Goal: Task Accomplishment & Management: Complete application form

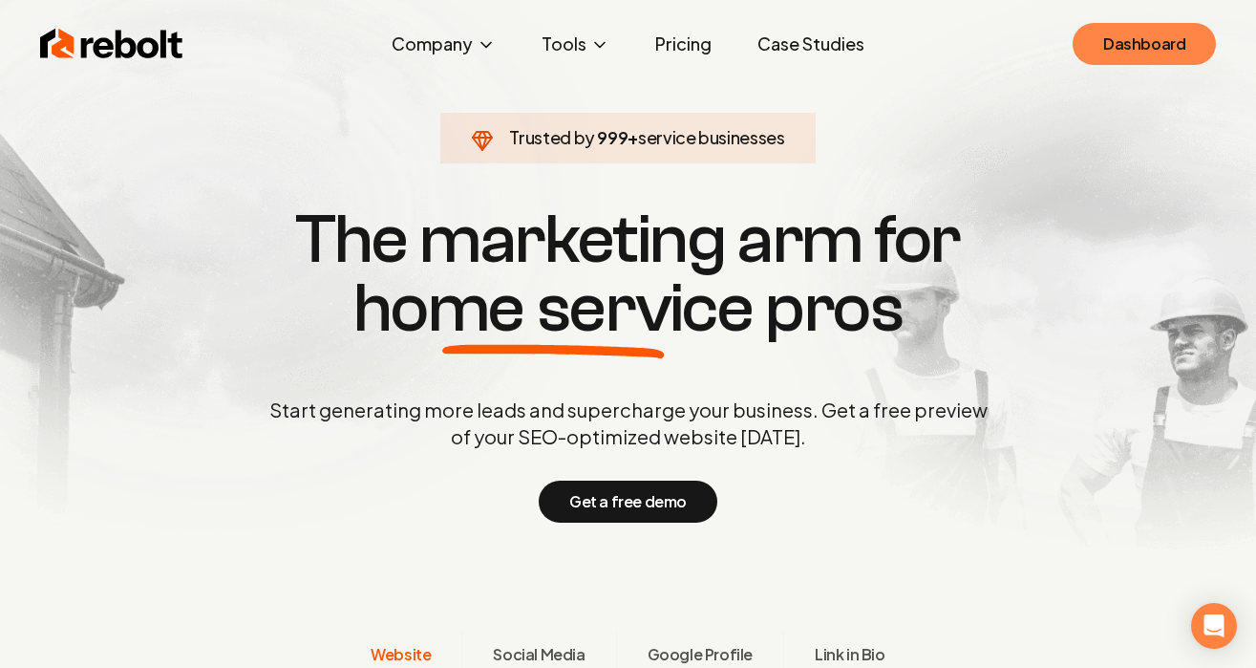
click at [1119, 32] on link "Dashboard" at bounding box center [1144, 44] width 143 height 42
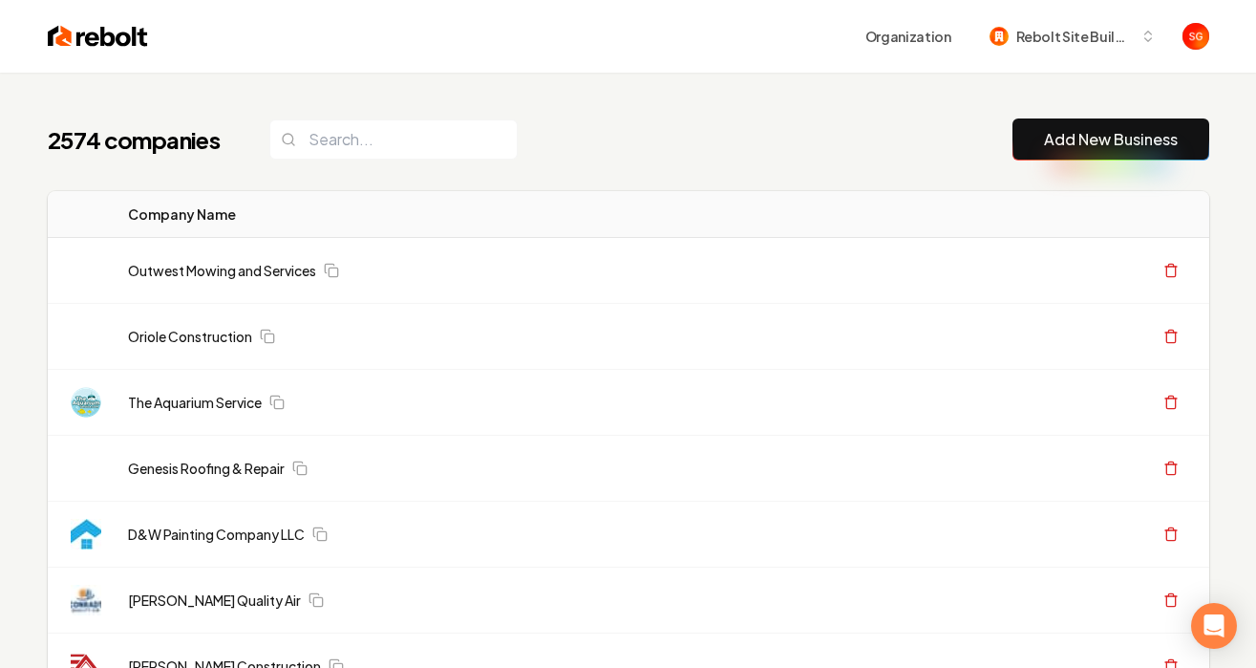
click at [1128, 159] on button "Add New Business" at bounding box center [1111, 139] width 197 height 42
click at [1122, 141] on link "Add New Business" at bounding box center [1111, 139] width 134 height 23
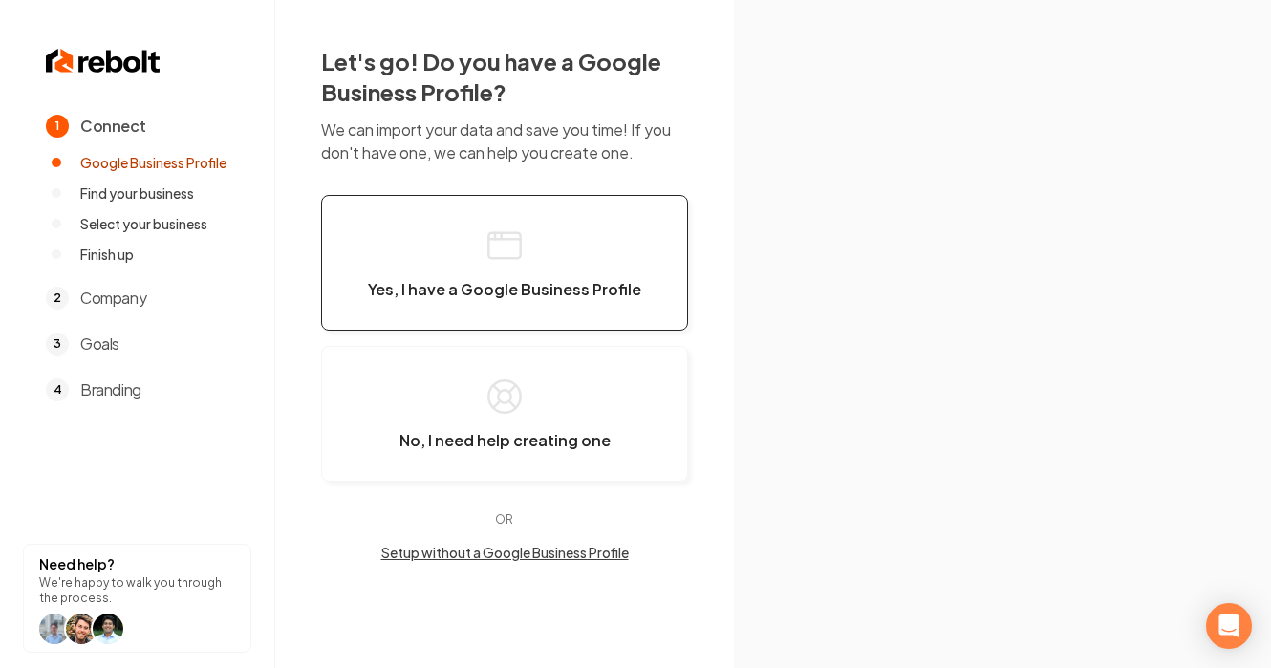
click at [415, 248] on button "Yes, I have a Google Business Profile" at bounding box center [504, 263] width 367 height 136
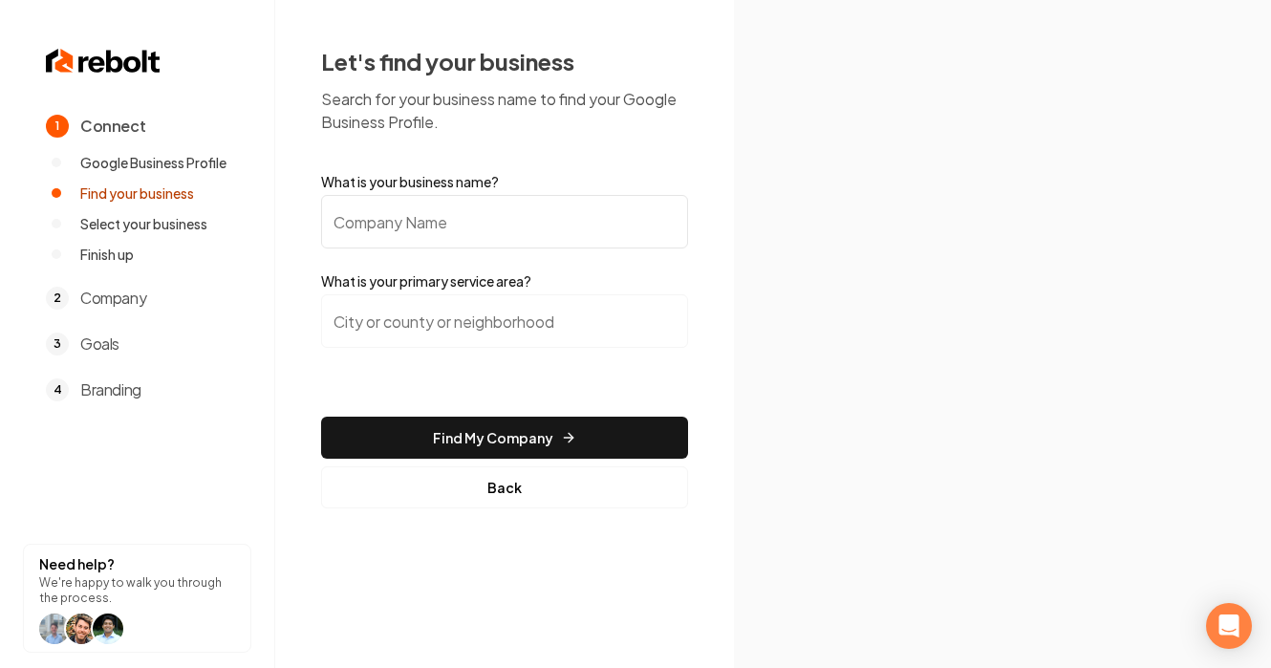
click at [404, 248] on form "What is your business name? What is your primary service area? Find My Company …" at bounding box center [504, 340] width 367 height 336
click at [390, 232] on input "What is your business name?" at bounding box center [504, 222] width 367 height 54
click at [392, 232] on input "What is your business name?" at bounding box center [504, 222] width 367 height 54
click at [392, 233] on input "What is your business name?" at bounding box center [504, 222] width 367 height 54
click at [392, 234] on input "What is your business name?" at bounding box center [504, 222] width 367 height 54
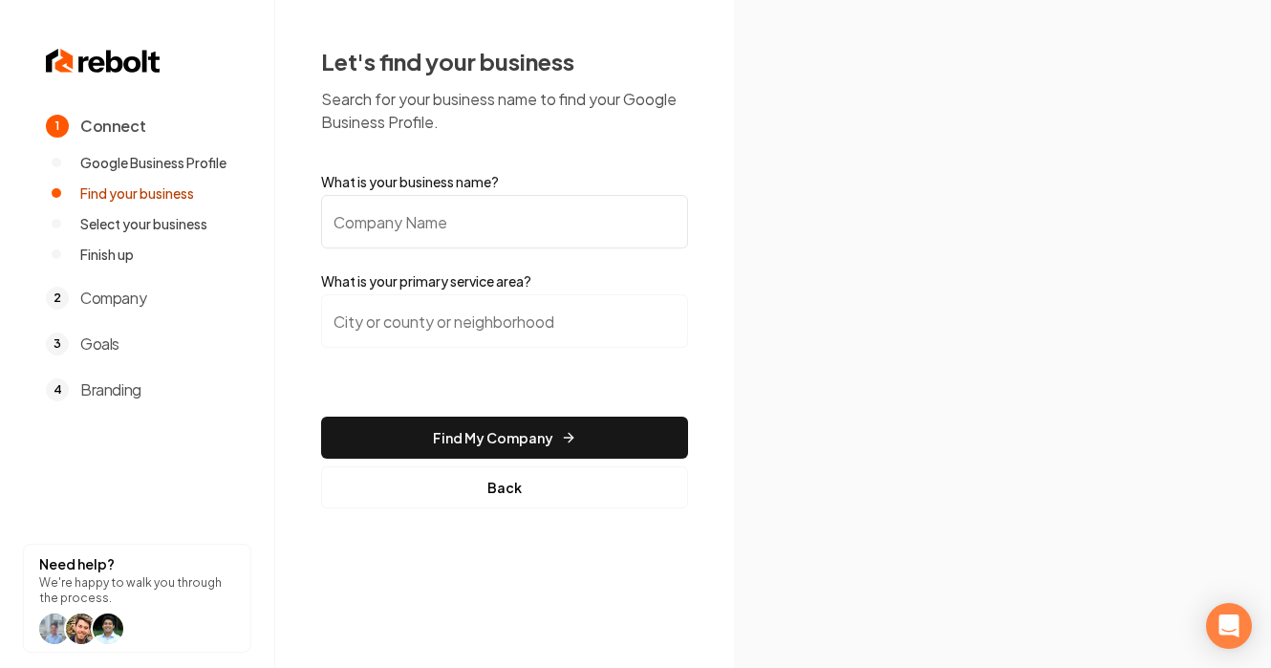
click at [392, 234] on input "What is your business name?" at bounding box center [504, 222] width 367 height 54
click at [392, 233] on input "What is your business name?" at bounding box center [504, 222] width 367 height 54
click at [392, 232] on input "What is your business name?" at bounding box center [504, 222] width 367 height 54
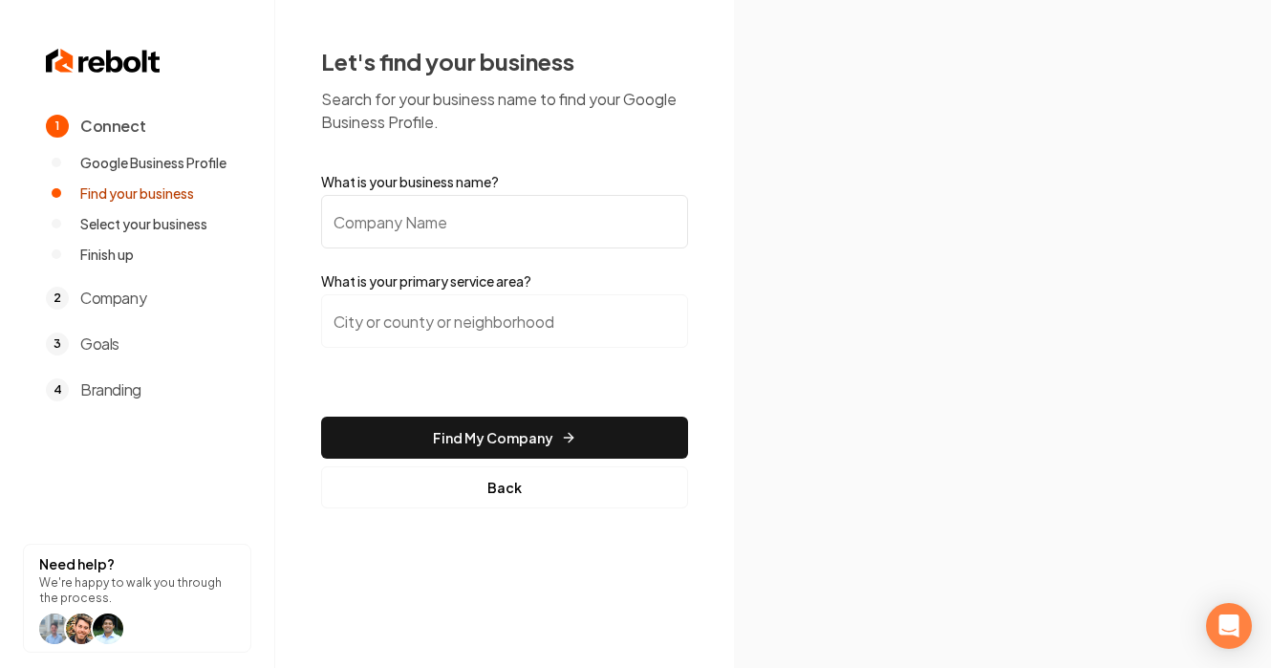
click at [392, 232] on input "What is your business name?" at bounding box center [504, 222] width 367 height 54
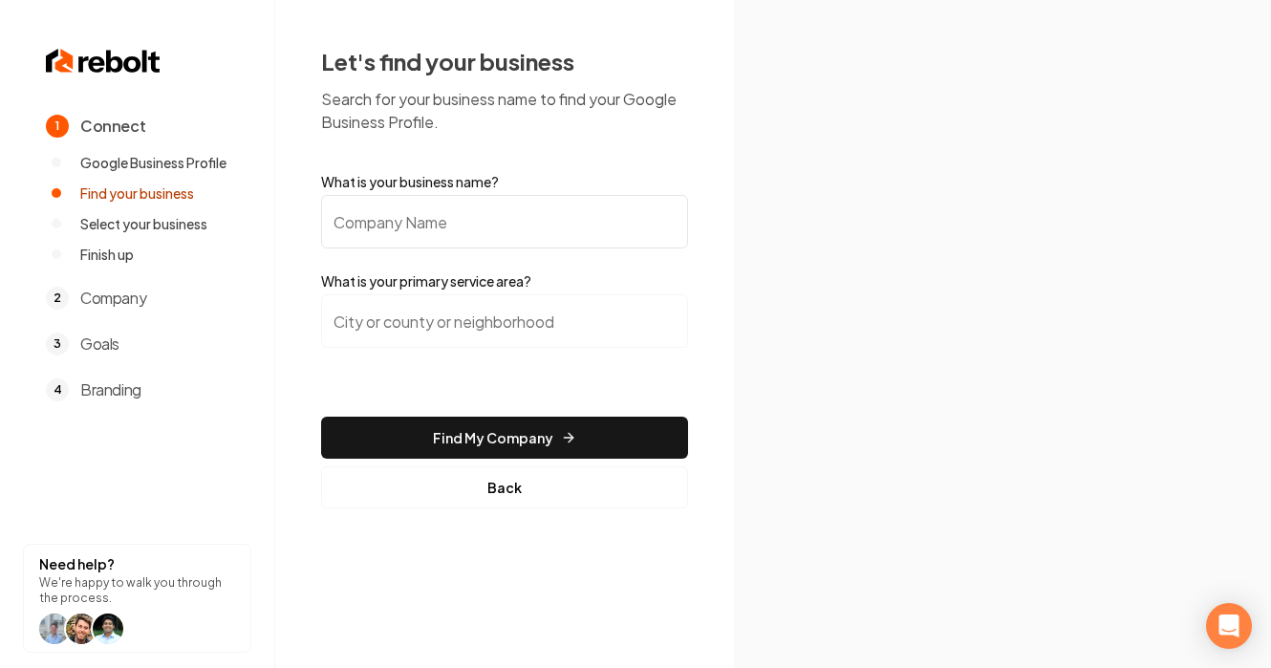
click at [392, 232] on input "What is your business name?" at bounding box center [504, 222] width 367 height 54
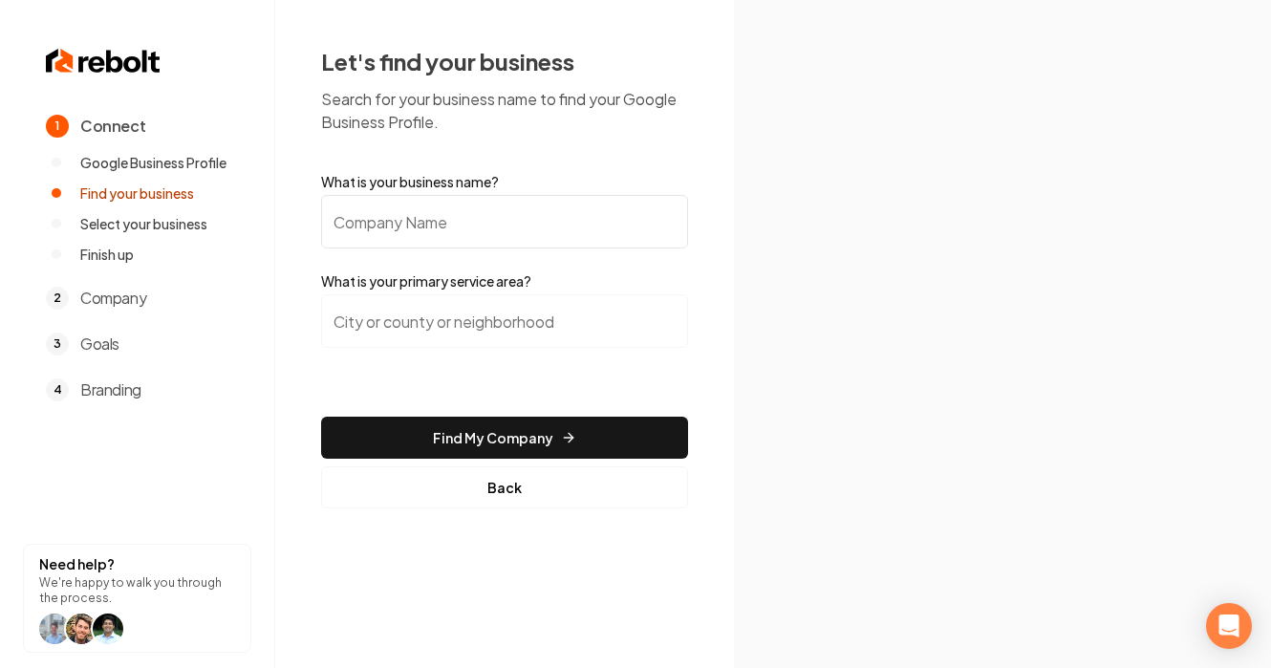
click at [392, 232] on input "What is your business name?" at bounding box center [504, 222] width 367 height 54
paste input "[URL][DOMAIN_NAME]"
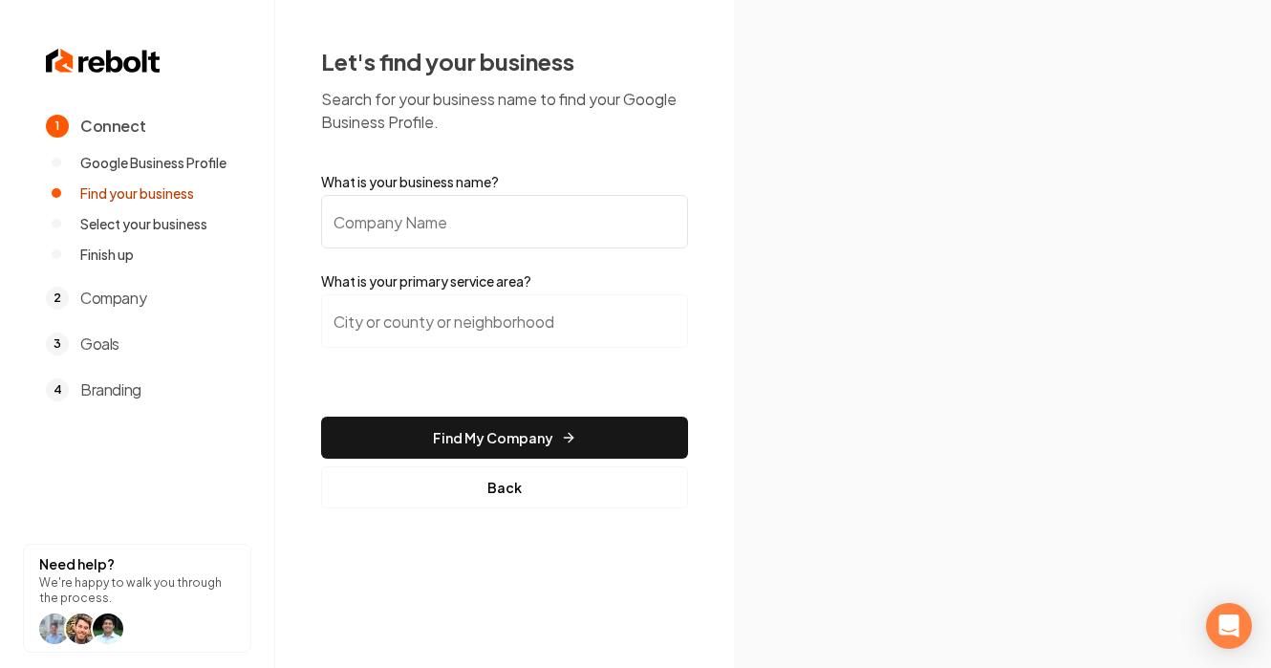
type input "[URL][DOMAIN_NAME]"
click at [567, 224] on input "[URL][DOMAIN_NAME]" at bounding box center [504, 222] width 367 height 54
click at [568, 224] on input "[URL][DOMAIN_NAME]" at bounding box center [504, 222] width 367 height 54
click at [568, 225] on input "[URL][DOMAIN_NAME]" at bounding box center [504, 222] width 367 height 54
paste input "Cornerstone HVAC and Home Improvement"
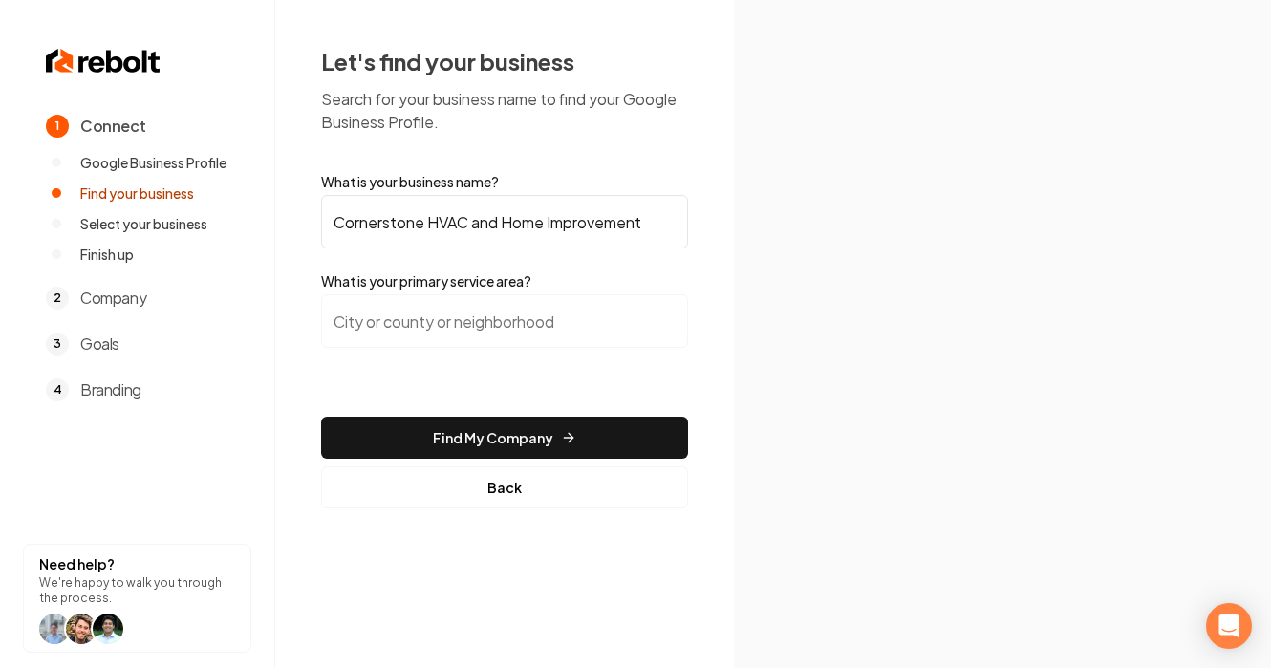
type input "Cornerstone HVAC and Home Improvement"
click at [589, 322] on input "search" at bounding box center [504, 321] width 367 height 54
paste input "[GEOGRAPHIC_DATA], [US_STATE]"
drag, startPoint x: 429, startPoint y: 430, endPoint x: 421, endPoint y: 330, distance: 100.6
click at [422, 328] on input "[US_STATE] 24, [GEOGRAPHIC_DATA], [GEOGRAPHIC_DATA], [GEOGRAPHIC_DATA]" at bounding box center [504, 321] width 367 height 54
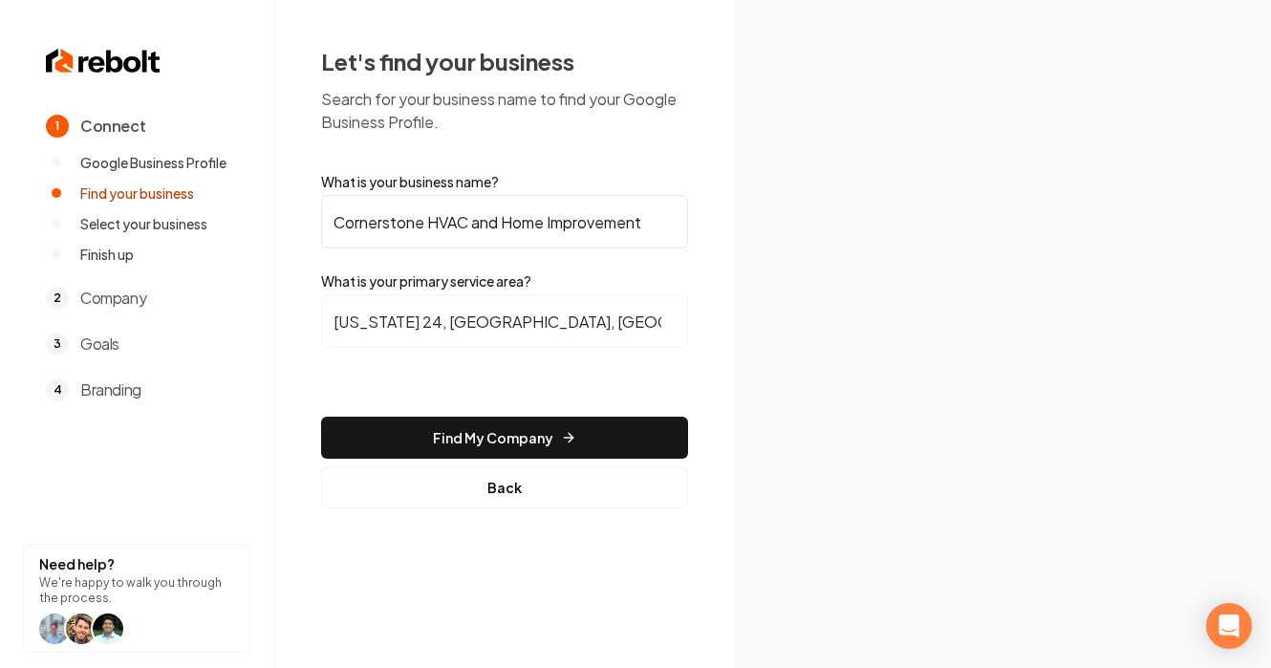
click at [422, 328] on input "[US_STATE] 24, [GEOGRAPHIC_DATA], [GEOGRAPHIC_DATA], [GEOGRAPHIC_DATA]" at bounding box center [504, 321] width 367 height 54
paste input "[GEOGRAPHIC_DATA], [US_STATE]"
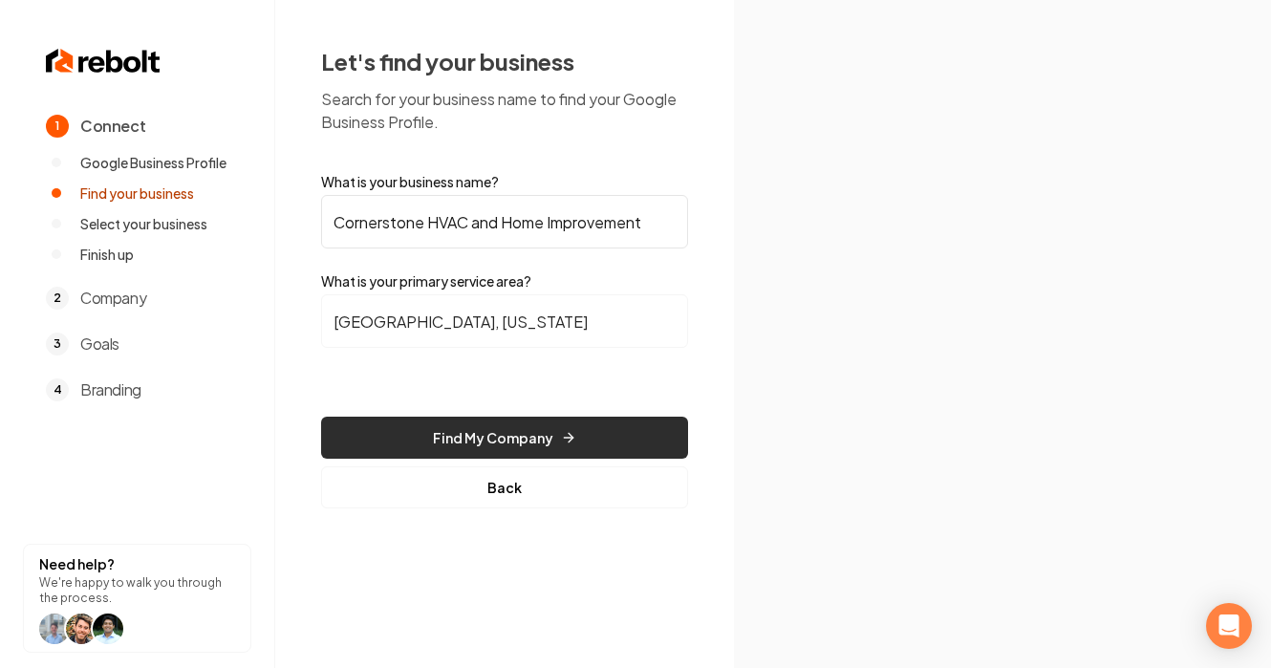
type input "[GEOGRAPHIC_DATA], [US_STATE]"
click at [553, 428] on button "Find My Company" at bounding box center [504, 438] width 367 height 42
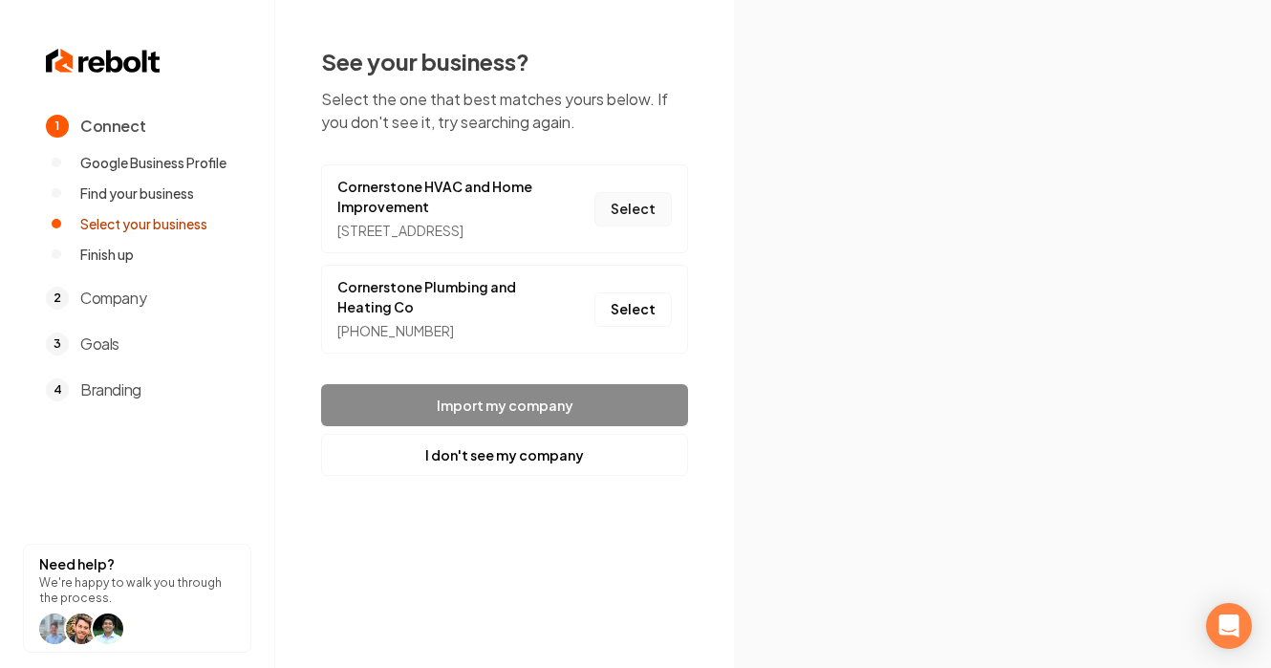
click at [631, 209] on button "Select" at bounding box center [632, 209] width 77 height 34
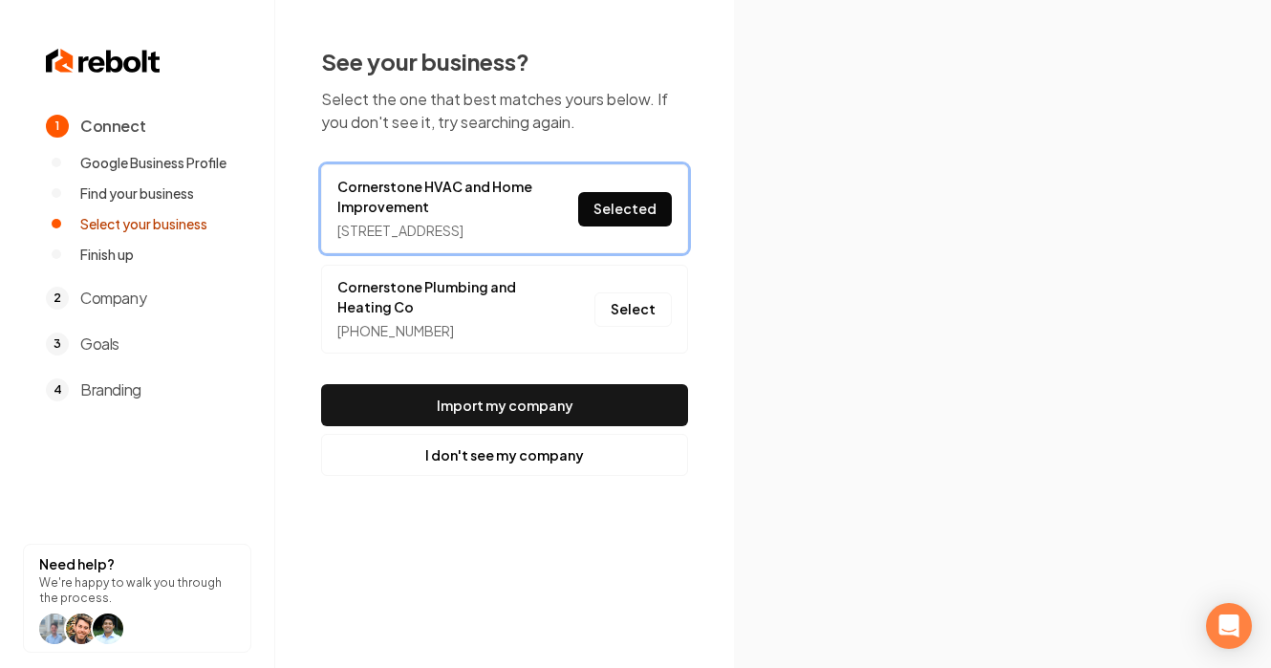
click at [630, 214] on button "Selected" at bounding box center [625, 209] width 94 height 34
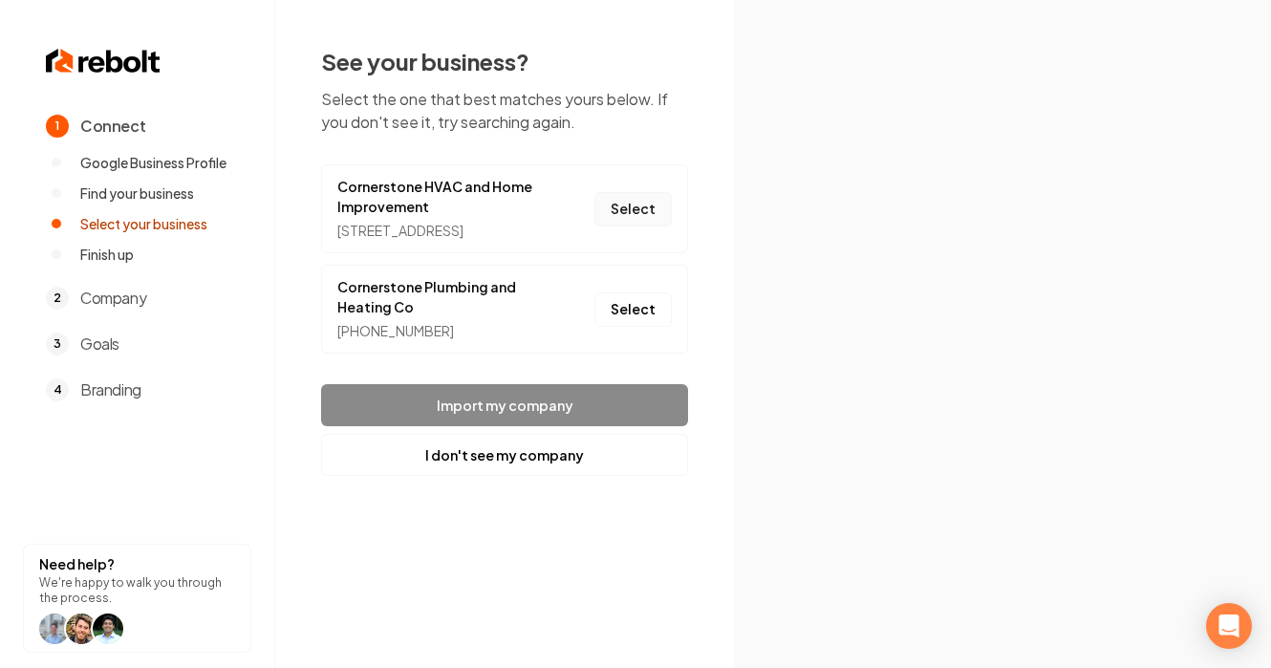
click at [640, 216] on button "Select" at bounding box center [632, 209] width 77 height 34
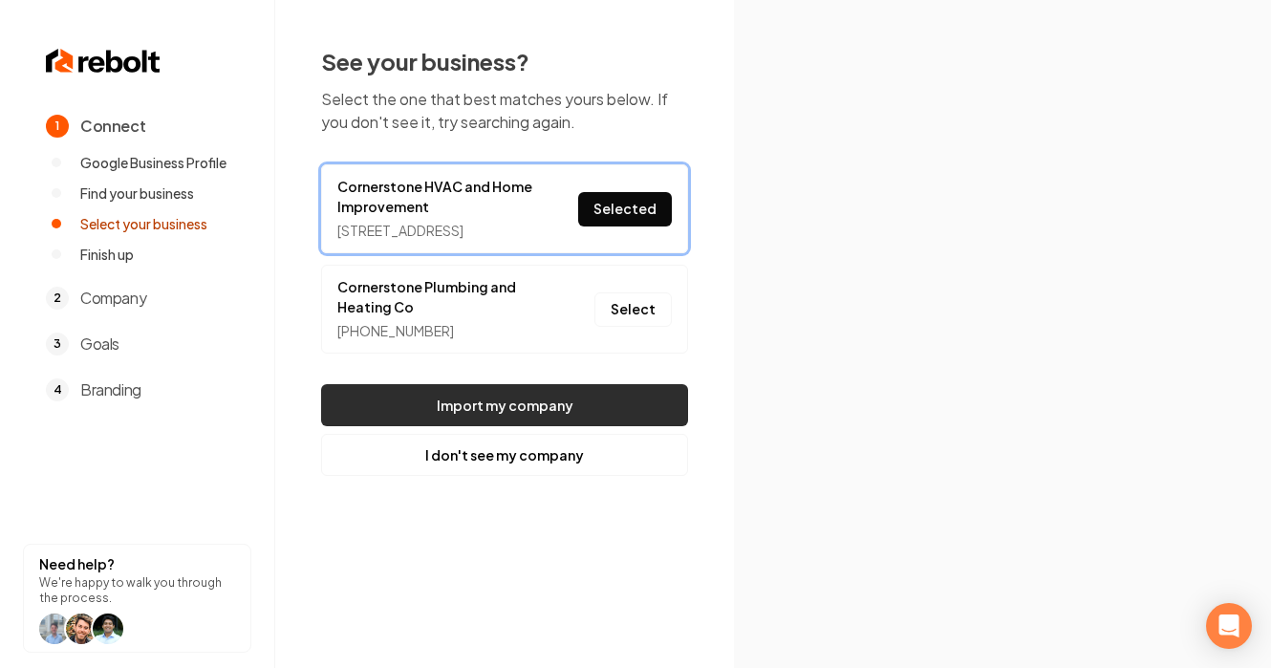
click at [527, 413] on button "Import my company" at bounding box center [504, 405] width 367 height 42
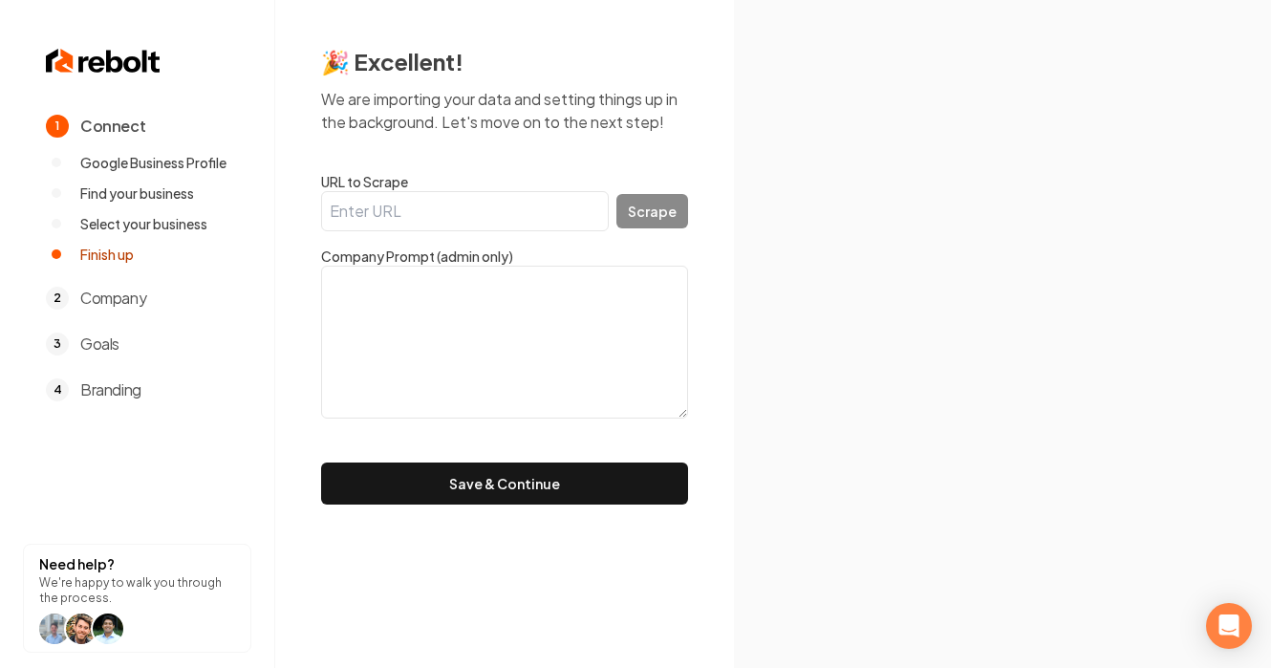
click at [465, 219] on input "URL to Scrape" at bounding box center [465, 211] width 288 height 40
paste input "[URL][DOMAIN_NAME]"
type input "[URL][DOMAIN_NAME]"
click at [640, 202] on button "Scrape" at bounding box center [652, 211] width 72 height 34
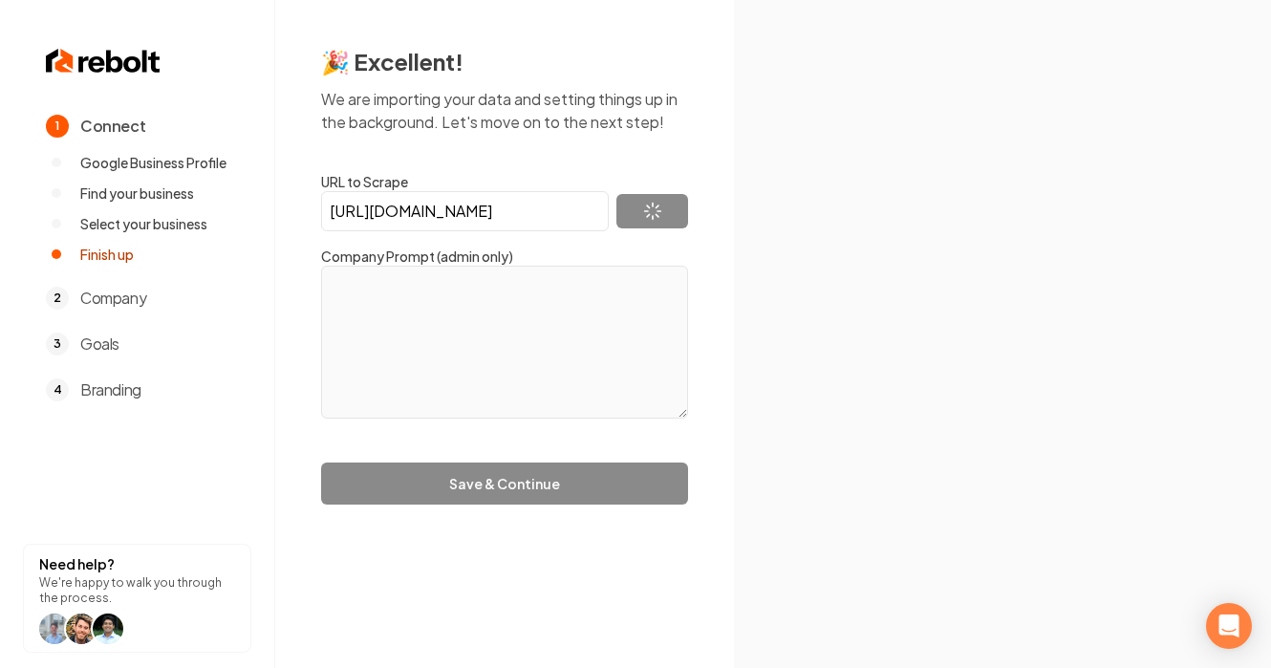
type textarea "Cornerstone HVAC Services has been providing expert heating and air conditionin…"
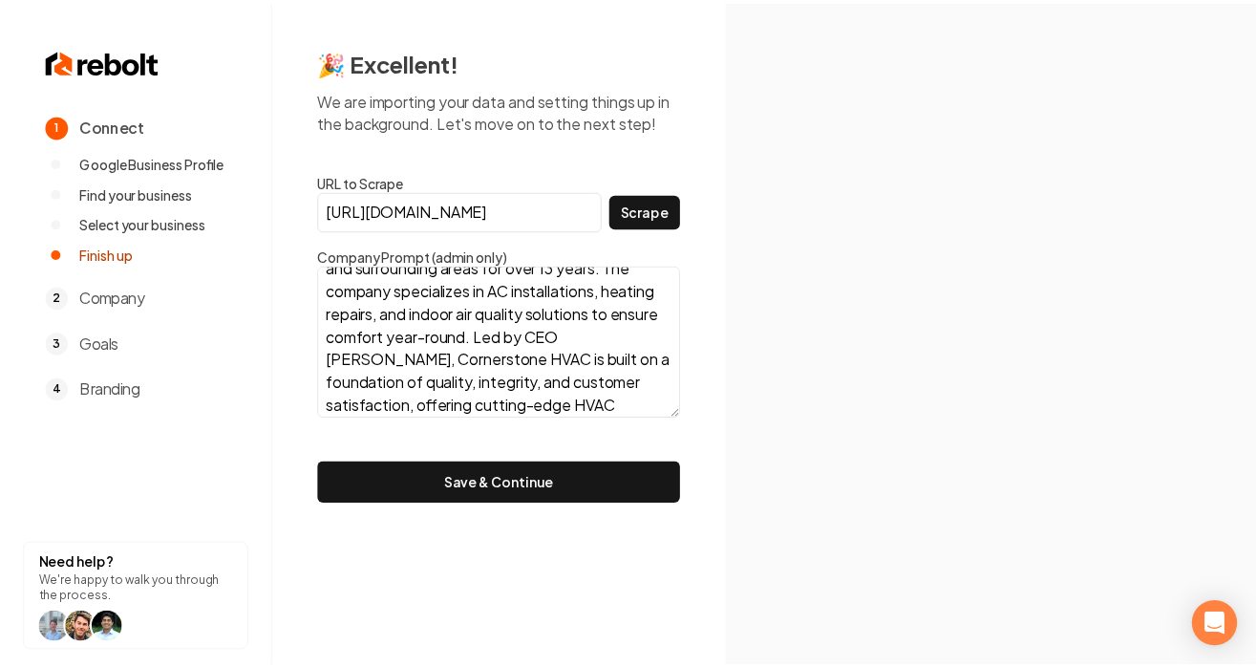
scroll to position [139, 0]
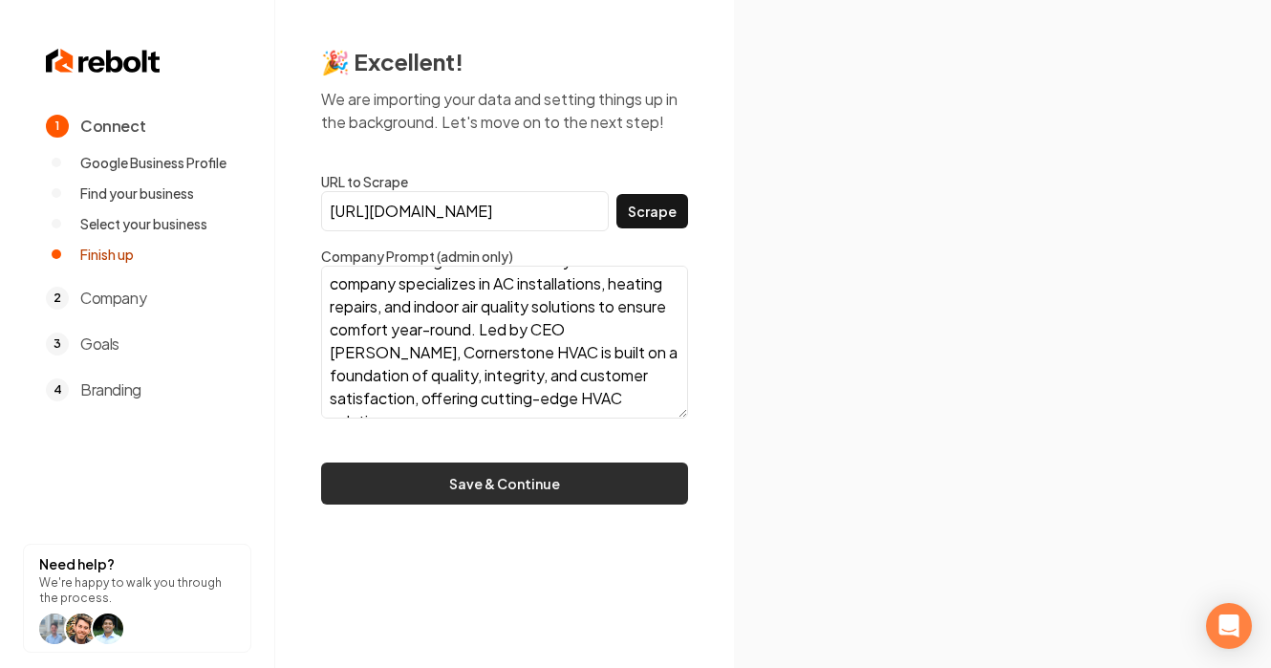
click at [445, 489] on button "Save & Continue" at bounding box center [504, 483] width 367 height 42
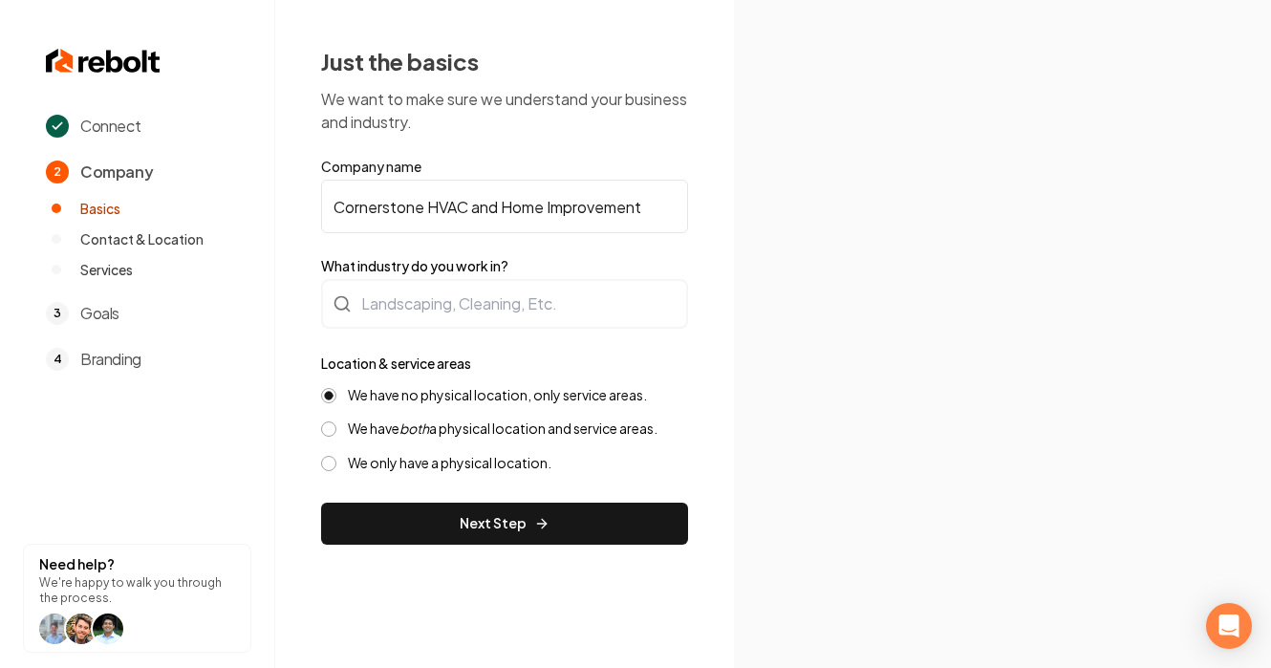
drag, startPoint x: 515, startPoint y: 517, endPoint x: 514, endPoint y: 308, distance: 209.2
click at [514, 308] on form "Company name Cornerstone HVAC and Home Improvement What industry do you work in…" at bounding box center [504, 351] width 367 height 388
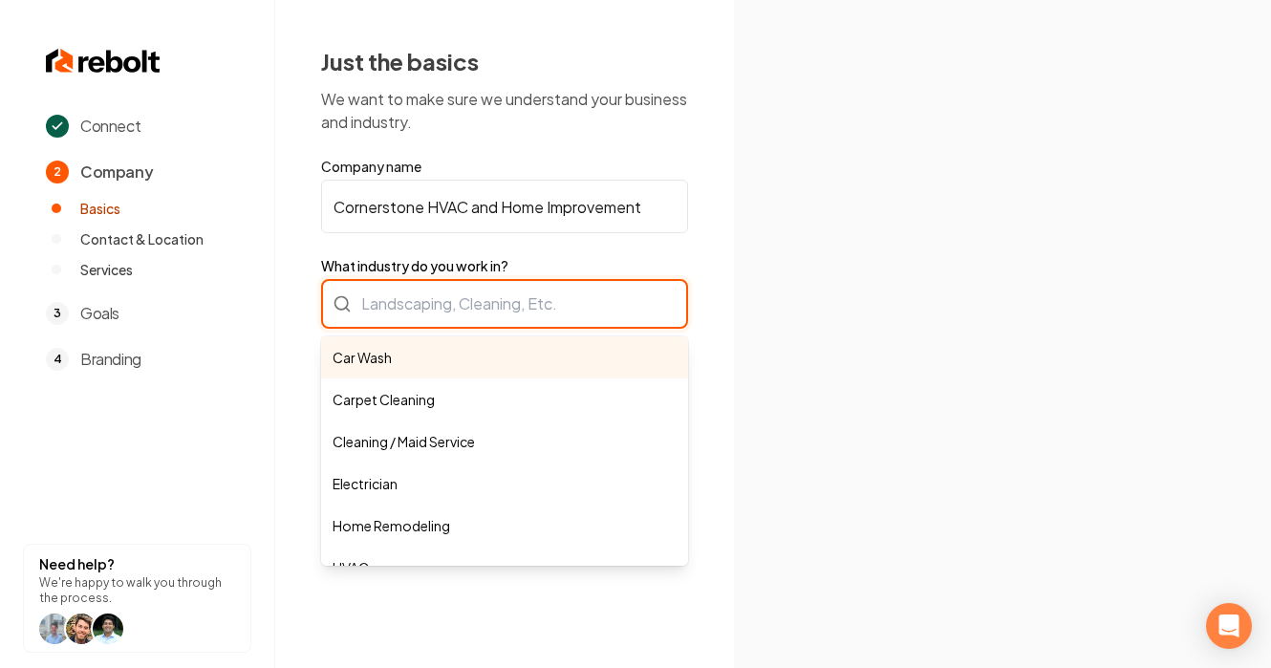
click at [513, 308] on div "Car Wash Carpet Cleaning Cleaning / Maid Service Electrician Home Remodeling HV…" at bounding box center [504, 304] width 367 height 50
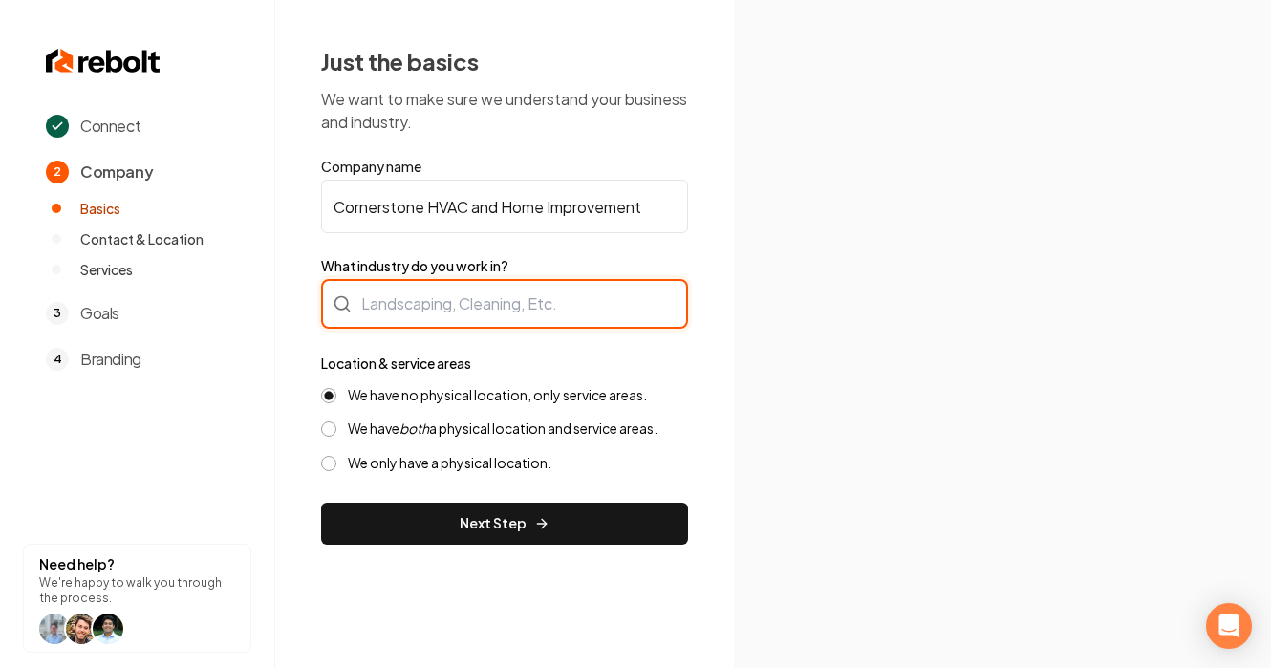
click at [355, 306] on div at bounding box center [504, 304] width 367 height 50
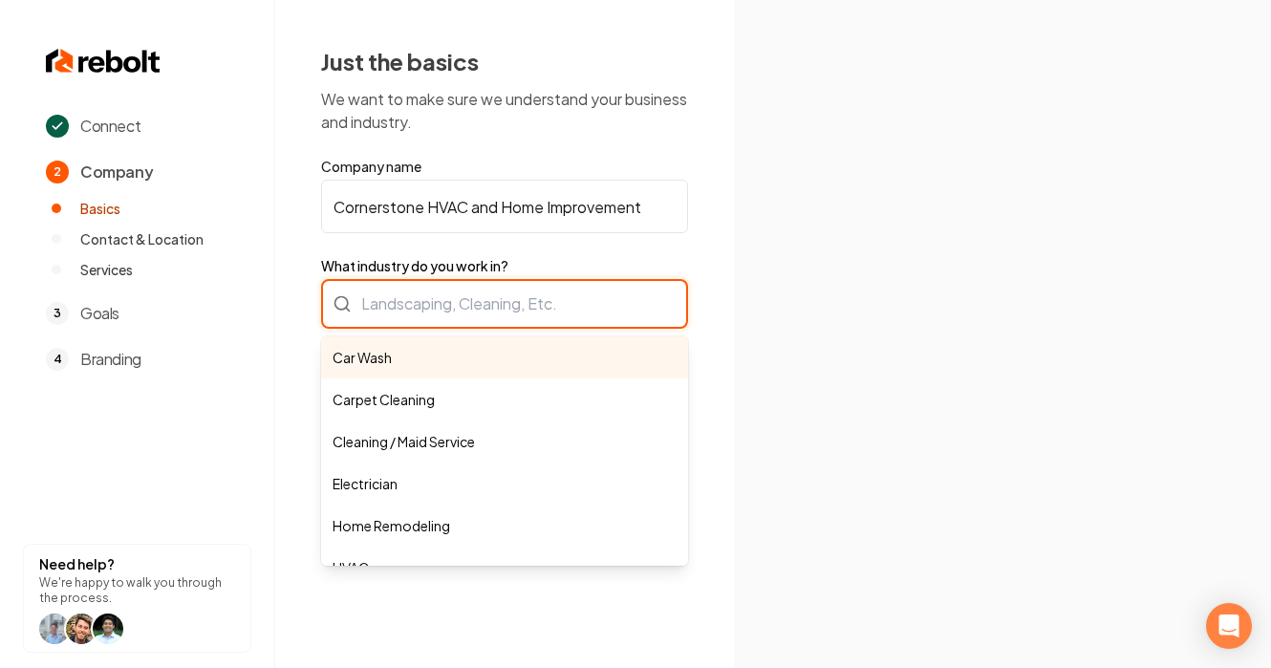
paste input "HVAC contractor"
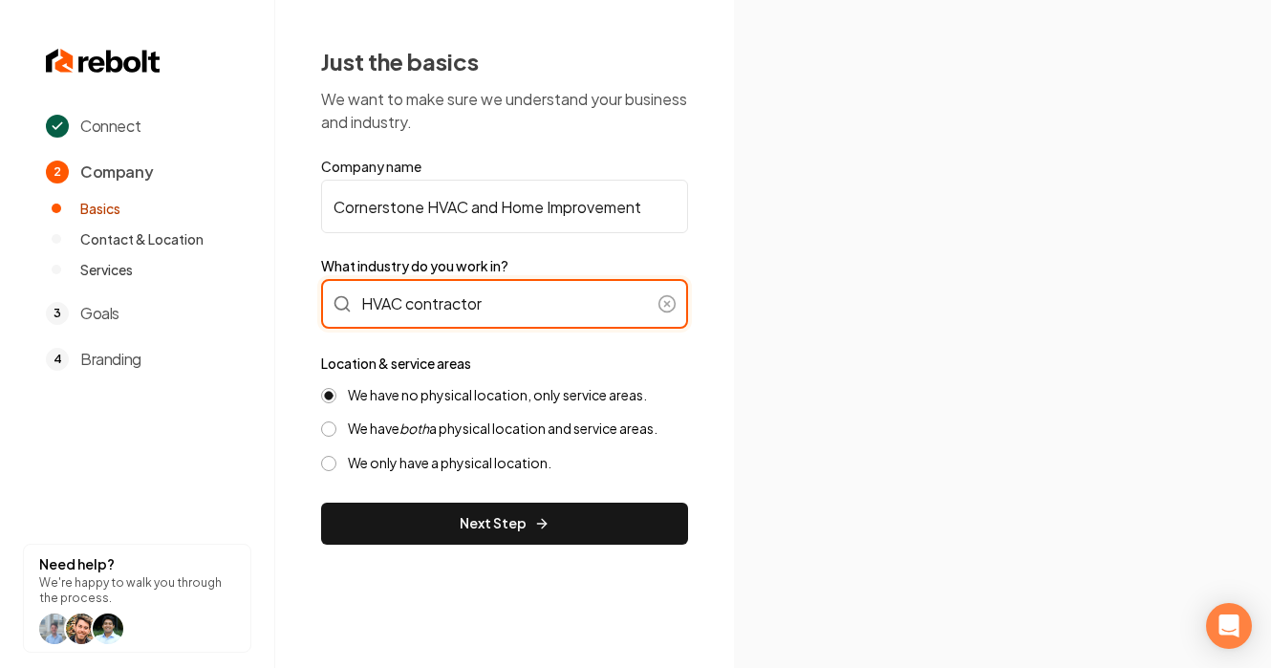
type input "HVAC contractor"
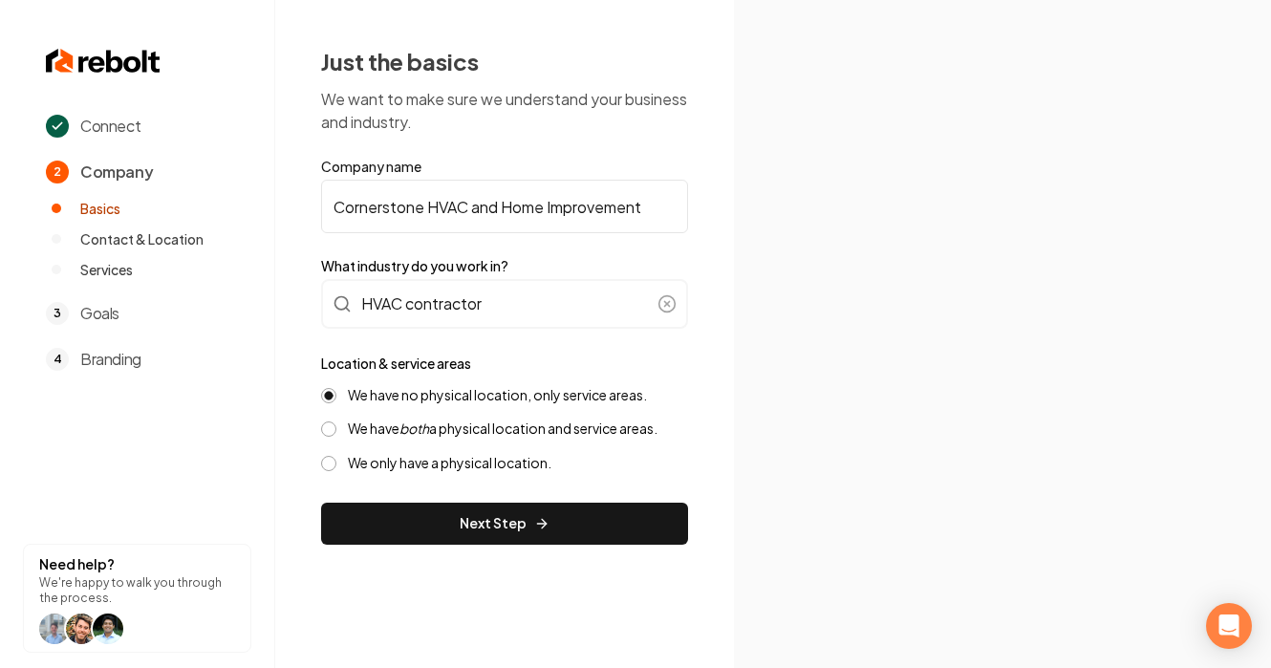
click at [611, 511] on button "Next Step" at bounding box center [504, 524] width 367 height 42
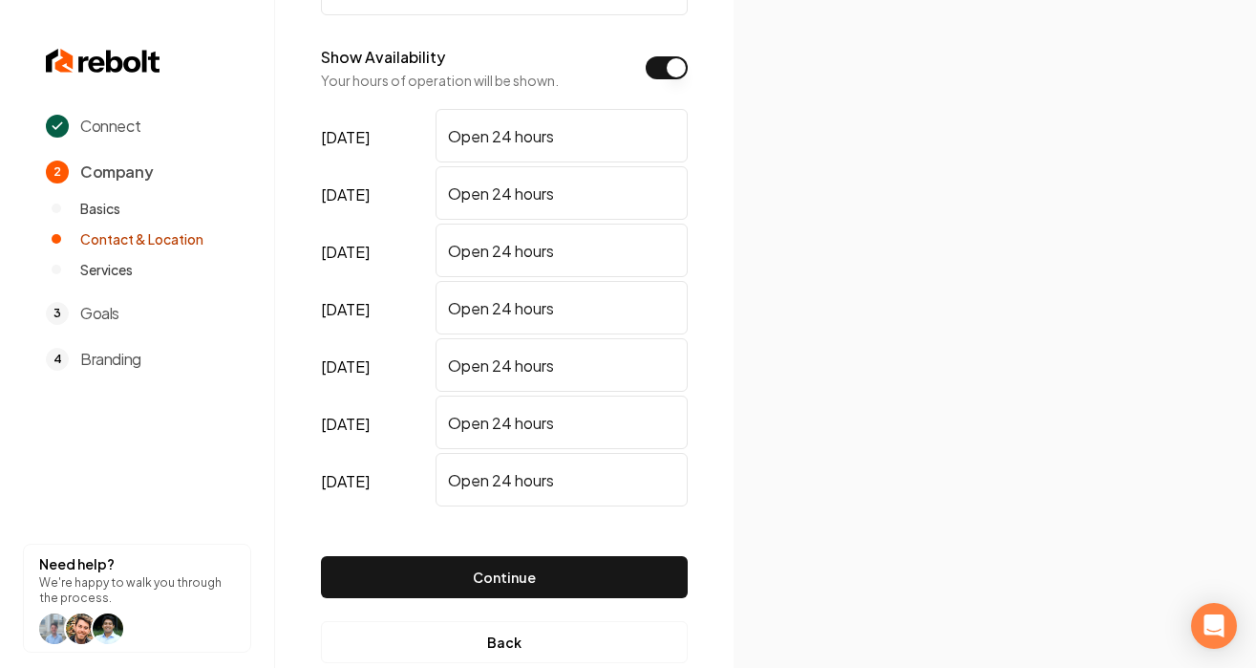
scroll to position [372, 0]
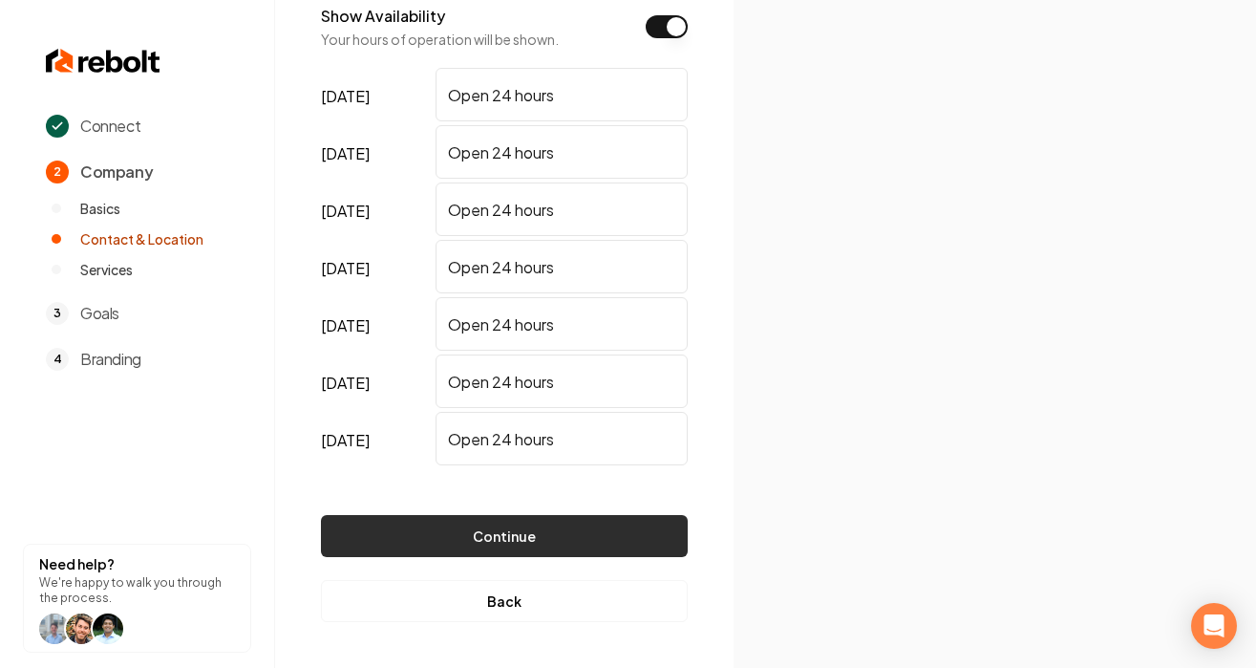
click at [624, 531] on button "Continue" at bounding box center [504, 536] width 367 height 42
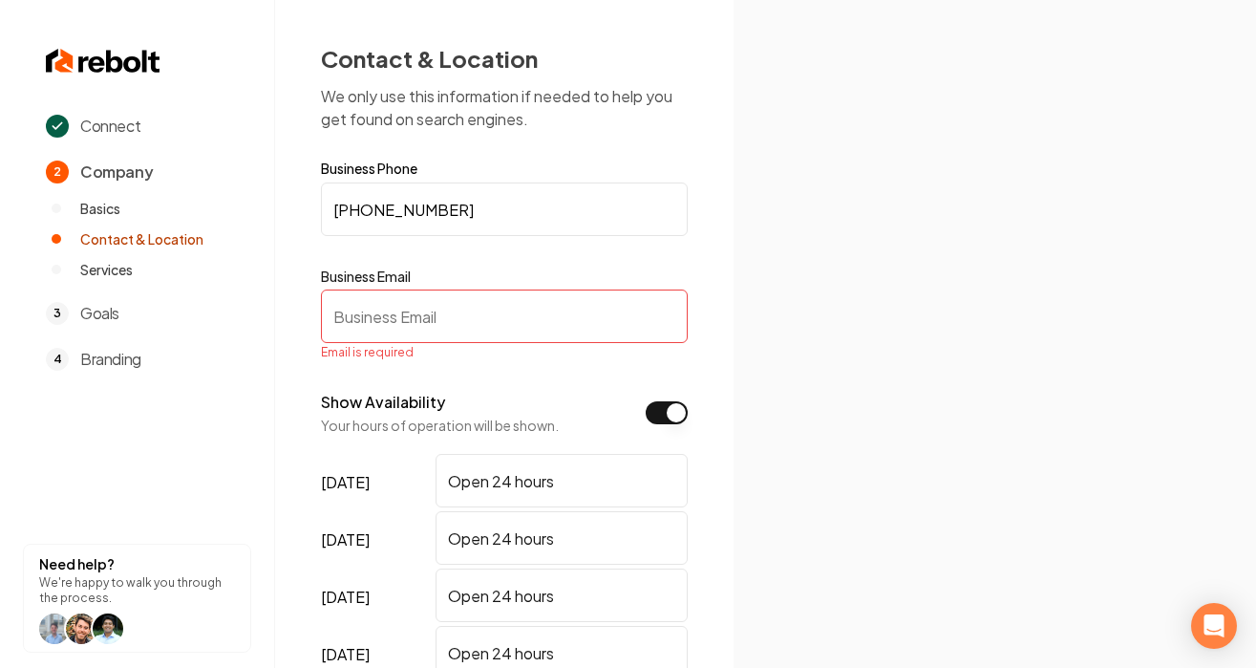
scroll to position [0, 0]
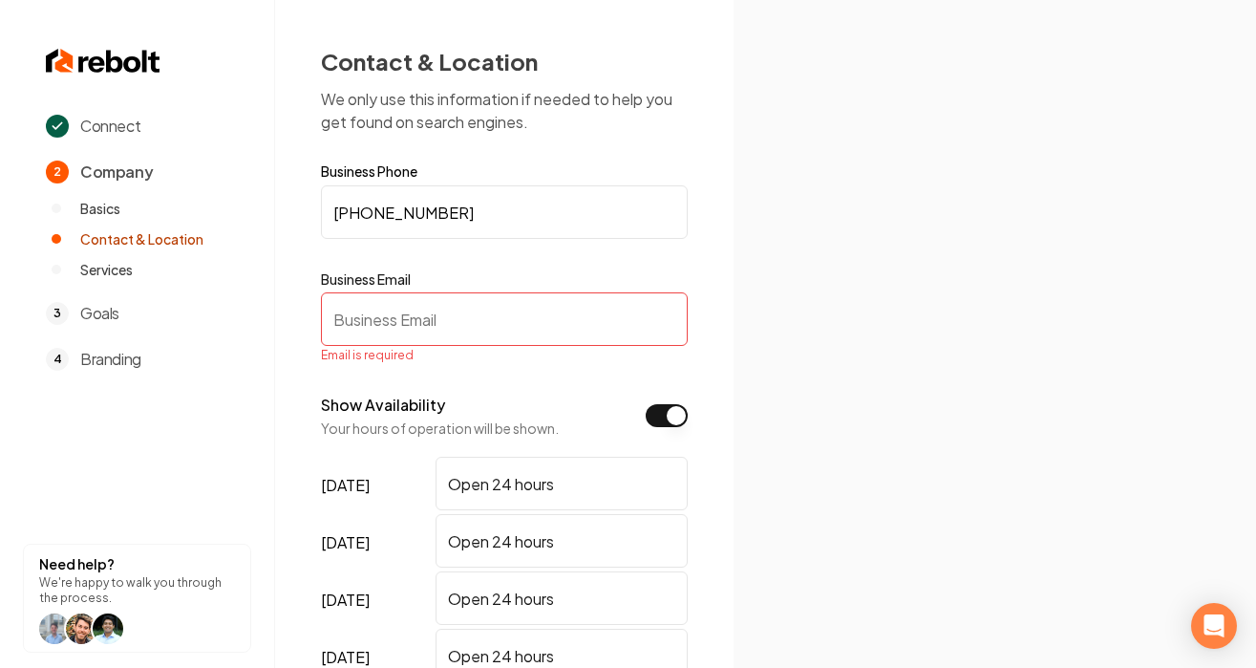
paste input "1 – [PHONE_NUMBER]"
type input "1 – [PHONE_NUMBER]"
click at [359, 321] on input "1 – [PHONE_NUMBER]" at bounding box center [504, 319] width 367 height 54
click at [362, 325] on input "1 – [PHONE_NUMBER]" at bounding box center [504, 319] width 367 height 54
click at [362, 327] on input "1 – [PHONE_NUMBER]" at bounding box center [504, 319] width 367 height 54
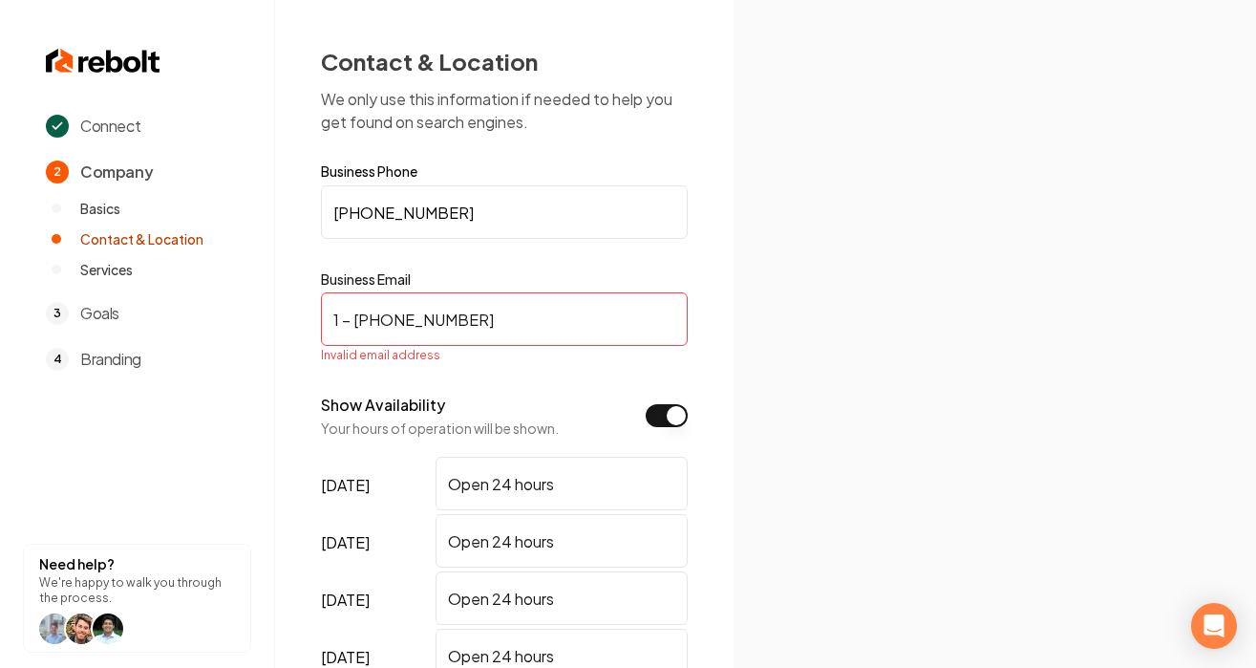
click at [362, 326] on input "1 – [PHONE_NUMBER]" at bounding box center [504, 319] width 367 height 54
click at [363, 325] on input "1 – [PHONE_NUMBER]" at bounding box center [504, 319] width 367 height 54
click at [468, 315] on input "Business Email" at bounding box center [504, 319] width 367 height 54
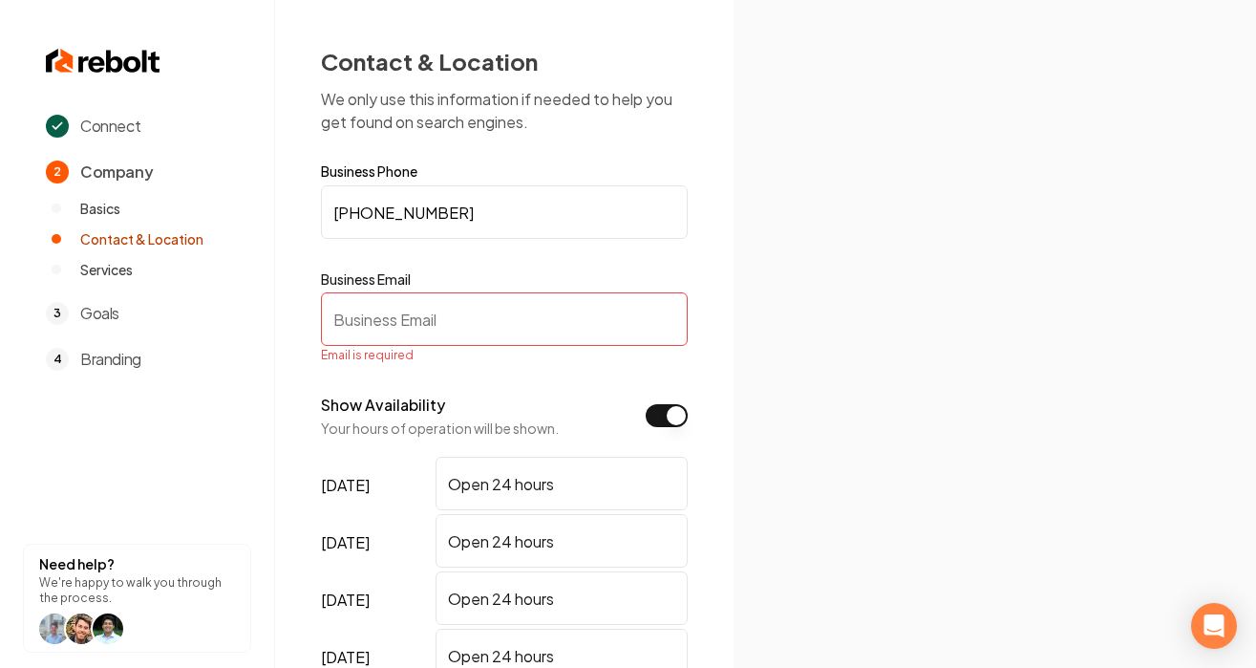
paste input "[EMAIL_ADDRESS][DOMAIN_NAME]"
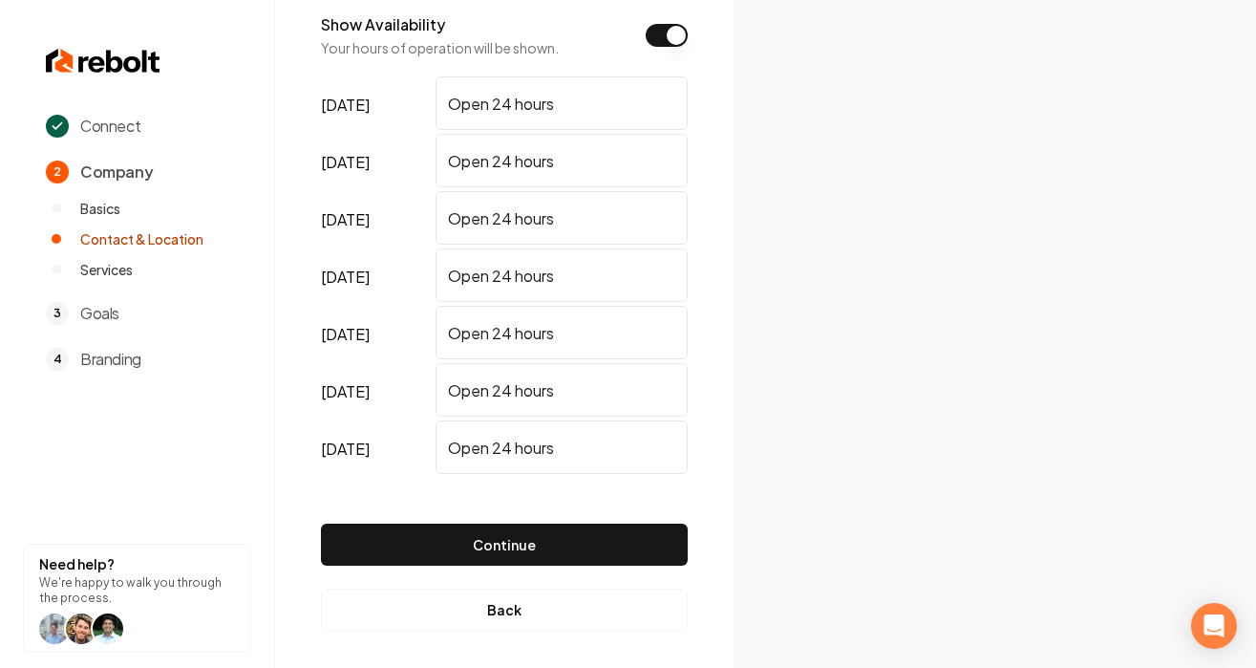
scroll to position [372, 0]
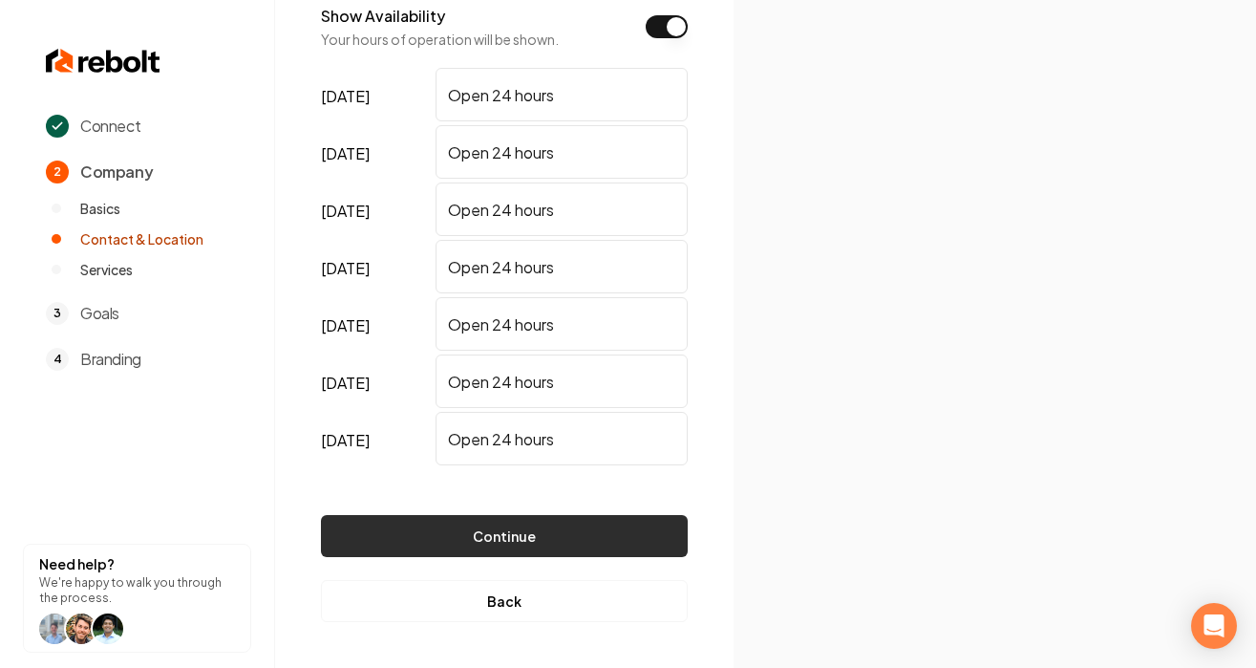
type input "[EMAIL_ADDRESS][DOMAIN_NAME]"
click at [543, 527] on button "Continue" at bounding box center [504, 536] width 367 height 42
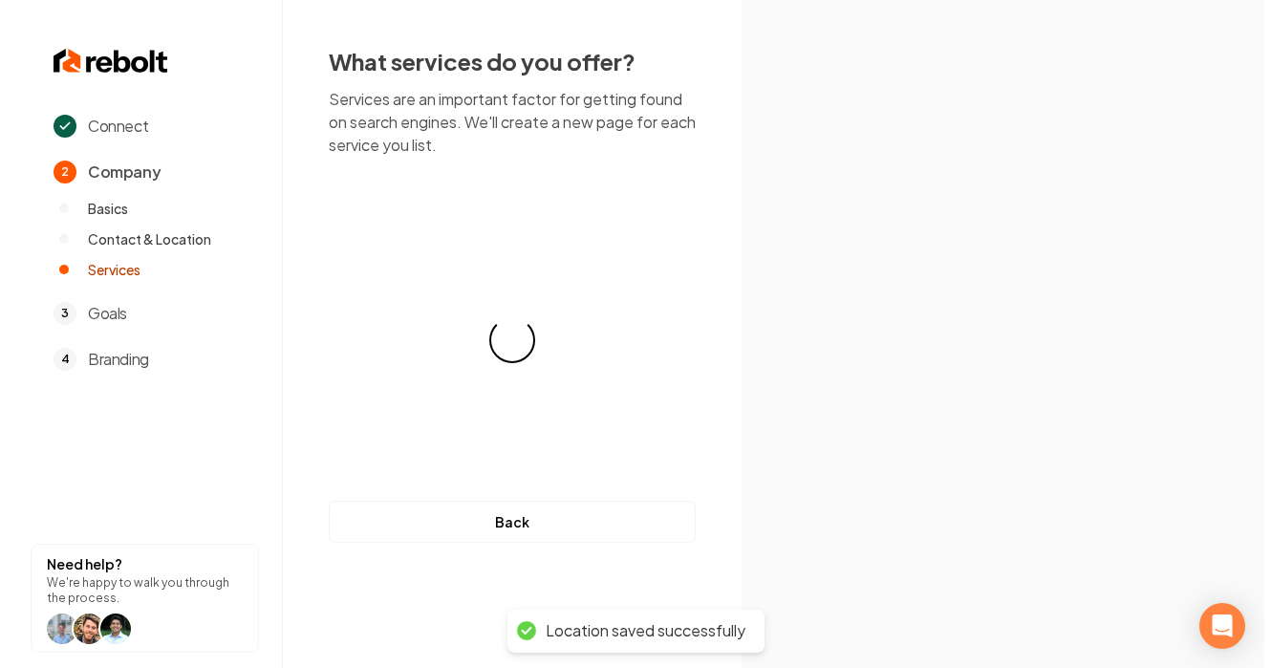
scroll to position [0, 0]
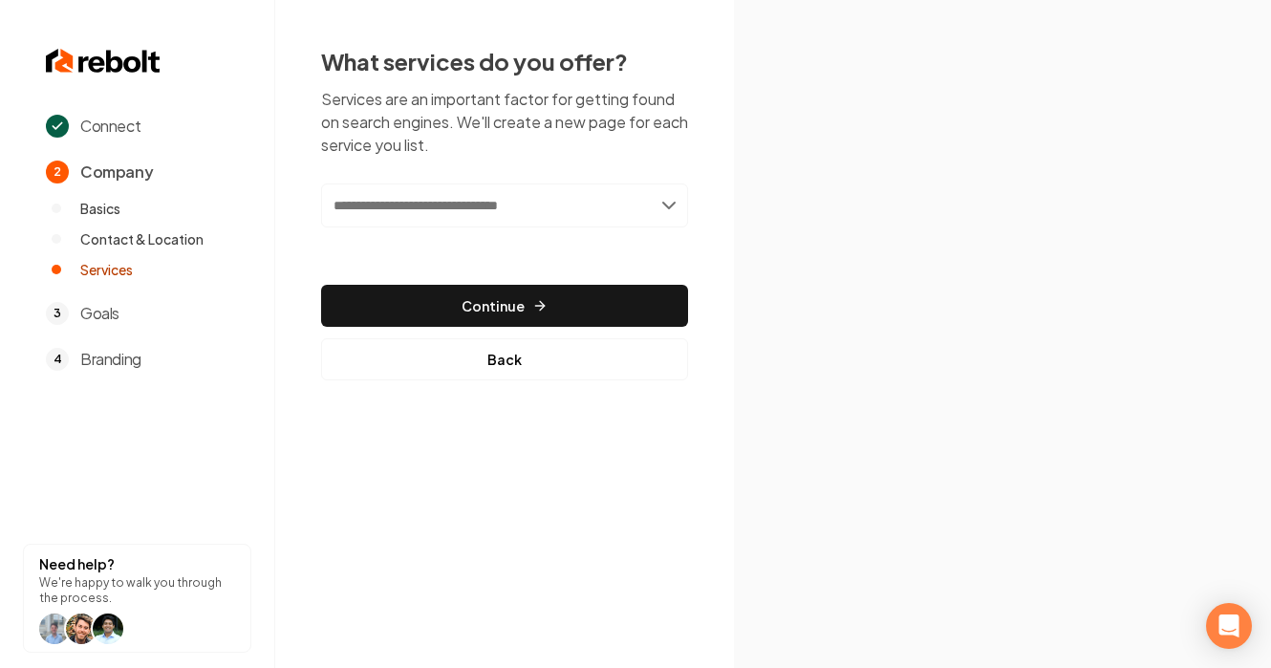
click at [487, 196] on input "text" at bounding box center [504, 205] width 367 height 44
click at [656, 205] on input "text" at bounding box center [504, 205] width 367 height 44
click at [666, 203] on input "text" at bounding box center [504, 205] width 367 height 44
click at [671, 204] on input "text" at bounding box center [504, 205] width 367 height 44
click at [585, 212] on input "text" at bounding box center [504, 205] width 367 height 44
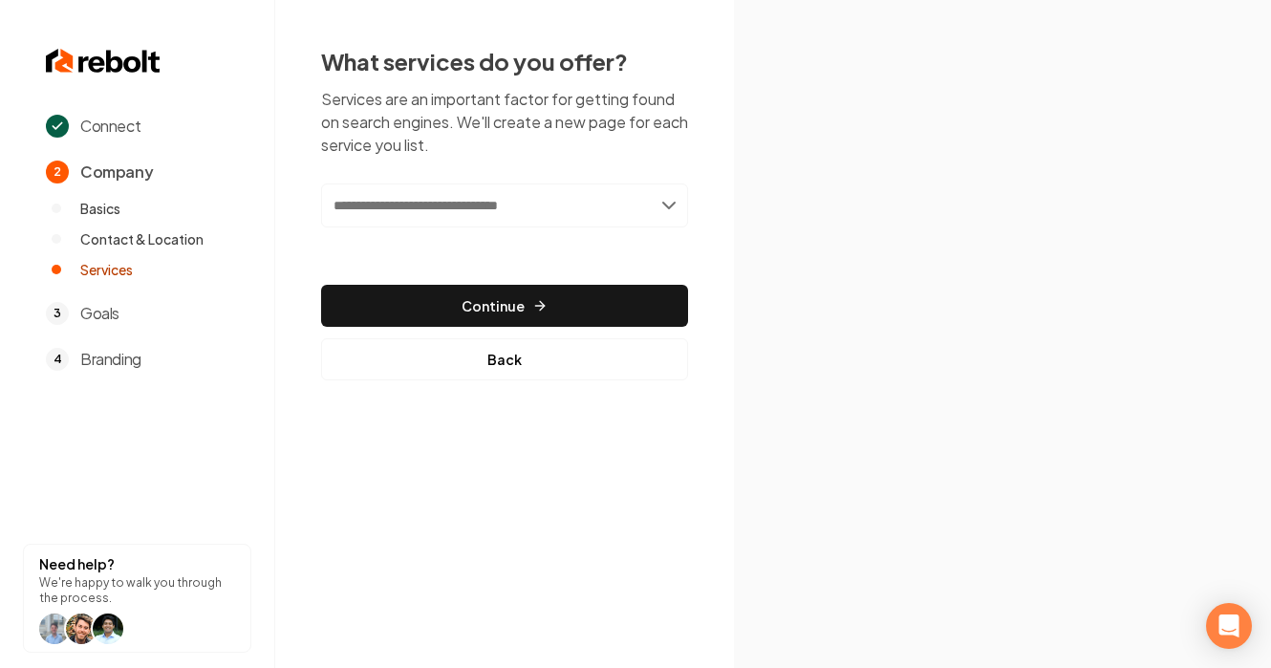
click at [663, 204] on input "text" at bounding box center [504, 205] width 367 height 44
click at [671, 204] on input "text" at bounding box center [504, 205] width 367 height 44
click at [625, 204] on input "text" at bounding box center [504, 205] width 367 height 44
click at [486, 200] on input "text" at bounding box center [504, 205] width 367 height 44
paste input "**********"
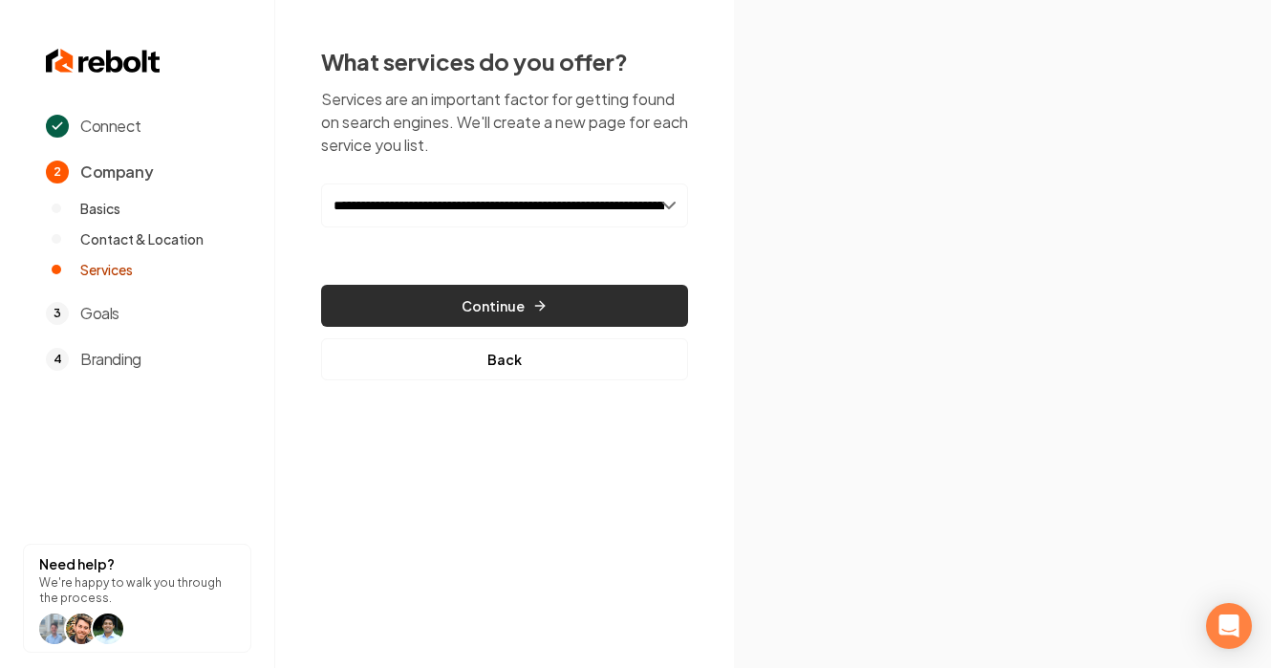
scroll to position [0, 150]
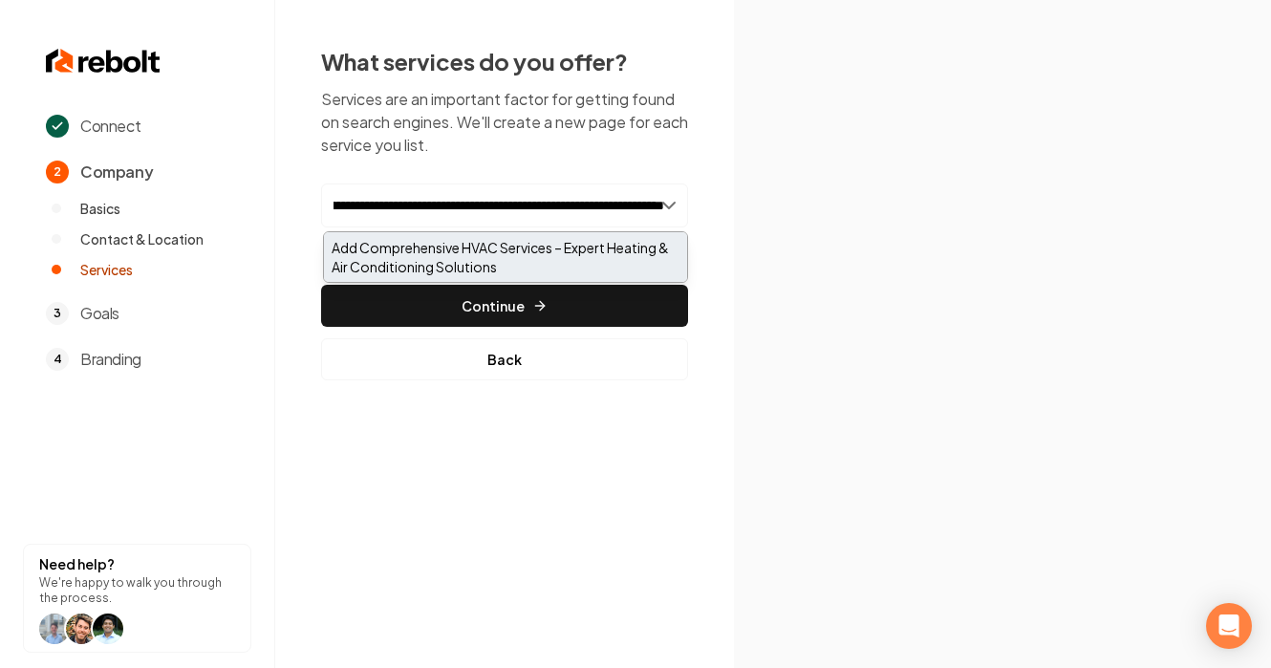
type input "**********"
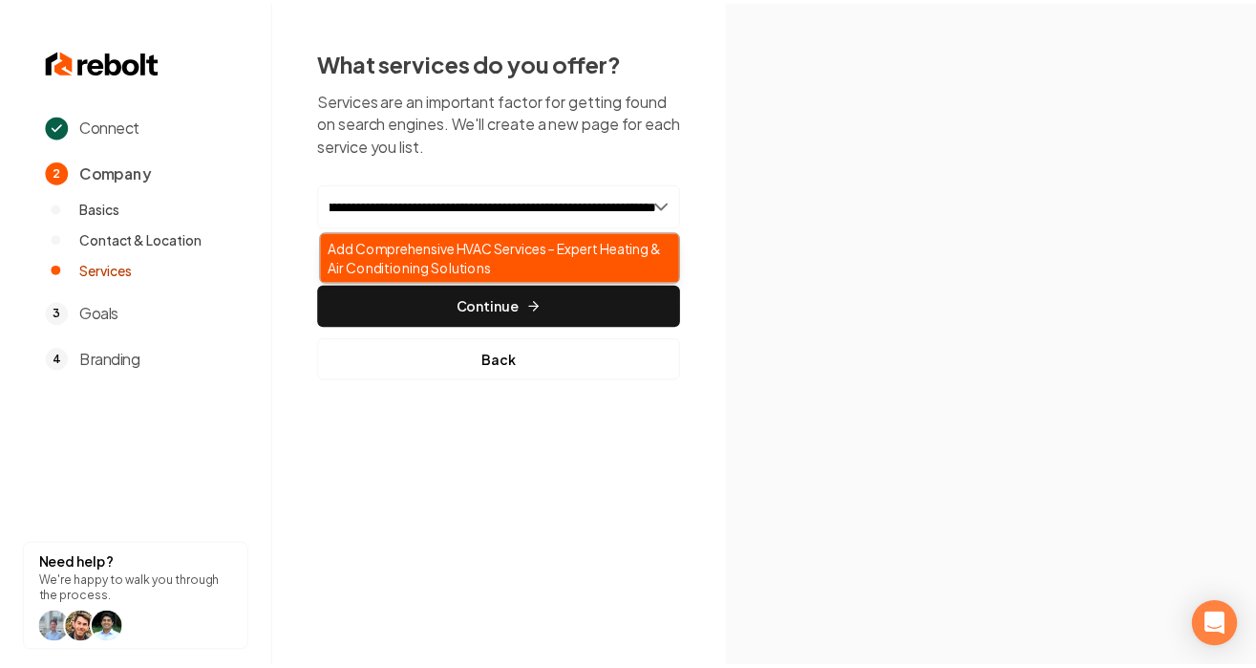
scroll to position [0, 0]
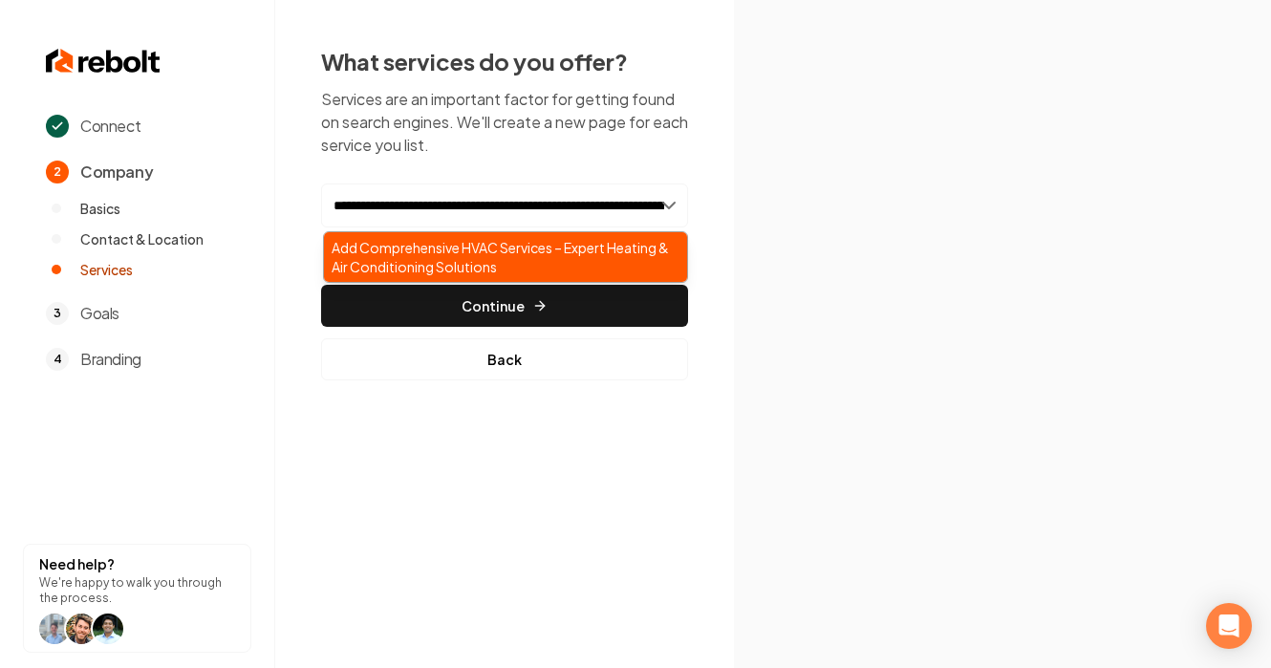
click at [510, 268] on div "Add Comprehensive HVAC Services – Expert Heating & Air Conditioning Solutions" at bounding box center [505, 257] width 363 height 50
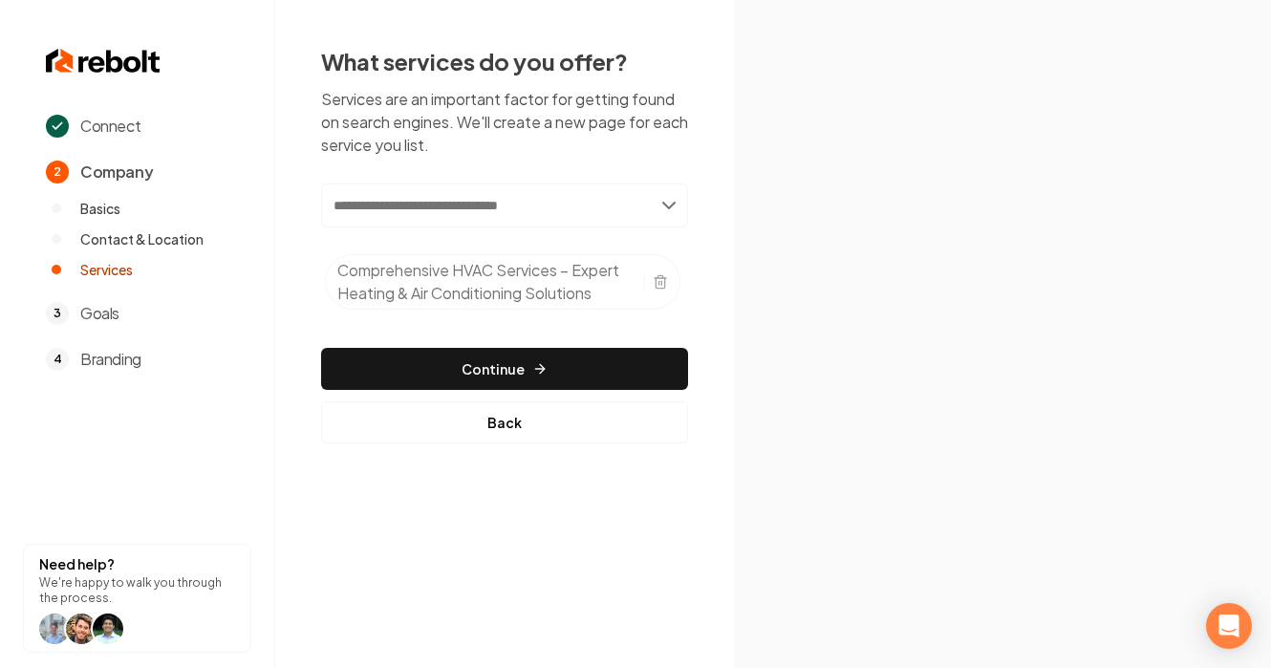
click at [544, 212] on input "text" at bounding box center [504, 205] width 367 height 44
paste input "**********"
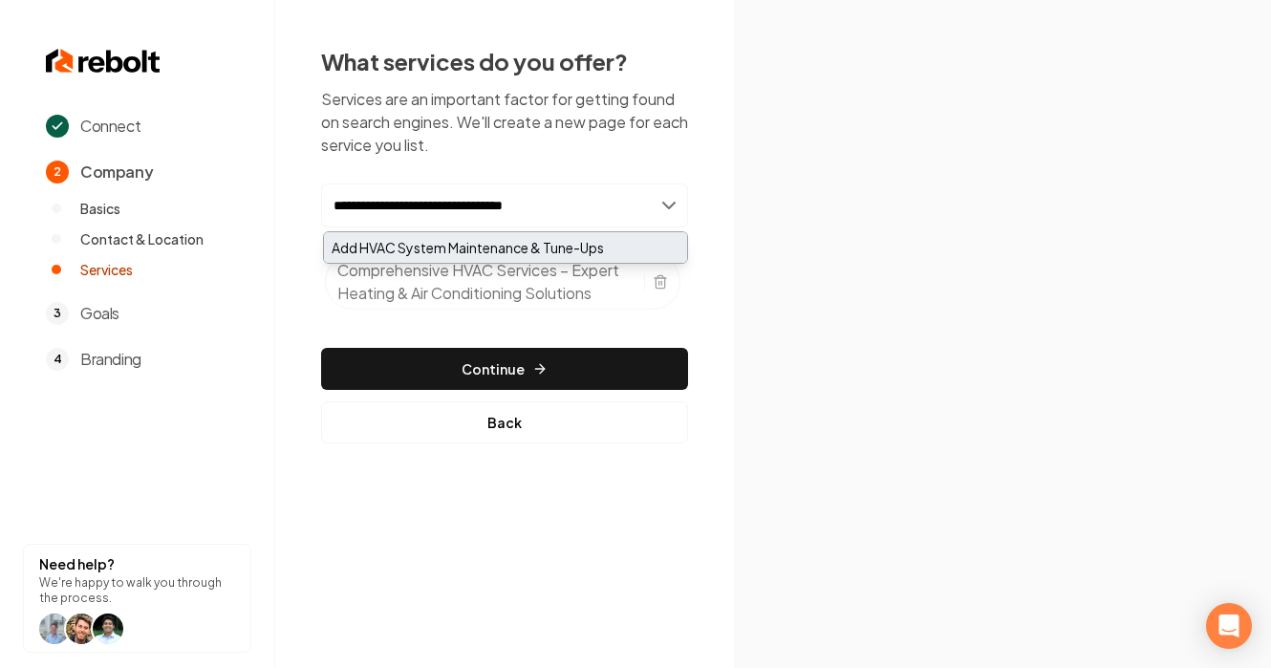
type input "**********"
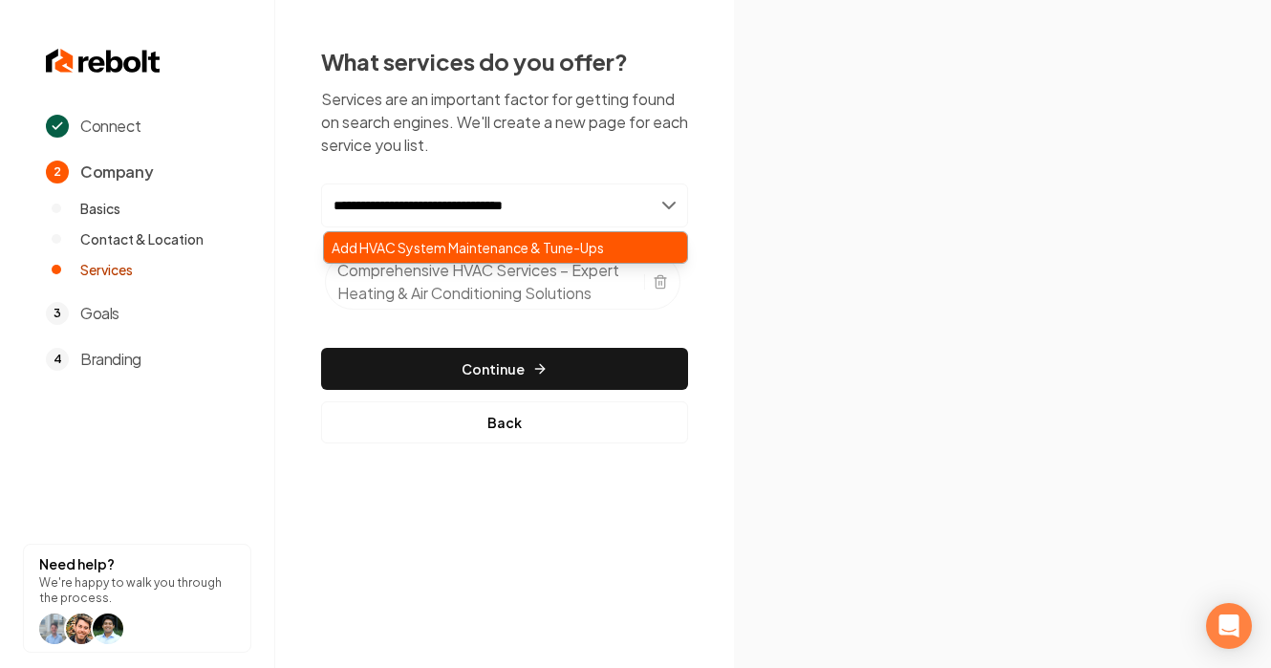
click at [608, 251] on div "Add HVAC System Maintenance & Tune-Ups" at bounding box center [505, 247] width 363 height 31
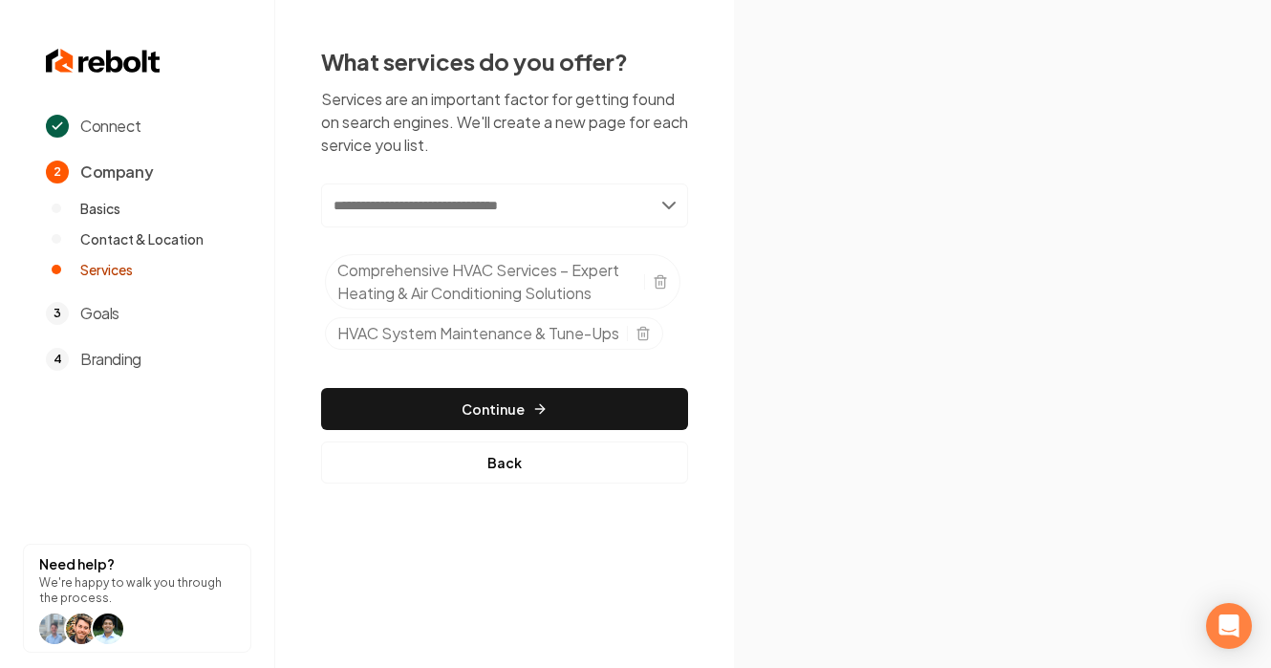
paste input "**********"
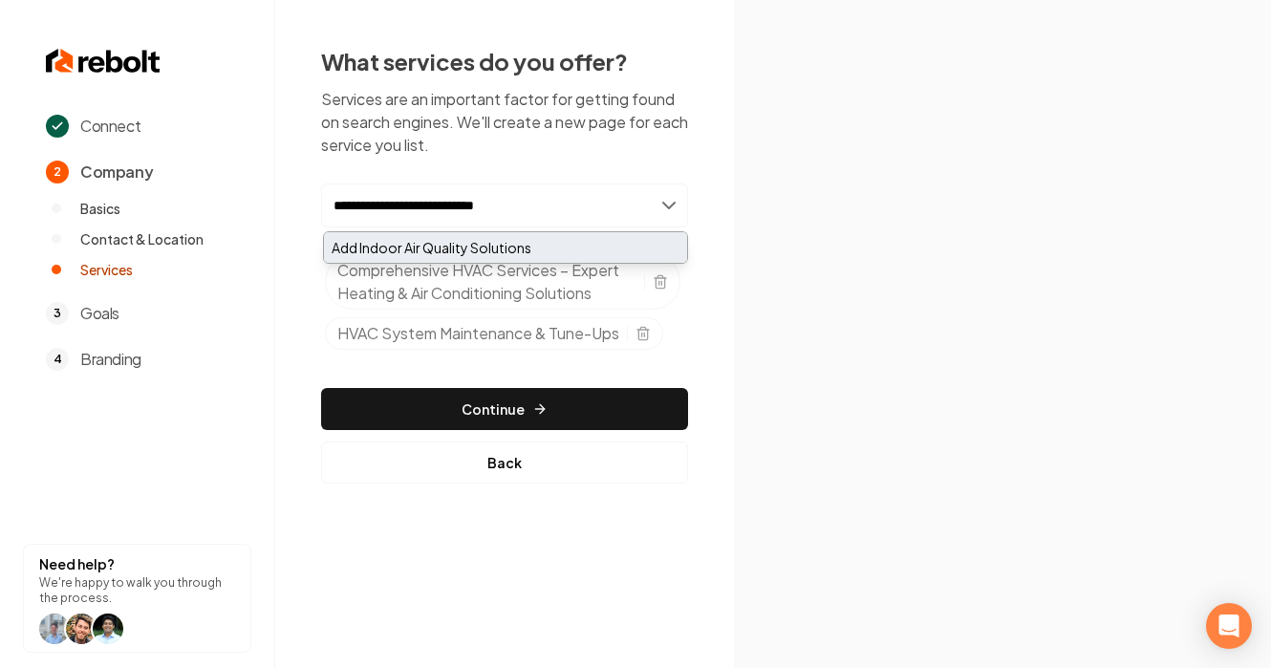
type input "**********"
click at [536, 249] on div "Add Indoor Air Quality Solutions" at bounding box center [505, 247] width 363 height 31
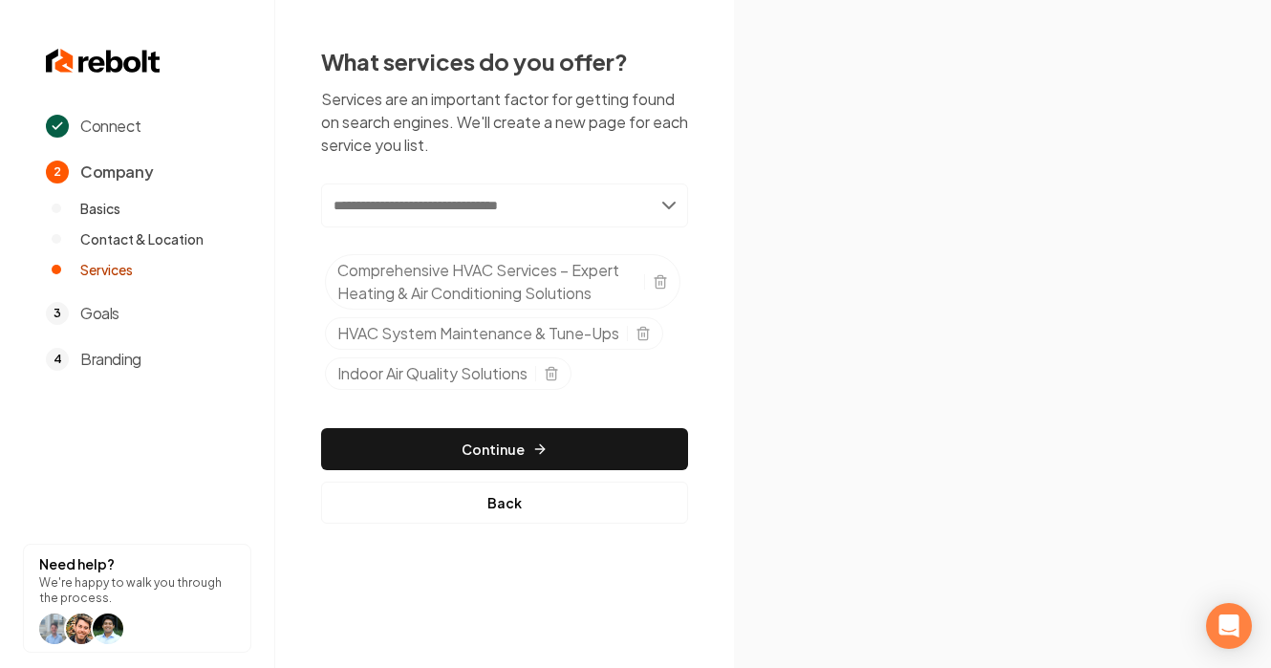
paste input "**********"
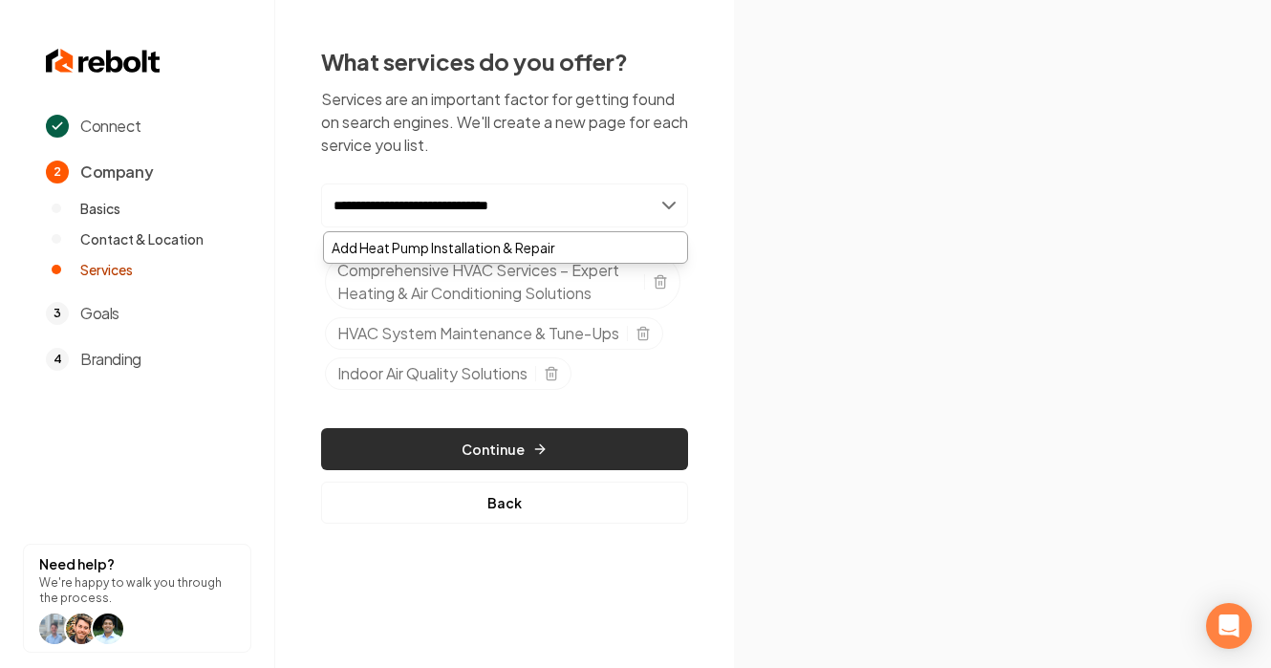
type input "**********"
click at [545, 441] on icon "button" at bounding box center [539, 448] width 15 height 15
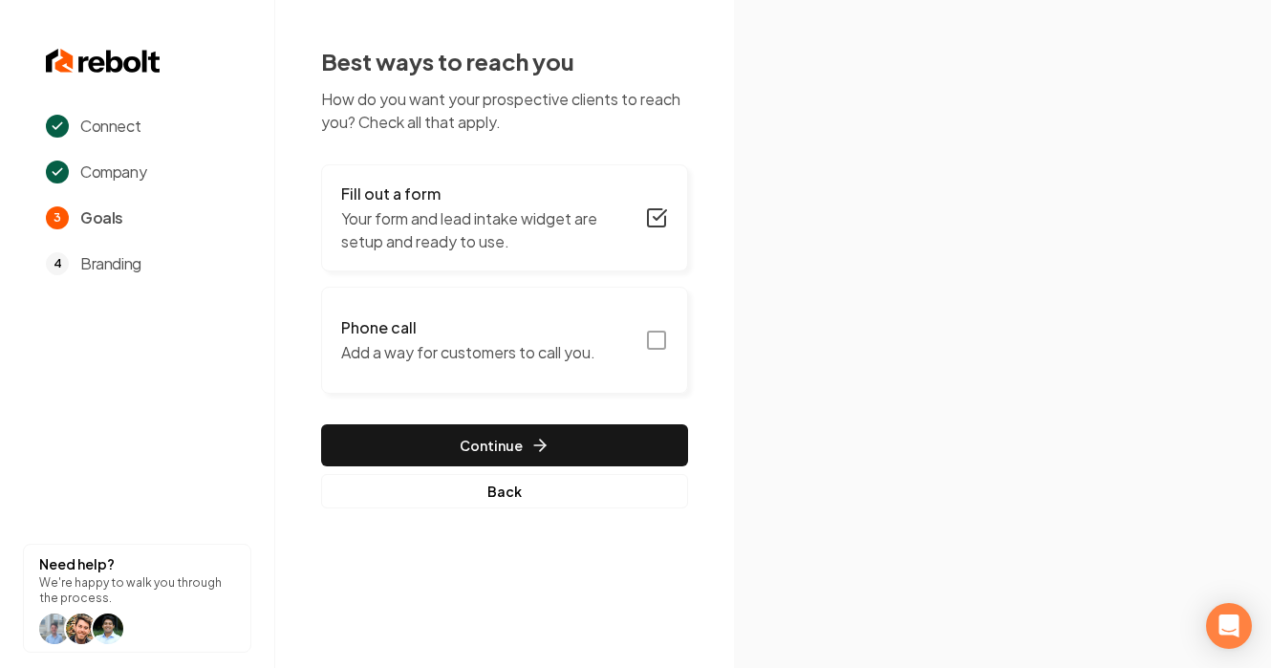
click at [655, 329] on icon "button" at bounding box center [656, 340] width 23 height 23
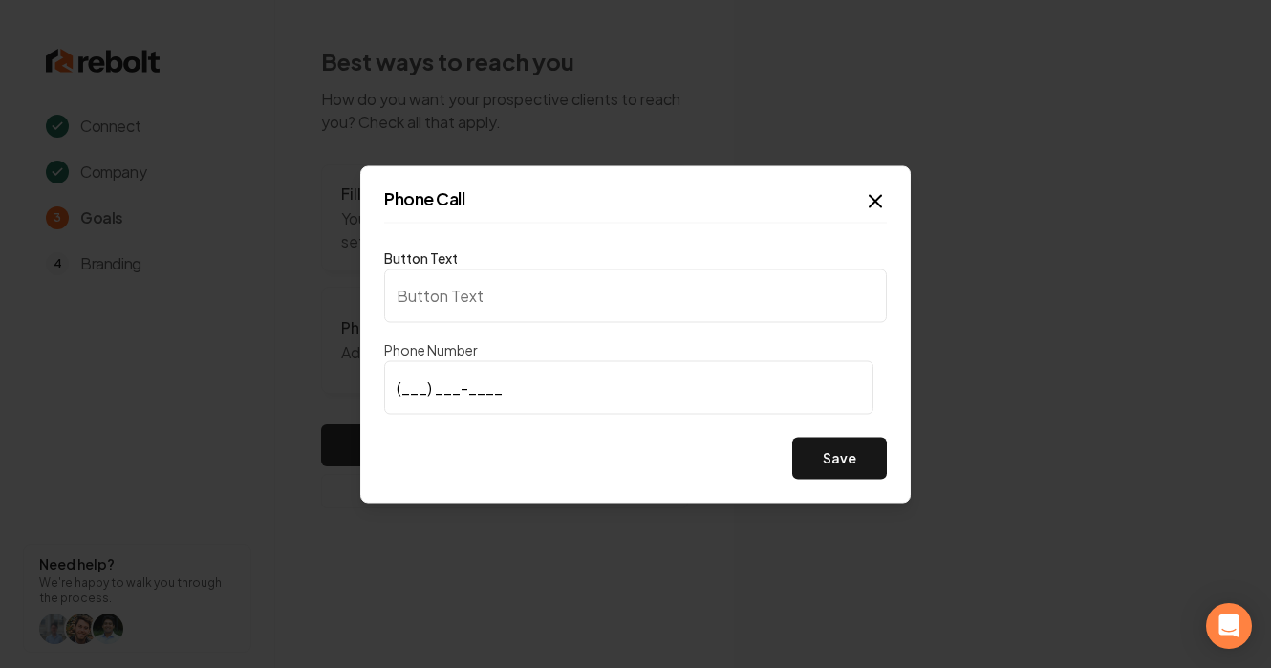
type input "Call us"
type input "[PHONE_NUMBER]"
click at [816, 431] on div "Button Text Call us Phone Number [PHONE_NUMBER] Save" at bounding box center [635, 362] width 503 height 233
click at [823, 457] on button "Save" at bounding box center [839, 458] width 95 height 42
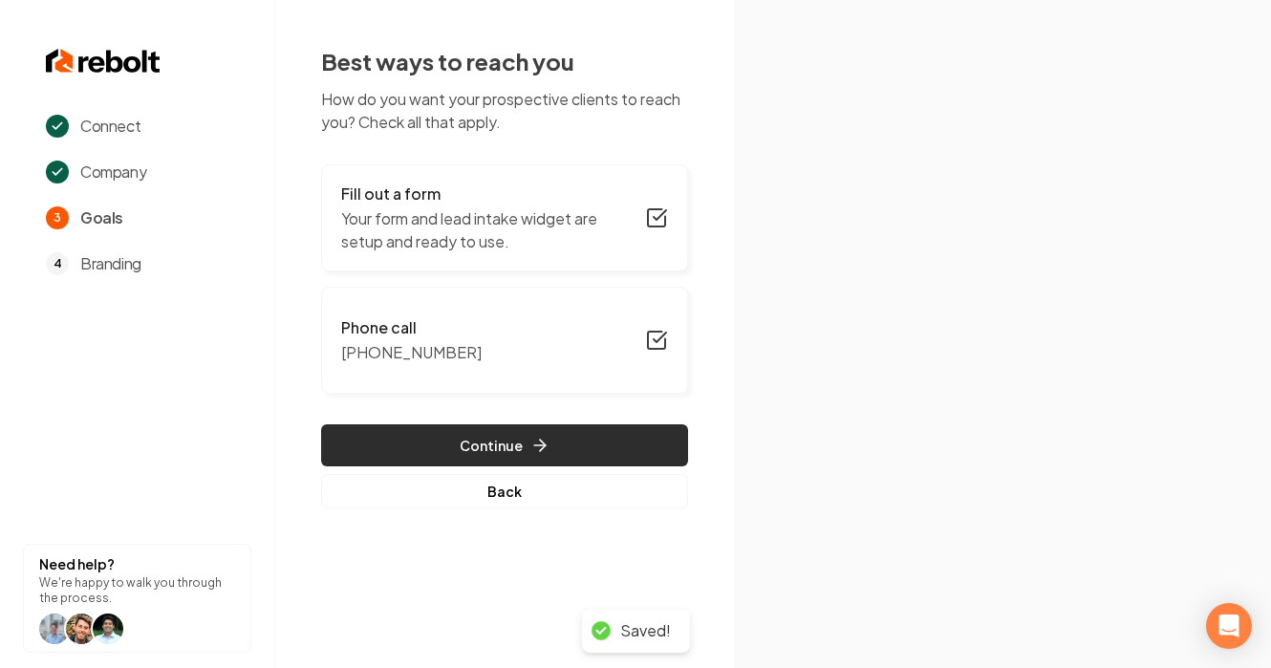
click at [605, 454] on button "Continue" at bounding box center [504, 445] width 367 height 42
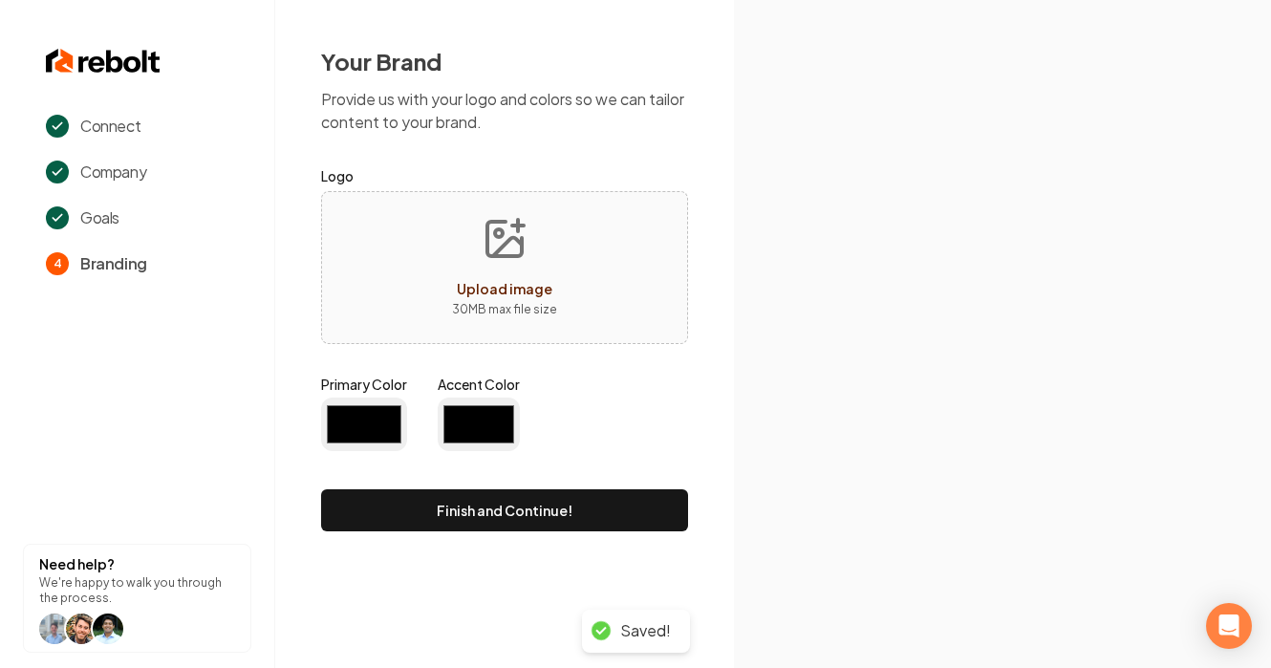
type input "#194d33"
type input "#70be00"
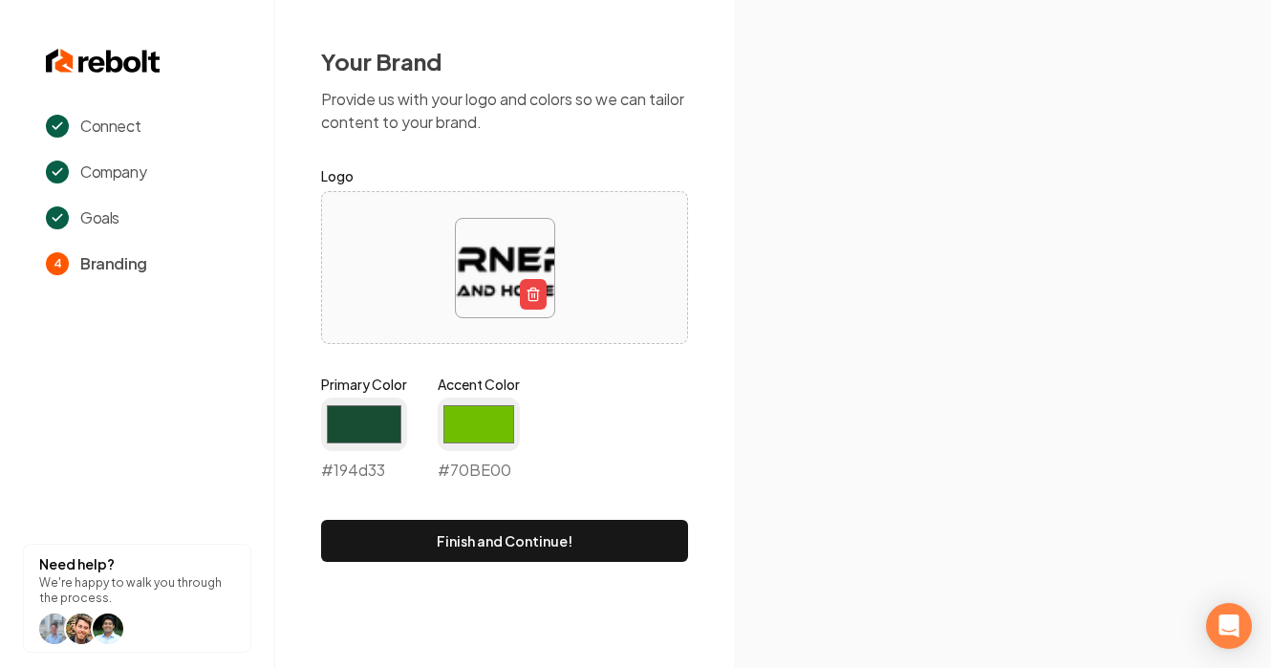
click at [461, 276] on img at bounding box center [505, 268] width 98 height 98
click at [504, 432] on input "#70be00" at bounding box center [479, 424] width 82 height 54
type input "#000000"
click at [619, 418] on div "Primary Color #194d33 #194d33 Accent Color #000000 #000000" at bounding box center [504, 432] width 367 height 115
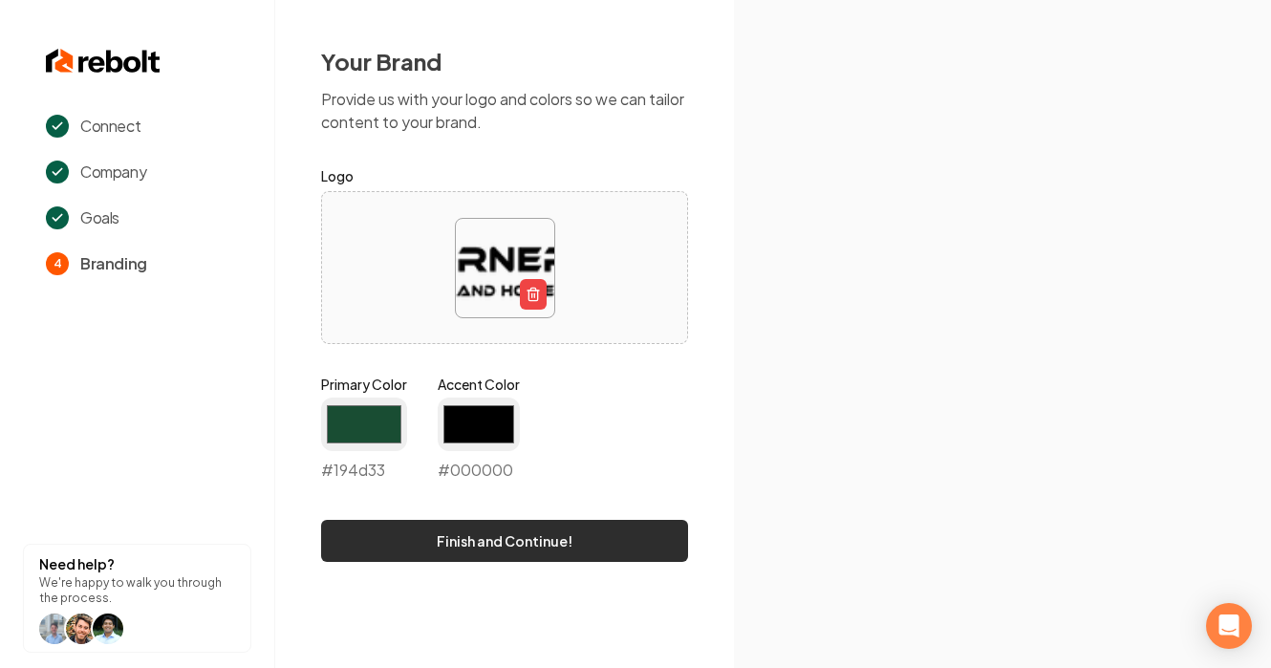
click at [553, 538] on button "Finish and Continue!" at bounding box center [504, 541] width 367 height 42
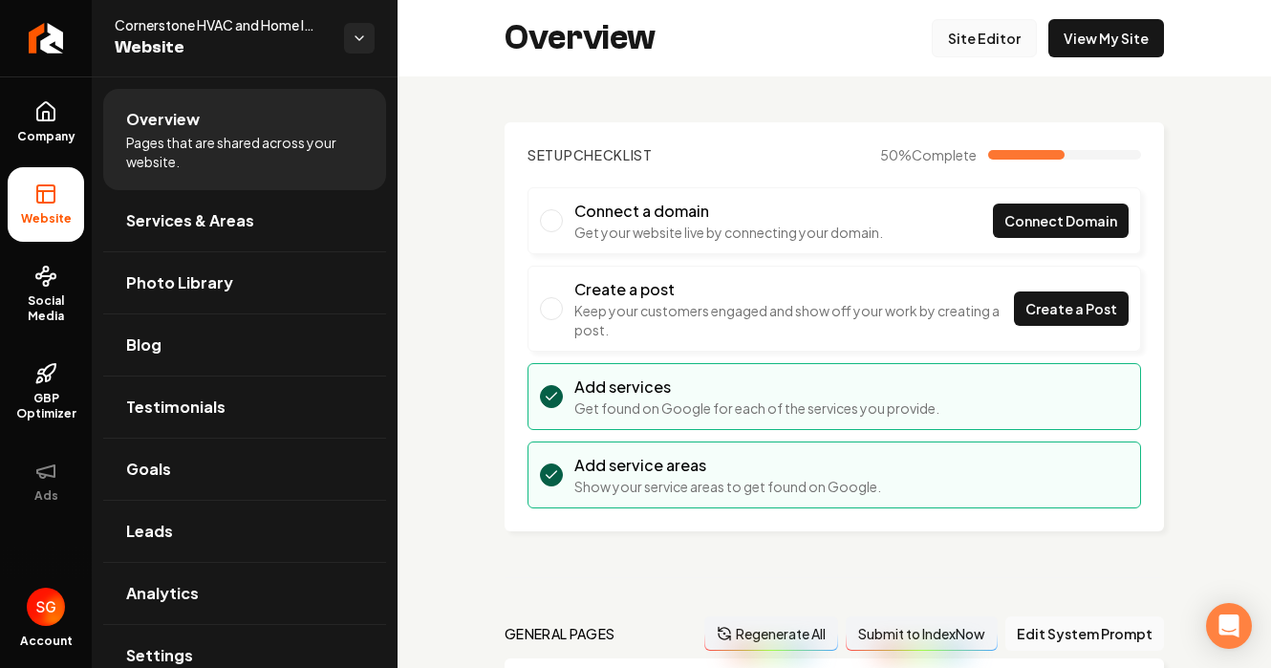
click at [981, 39] on link "Site Editor" at bounding box center [984, 38] width 105 height 38
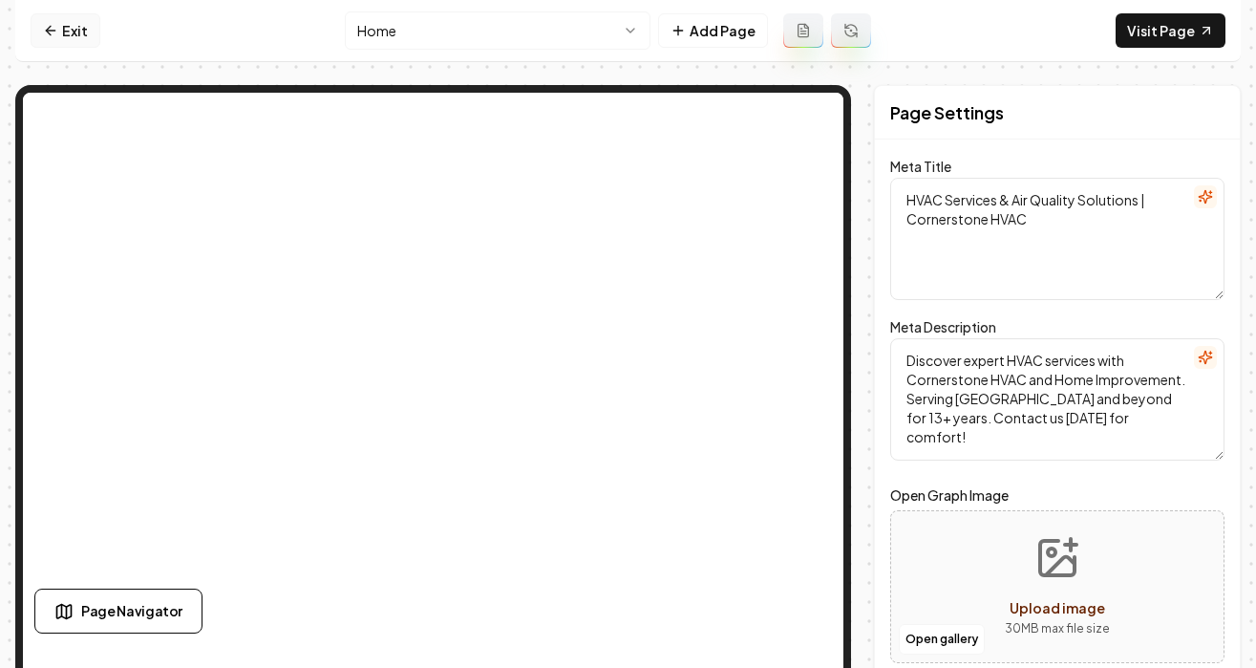
click at [62, 32] on link "Exit" at bounding box center [66, 30] width 70 height 34
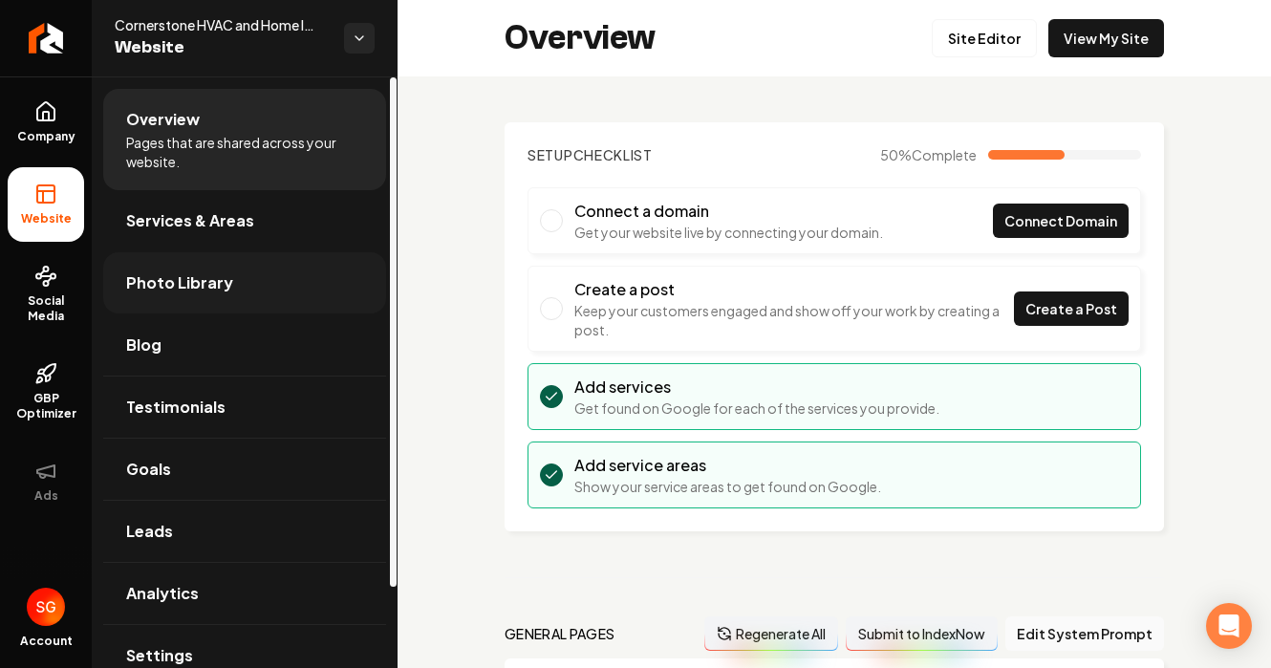
click at [131, 286] on span "Photo Library" at bounding box center [179, 282] width 107 height 23
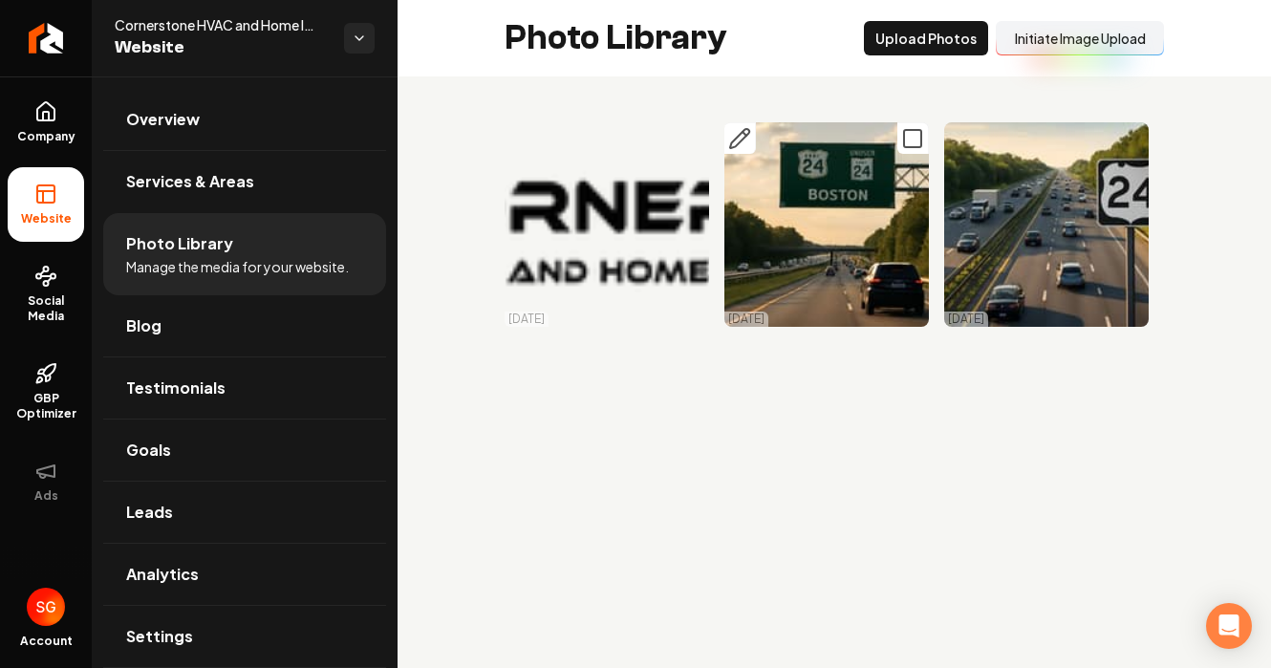
drag, startPoint x: 694, startPoint y: 140, endPoint x: 740, endPoint y: 140, distance: 46.8
click at [694, 140] on icon "Main content area" at bounding box center [692, 138] width 23 height 23
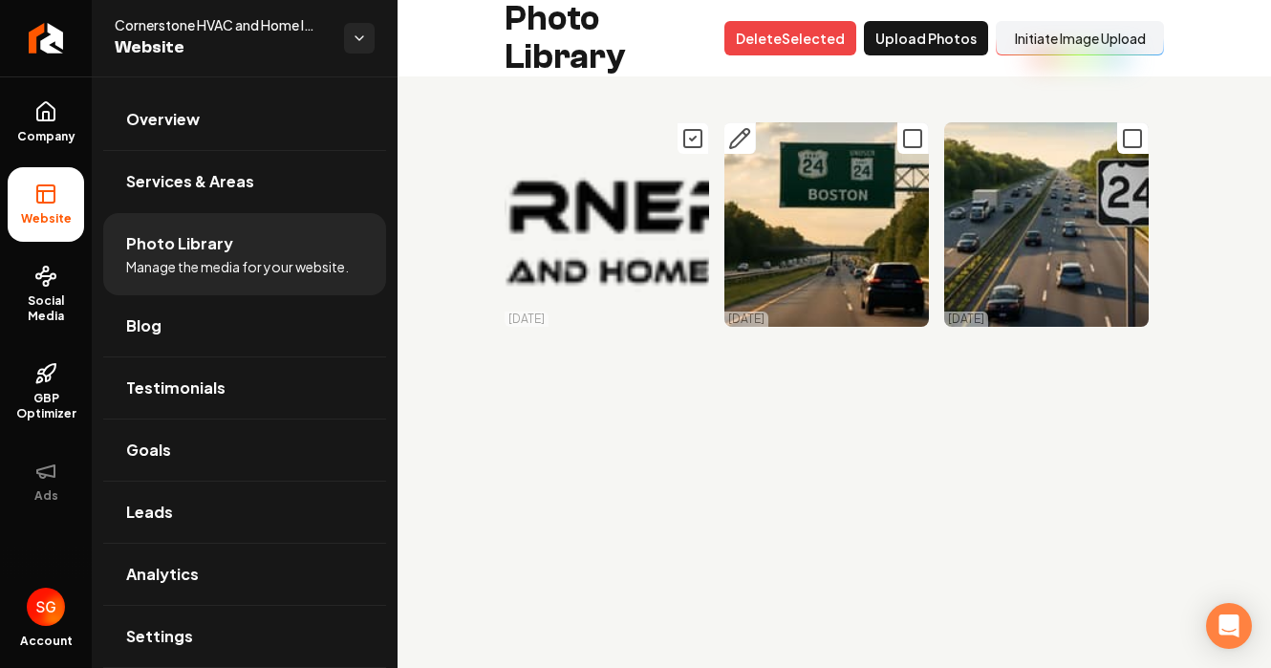
click at [917, 142] on icon "Main content area" at bounding box center [912, 138] width 23 height 23
click at [1126, 141] on icon "Main content area" at bounding box center [1132, 138] width 23 height 23
click at [798, 41] on button "Delet e Selected" at bounding box center [790, 38] width 132 height 34
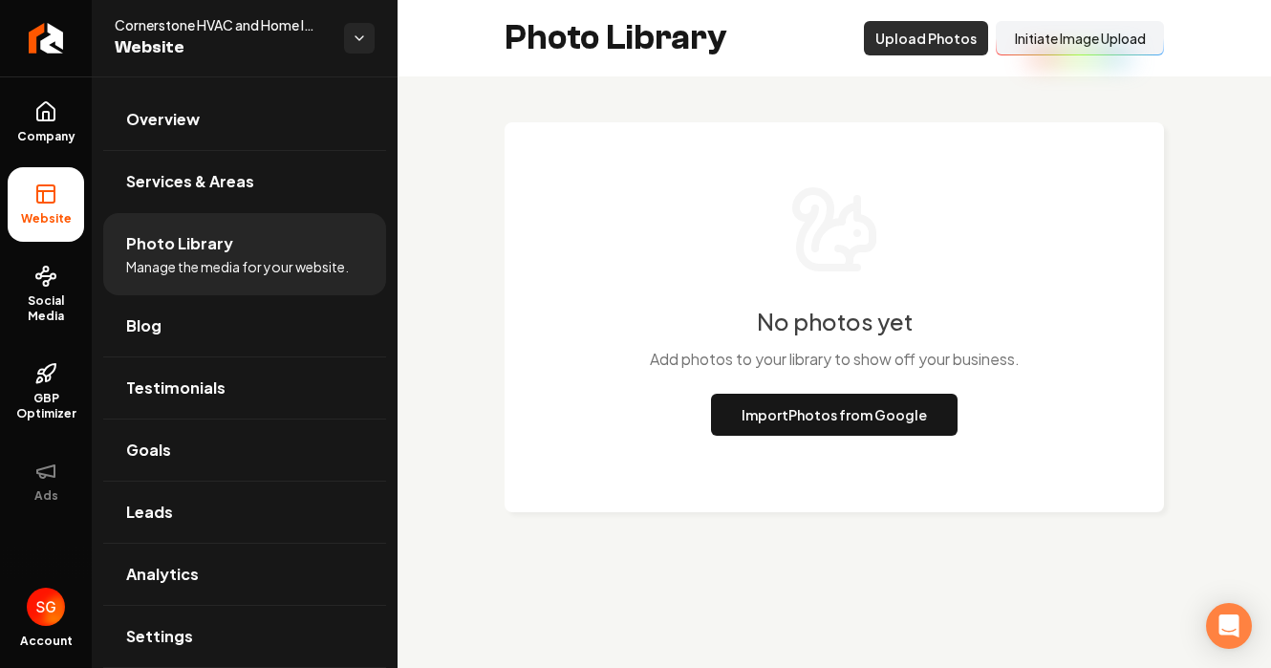
click at [924, 27] on button "Upload Photos" at bounding box center [926, 38] width 124 height 34
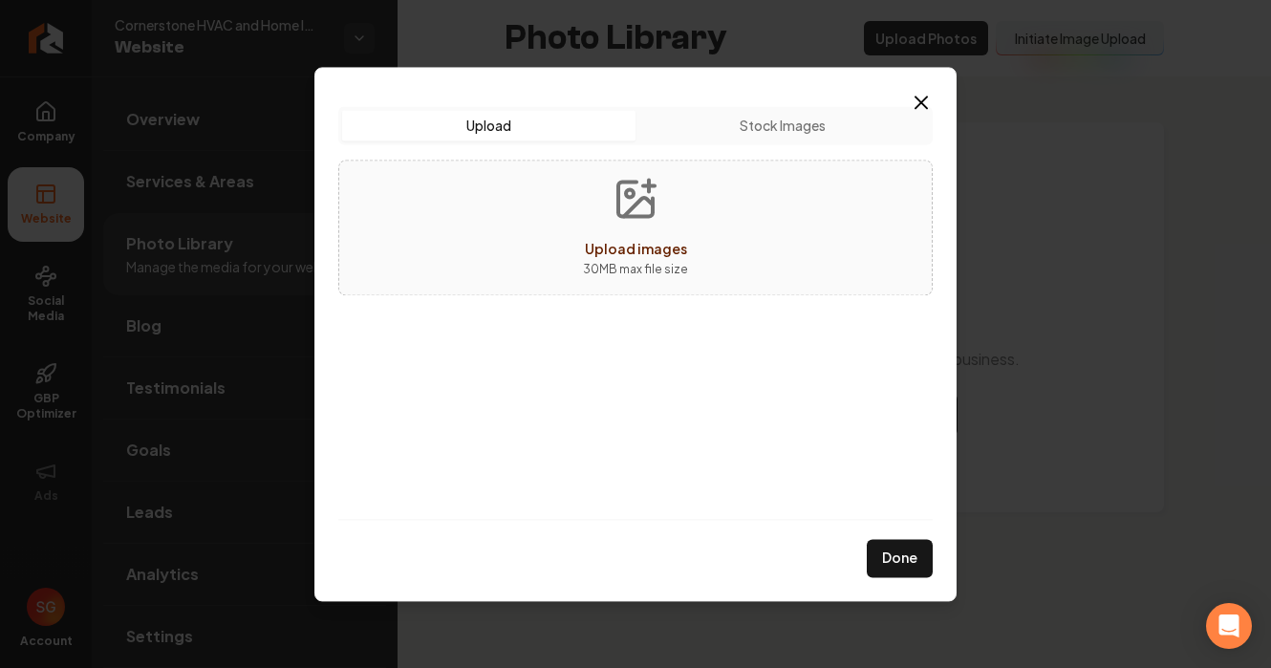
click at [632, 246] on span "Upload images" at bounding box center [636, 248] width 102 height 17
click at [719, 122] on button "Stock Images" at bounding box center [781, 125] width 293 height 31
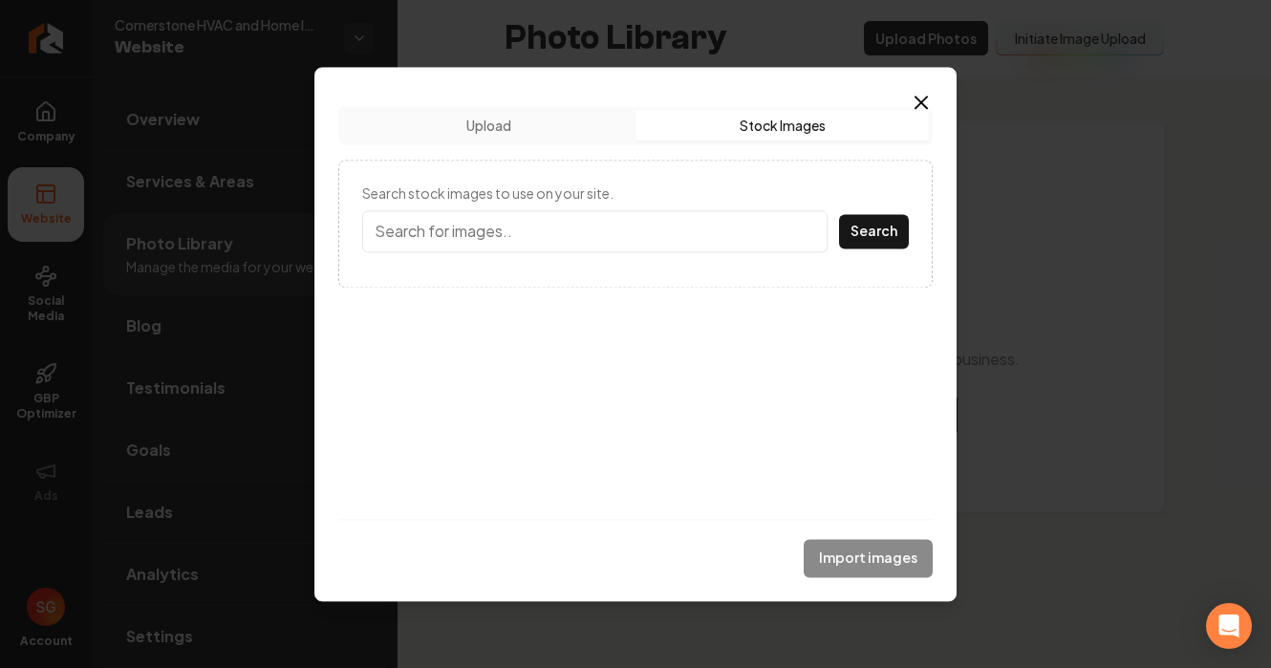
click at [504, 237] on input "Search stock images to use on your site." at bounding box center [594, 231] width 465 height 42
click at [539, 119] on button "Upload" at bounding box center [488, 125] width 293 height 31
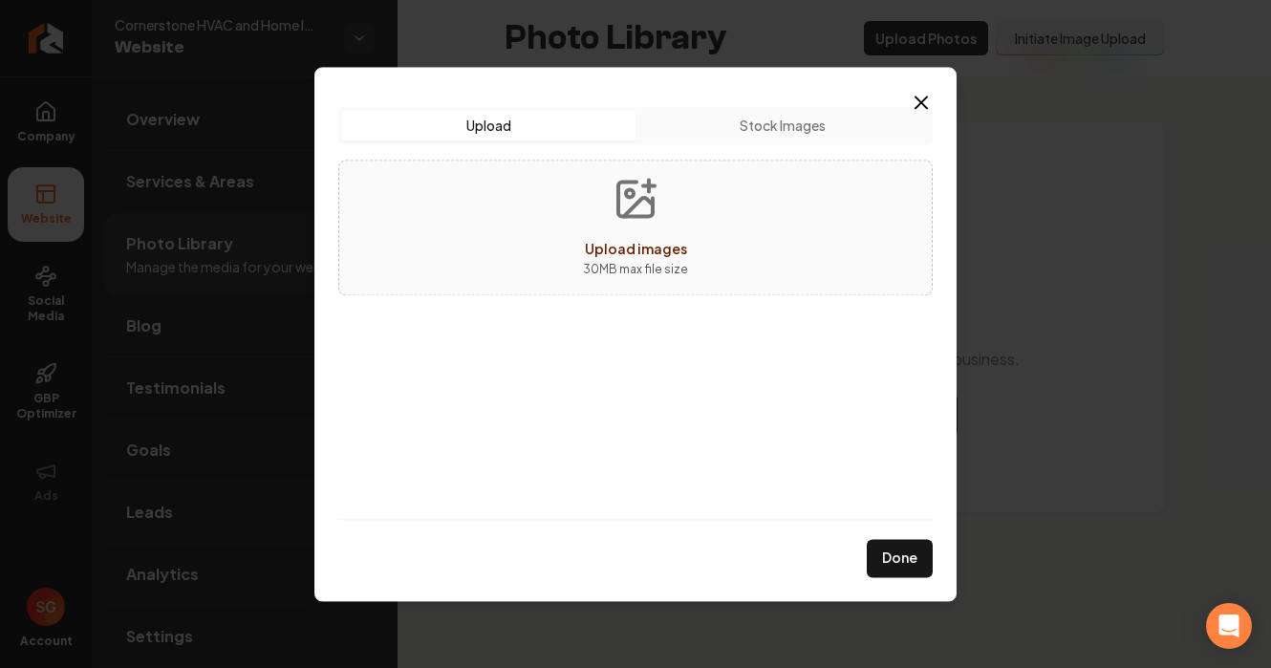
click at [633, 246] on span "Upload images" at bounding box center [636, 248] width 102 height 17
click at [911, 101] on icon "button" at bounding box center [921, 102] width 23 height 23
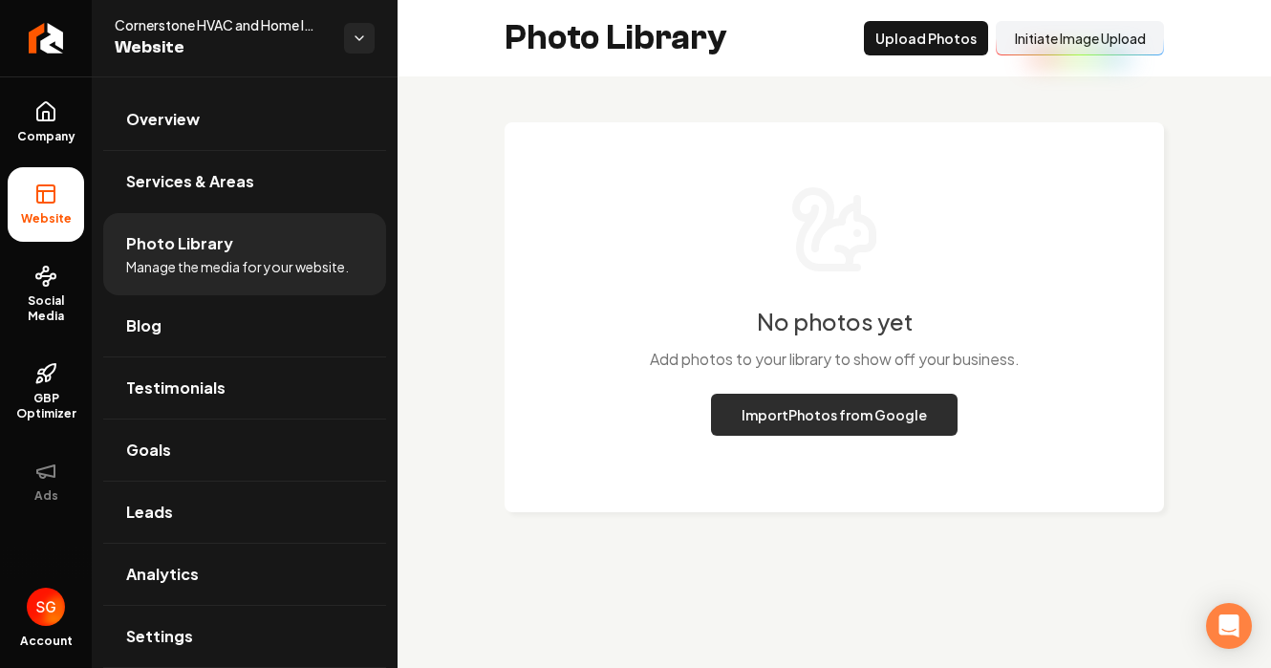
click at [860, 408] on button "Import Photos from Google" at bounding box center [834, 415] width 246 height 42
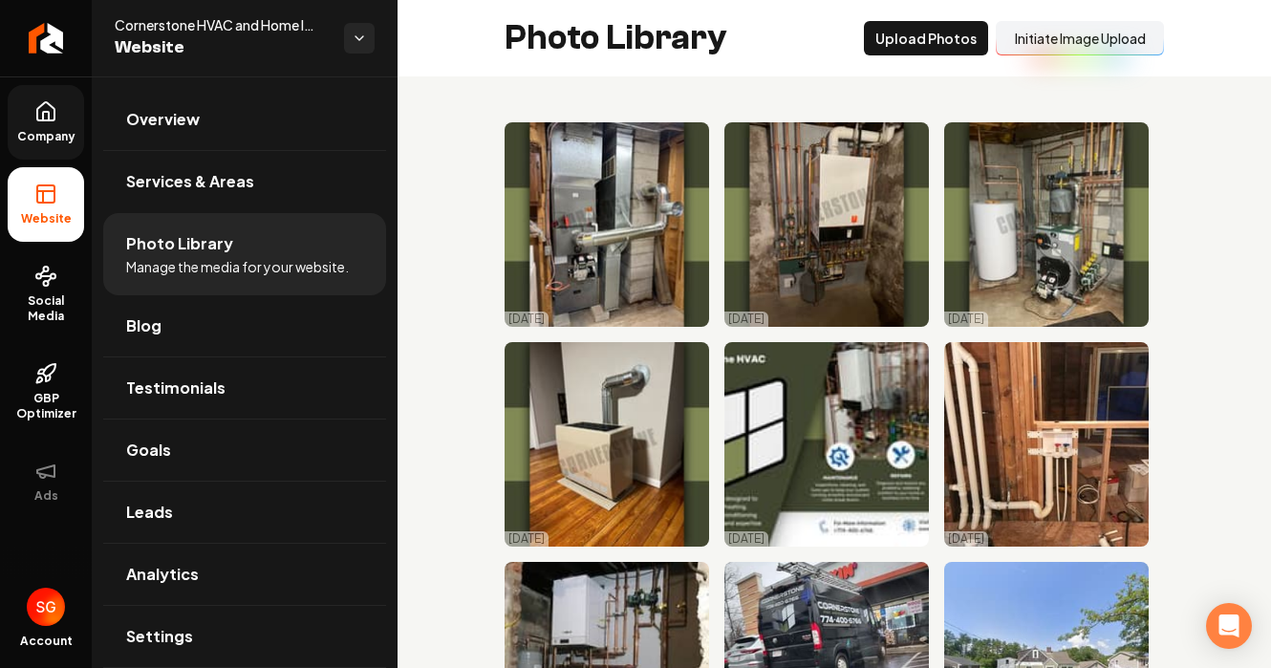
click at [25, 120] on link "Company" at bounding box center [46, 122] width 76 height 75
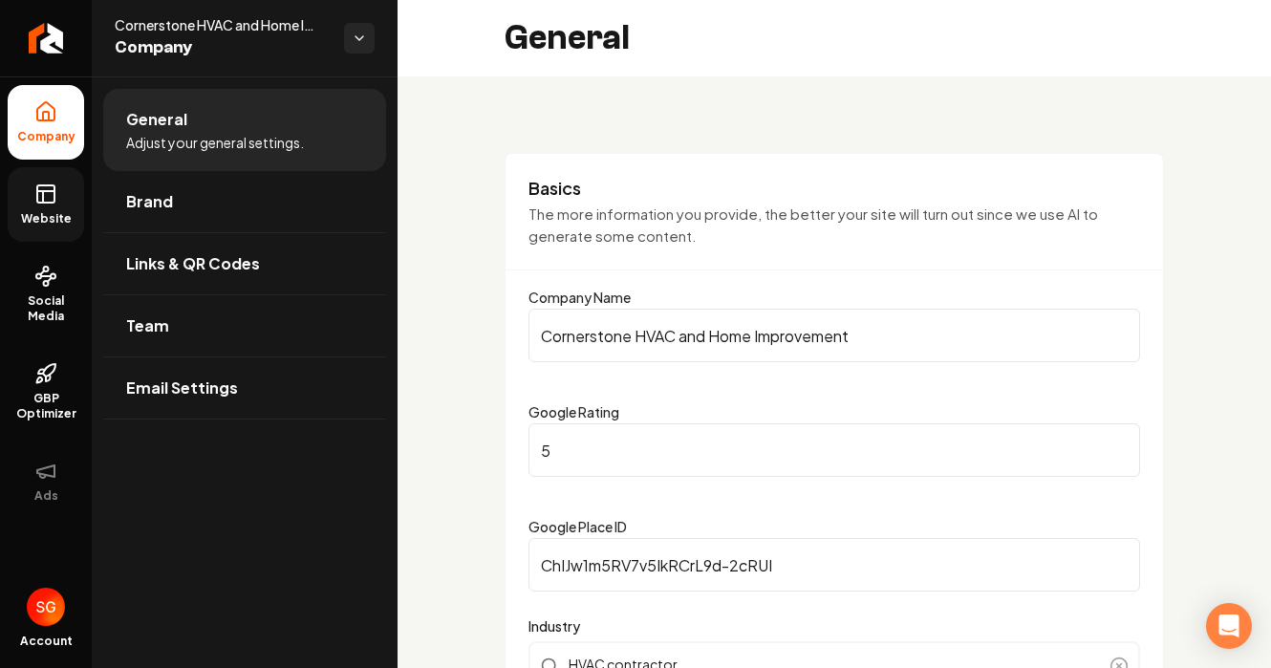
click at [54, 194] on rect at bounding box center [45, 193] width 17 height 17
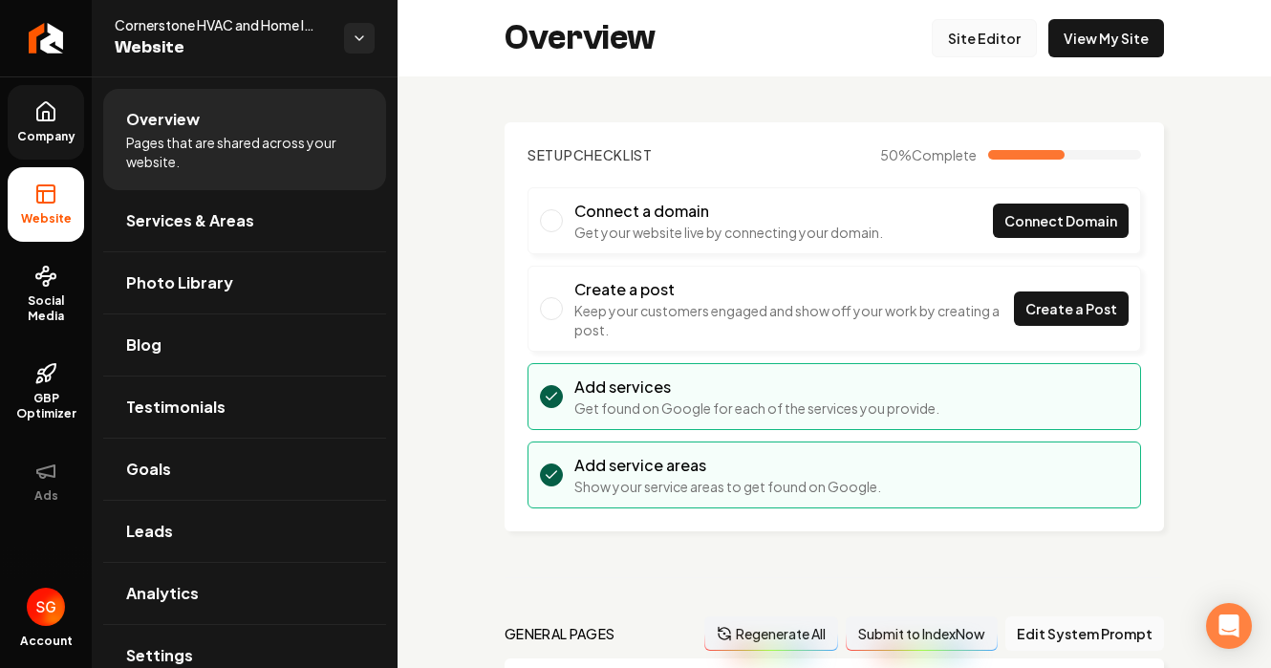
click at [968, 32] on link "Site Editor" at bounding box center [984, 38] width 105 height 38
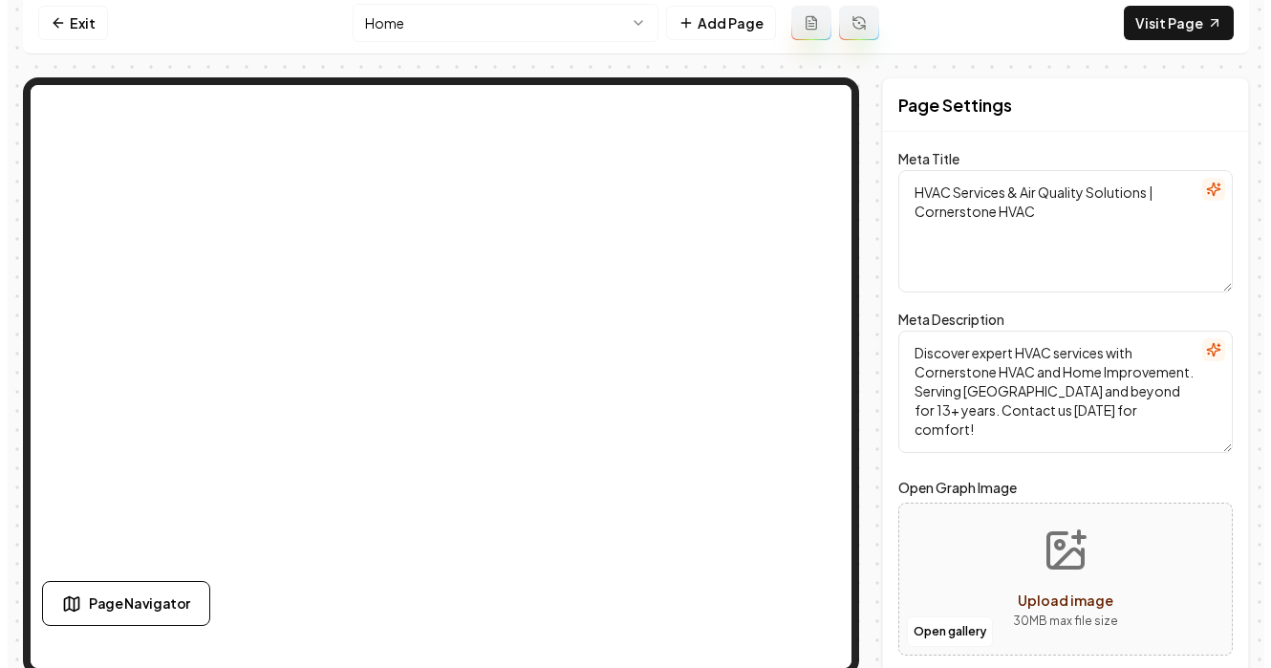
scroll to position [15, 0]
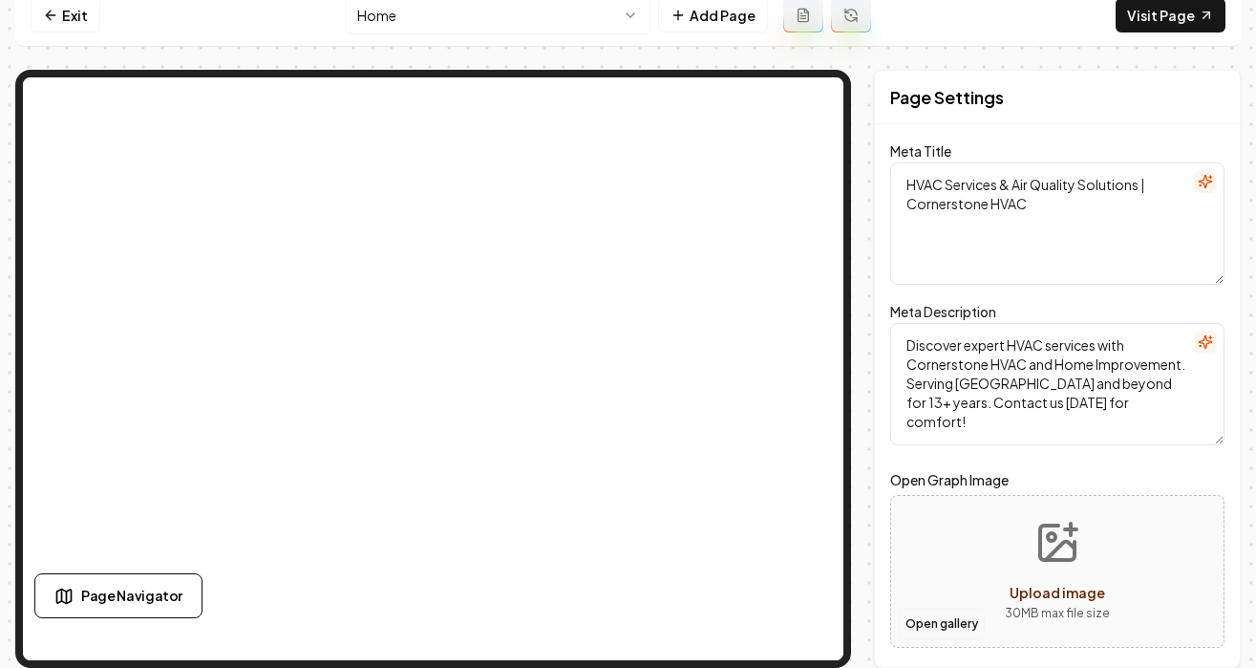
click at [940, 624] on button "Open gallery" at bounding box center [942, 624] width 86 height 31
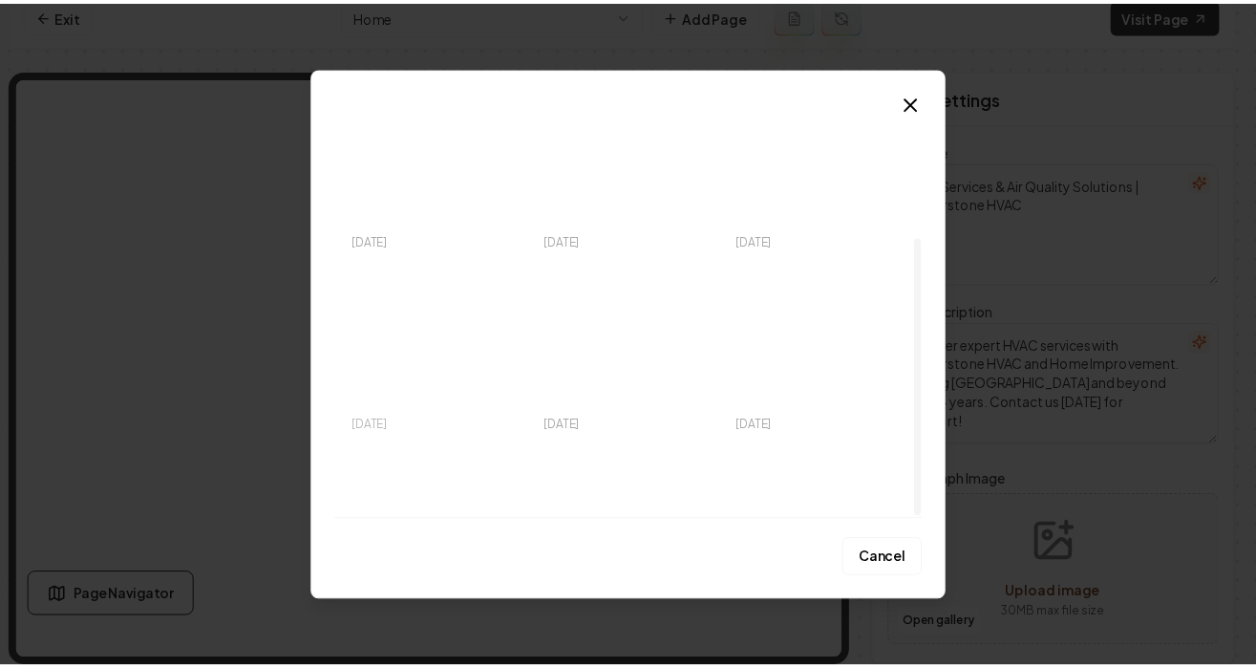
scroll to position [0, 0]
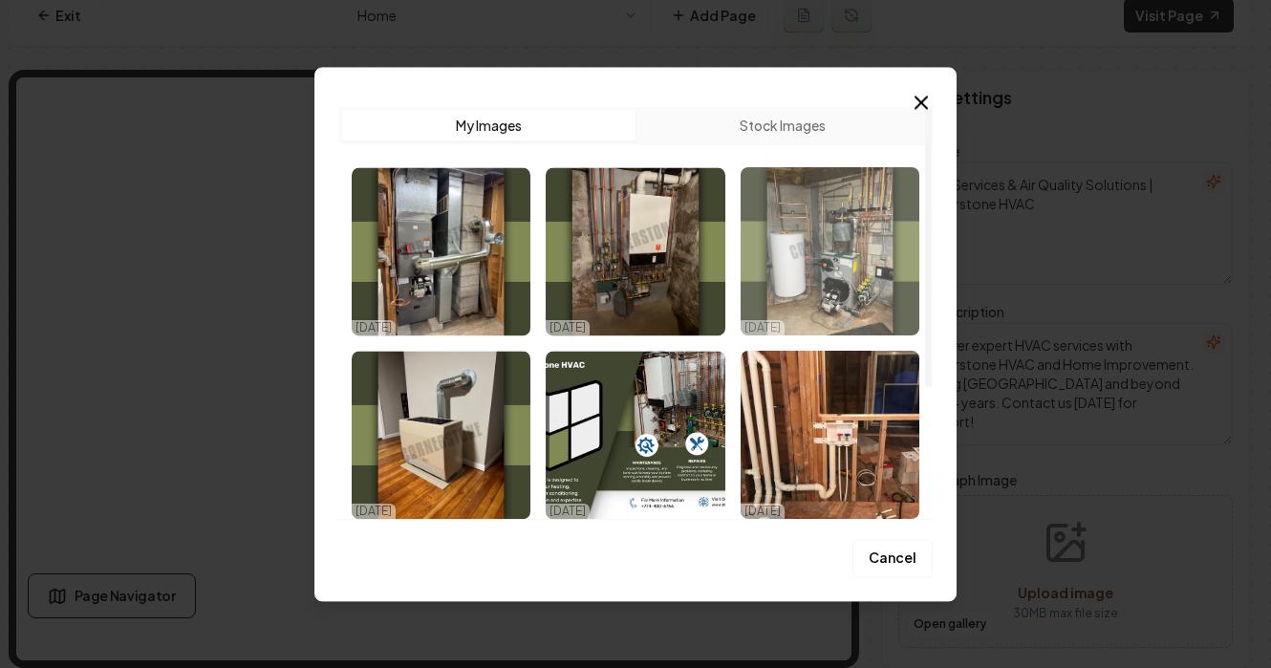
click at [813, 264] on img "Select image image_68e0155c5c7cd75eb861c6fd.jpeg" at bounding box center [829, 251] width 179 height 168
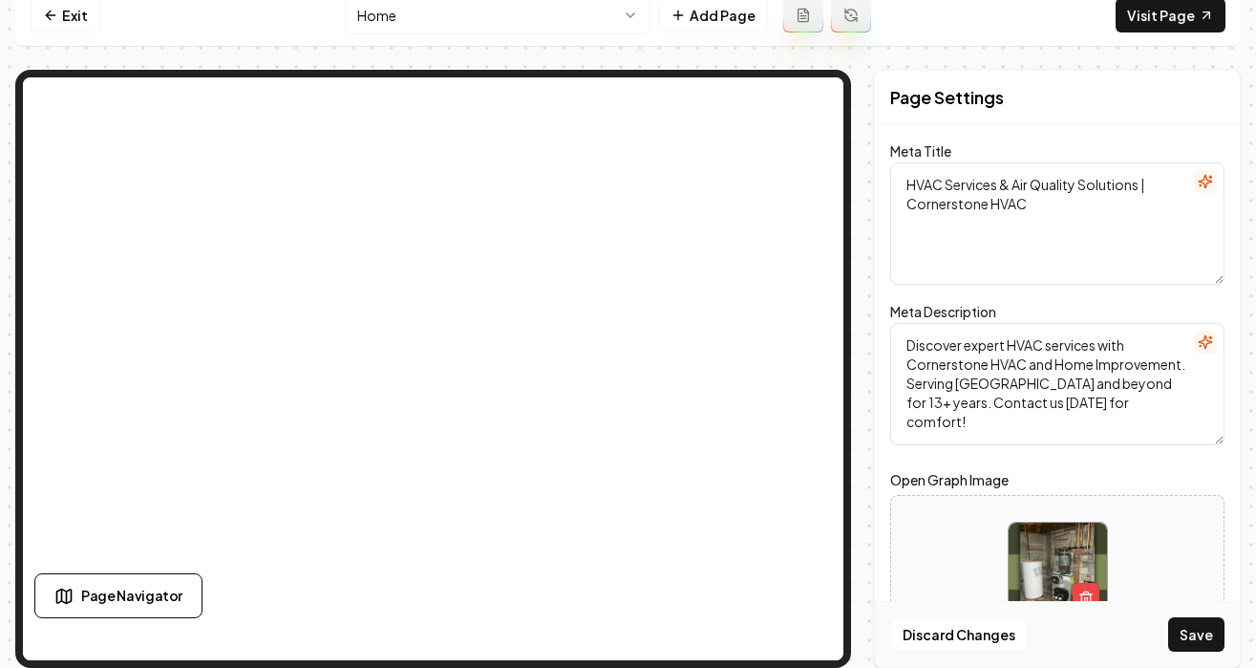
click at [1186, 631] on button "Save" at bounding box center [1196, 634] width 56 height 34
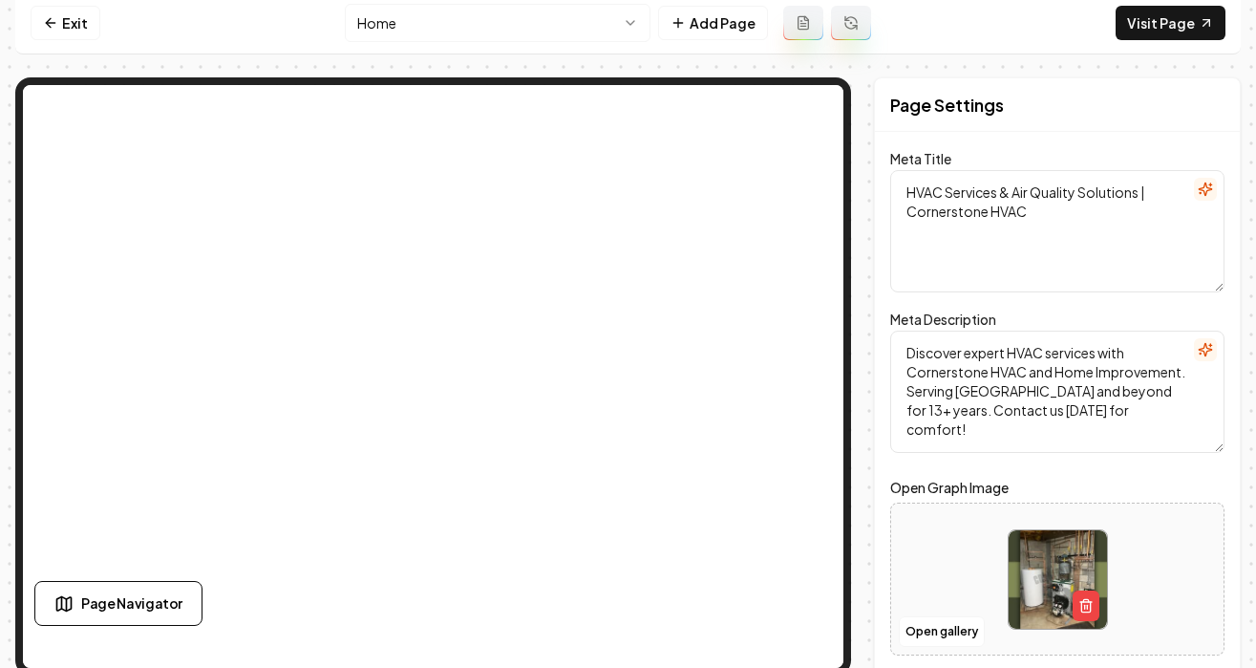
scroll to position [15, 0]
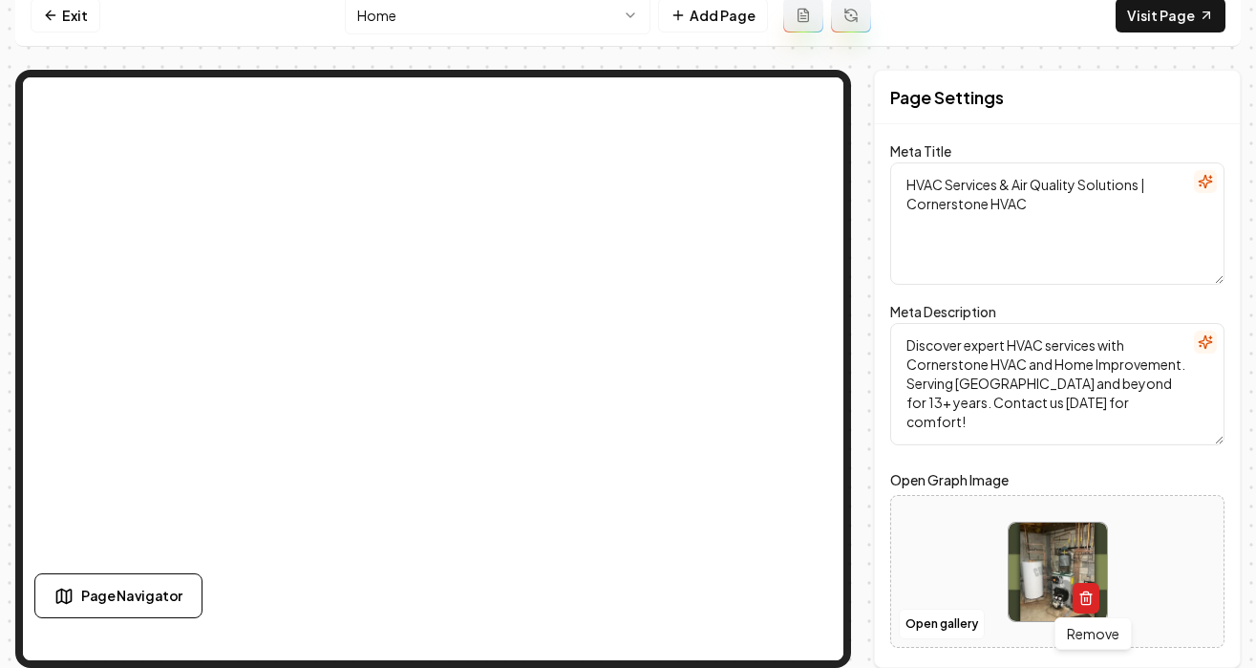
click at [1094, 591] on icon "button" at bounding box center [1086, 597] width 15 height 15
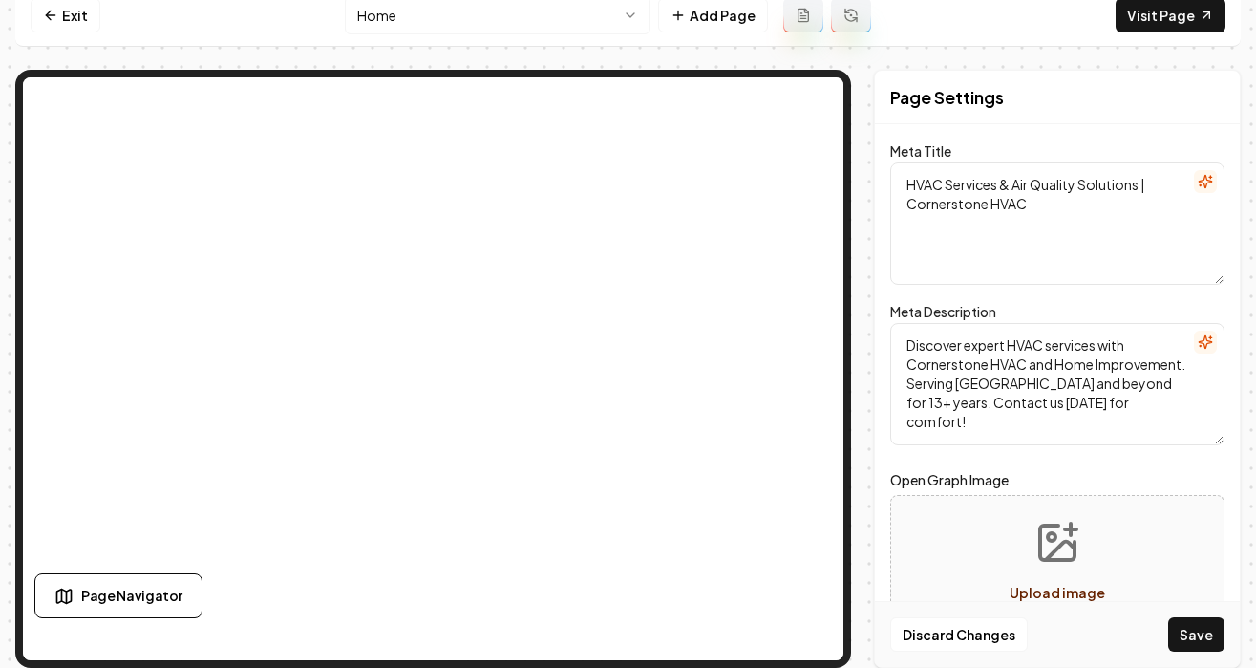
click at [1092, 591] on span "Upload image" at bounding box center [1058, 592] width 96 height 17
click at [1045, 551] on icon "Upload image" at bounding box center [1058, 543] width 46 height 46
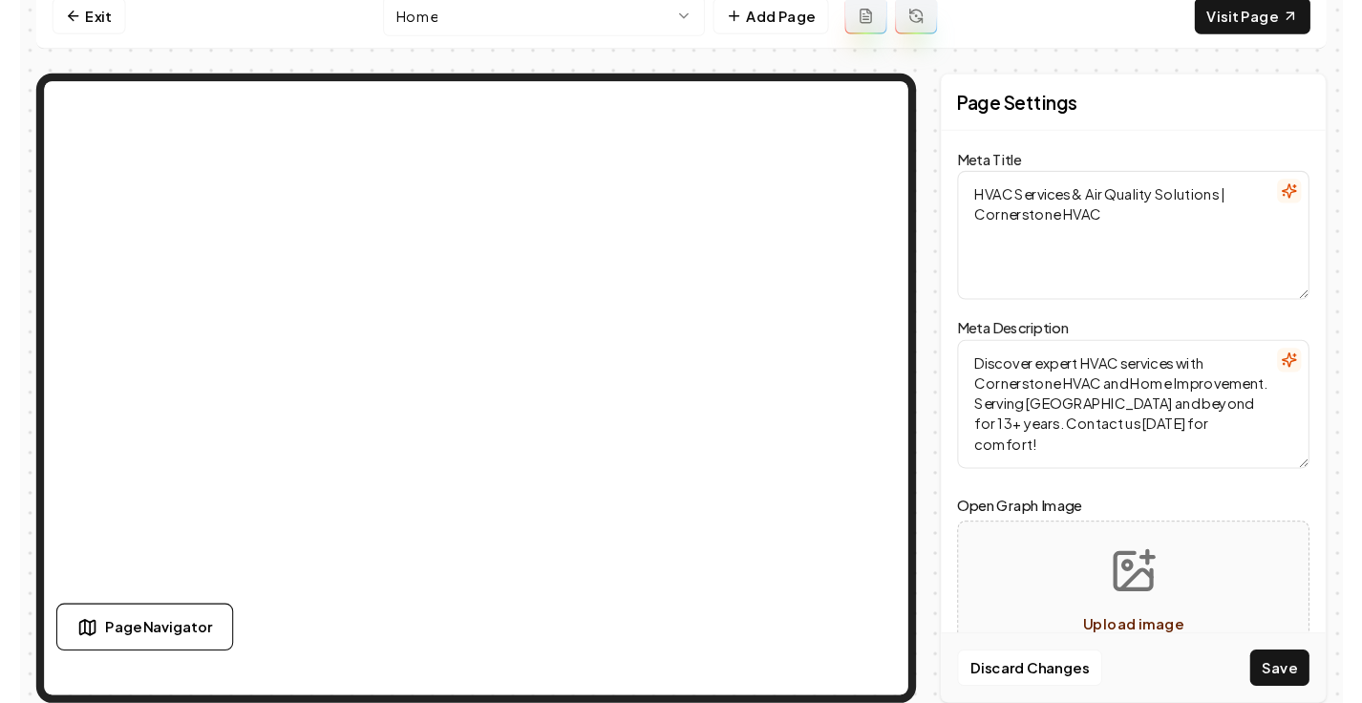
scroll to position [0, 0]
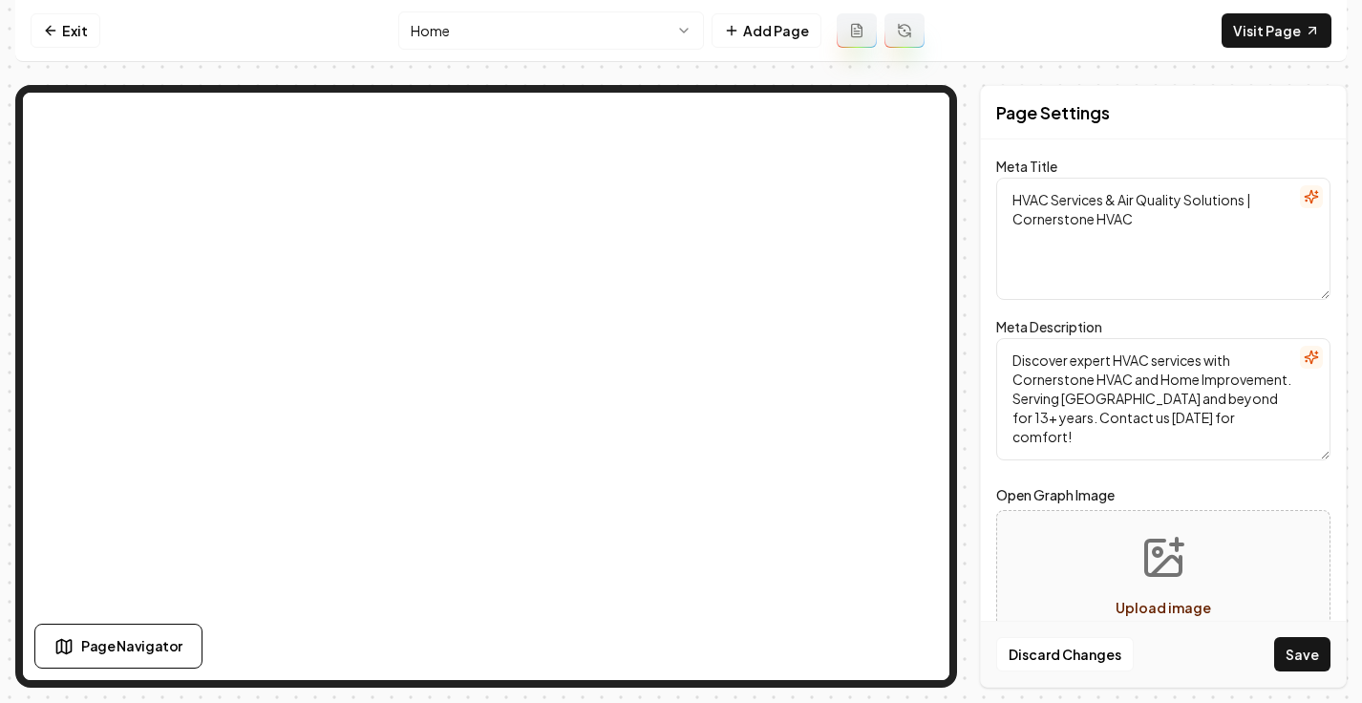
click at [1143, 609] on span "Upload image" at bounding box center [1164, 607] width 96 height 17
click at [1255, 648] on button "Save" at bounding box center [1303, 654] width 56 height 34
click at [1022, 642] on button "Open gallery" at bounding box center [1048, 639] width 86 height 31
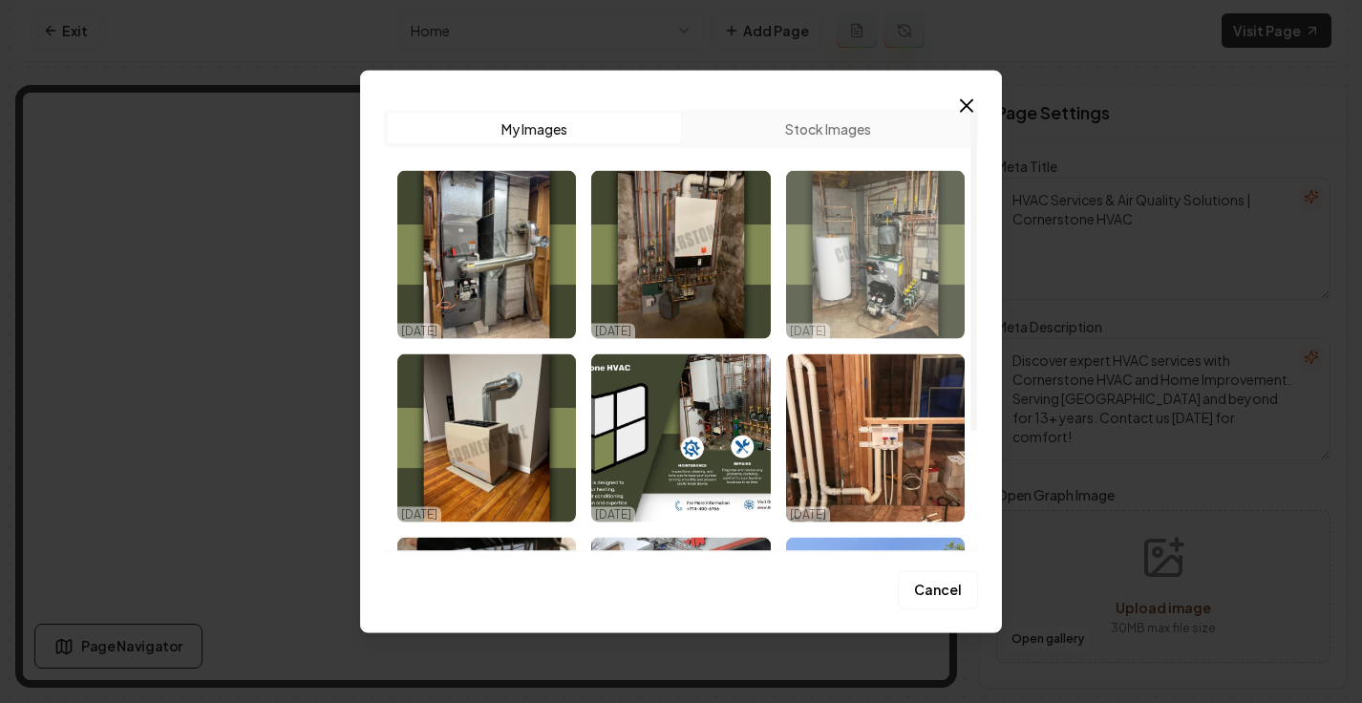
click at [867, 211] on img "Select image image_68e0155c5c7cd75eb861c6fd.jpeg" at bounding box center [875, 255] width 179 height 168
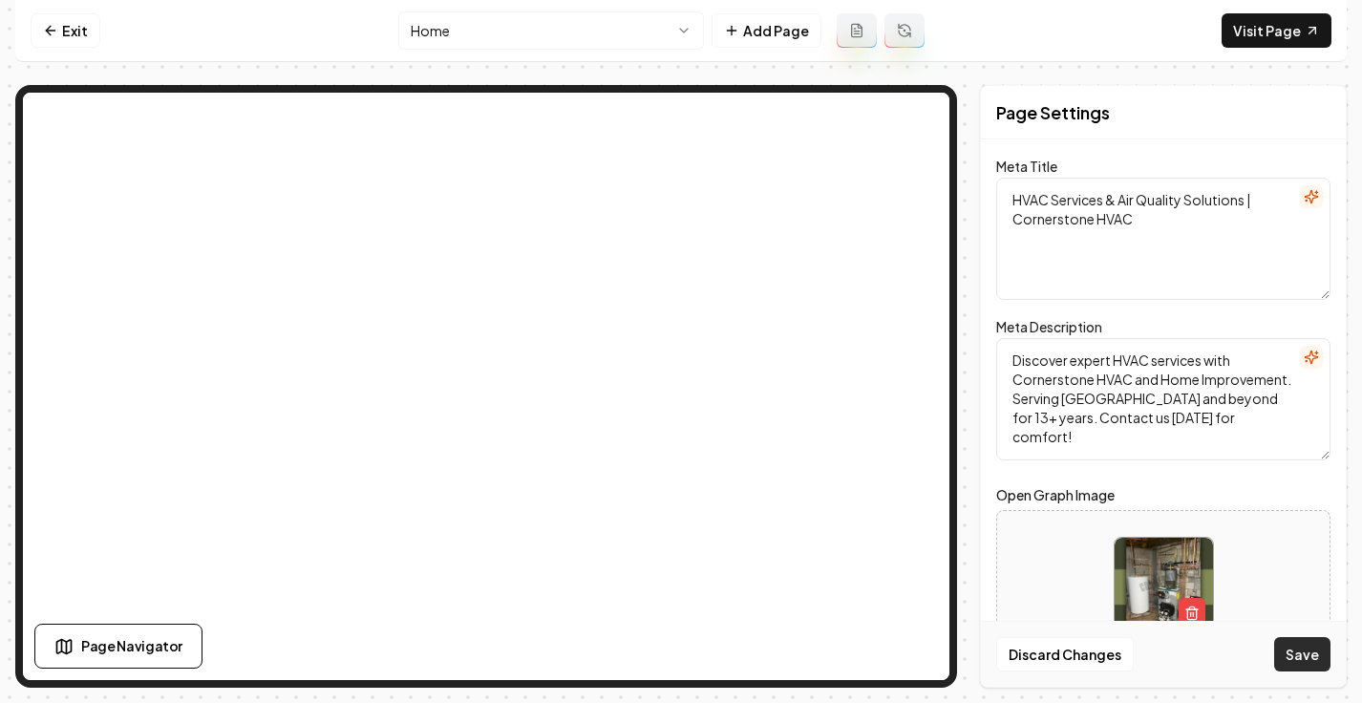
click at [1255, 654] on button "Save" at bounding box center [1303, 654] width 56 height 34
click at [1056, 633] on button "Open gallery" at bounding box center [1048, 639] width 86 height 31
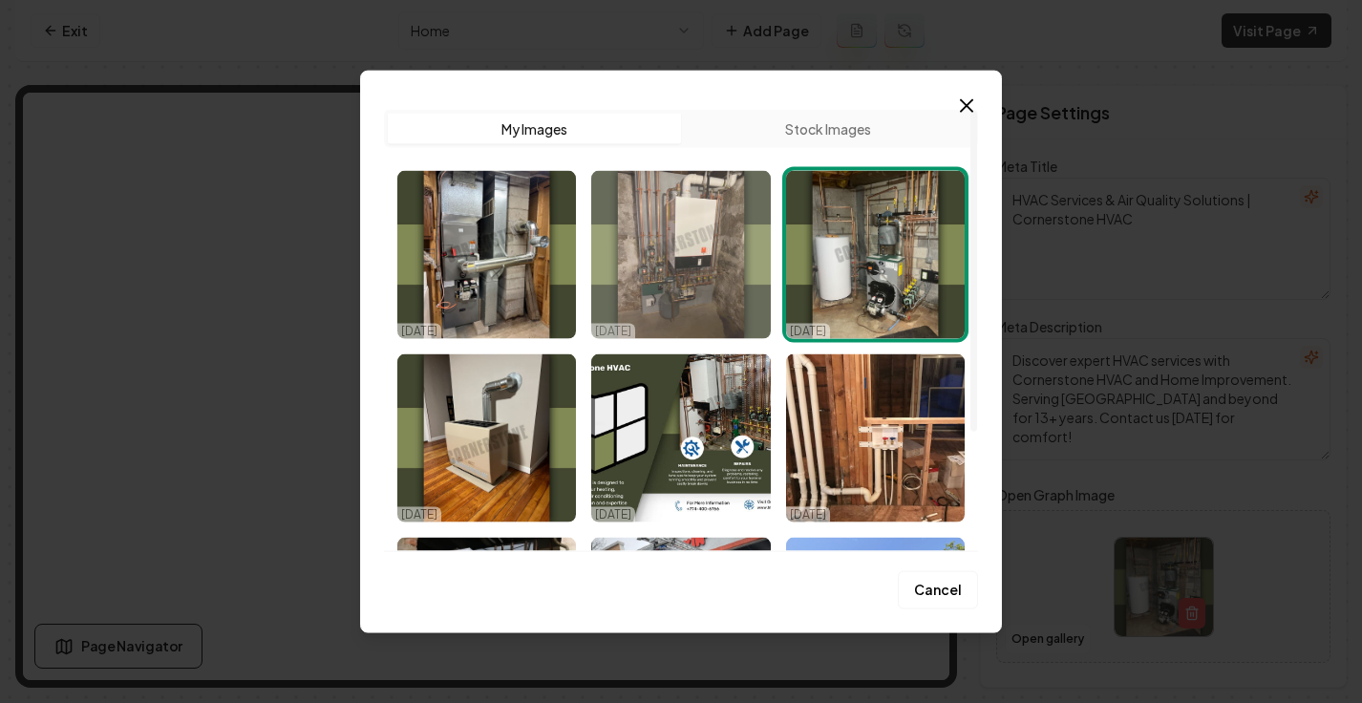
click at [714, 273] on img "Select image image_68e0155c5c7cd75eb861c7b8.jpeg" at bounding box center [680, 255] width 179 height 168
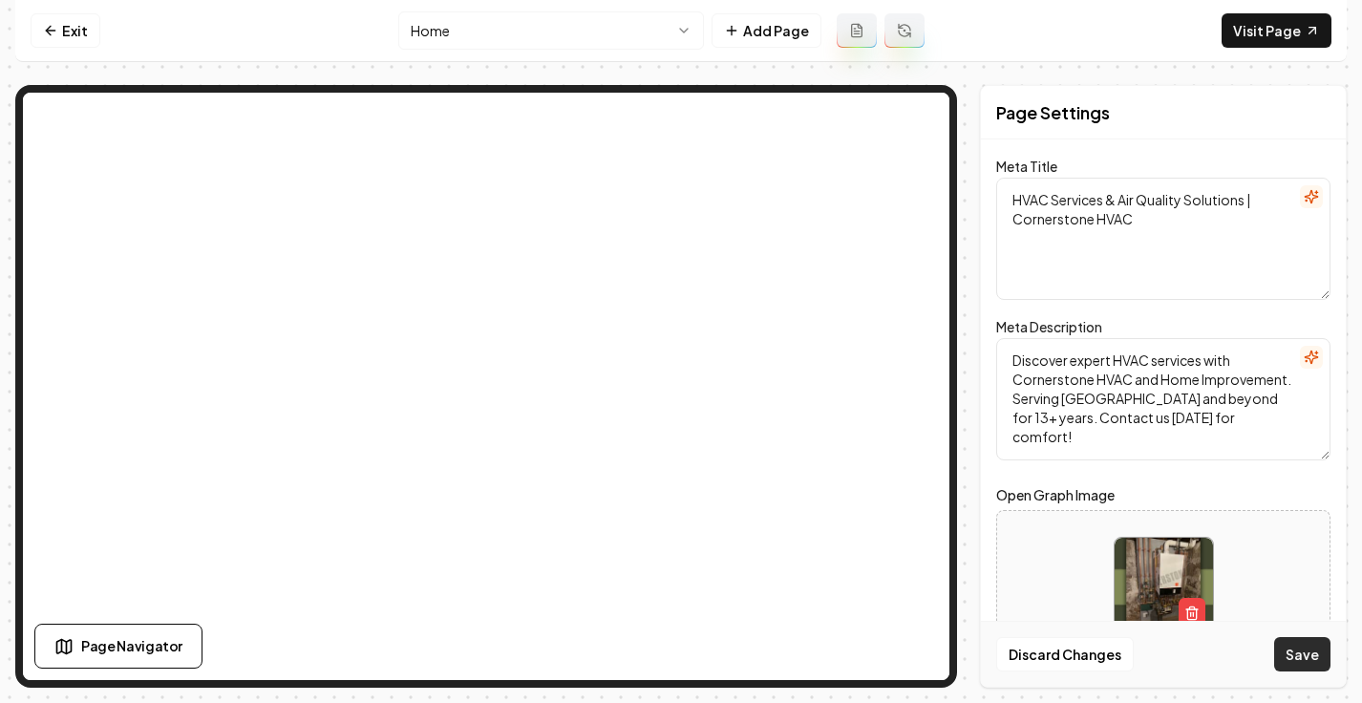
click at [1288, 655] on button "Save" at bounding box center [1303, 654] width 56 height 34
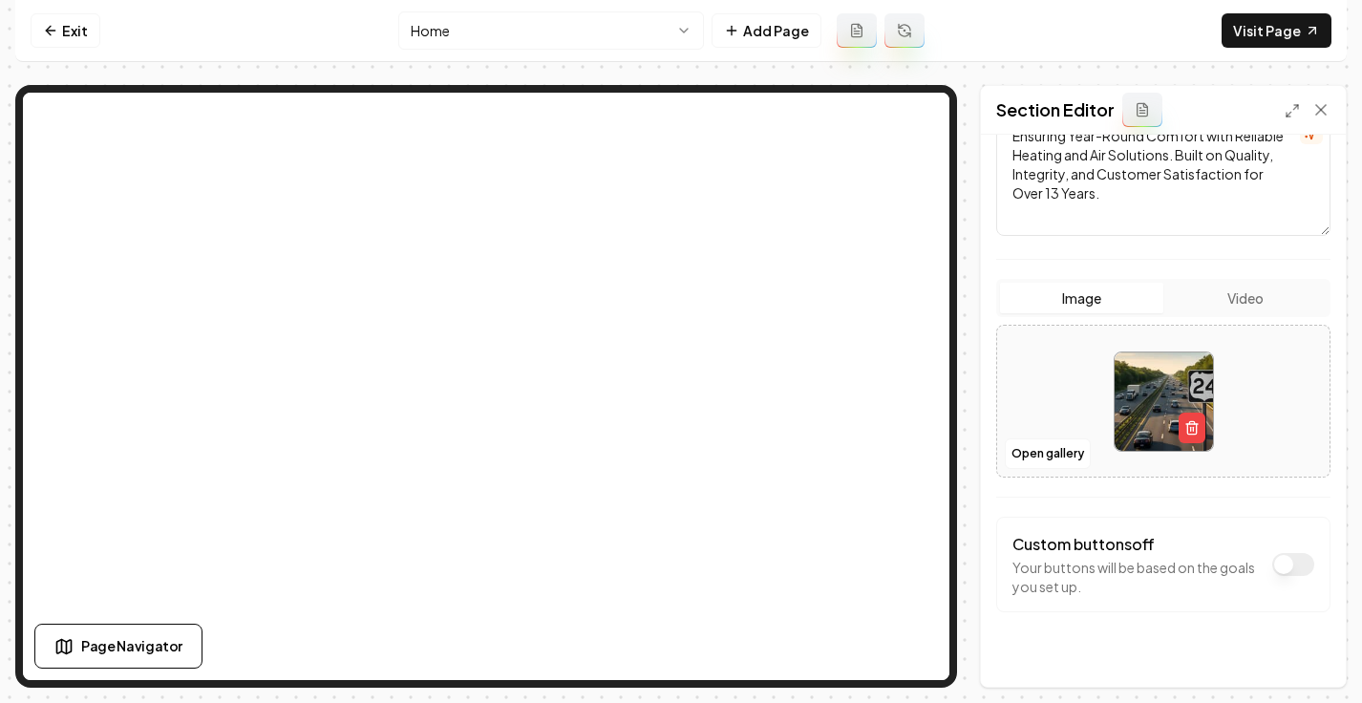
scroll to position [283, 0]
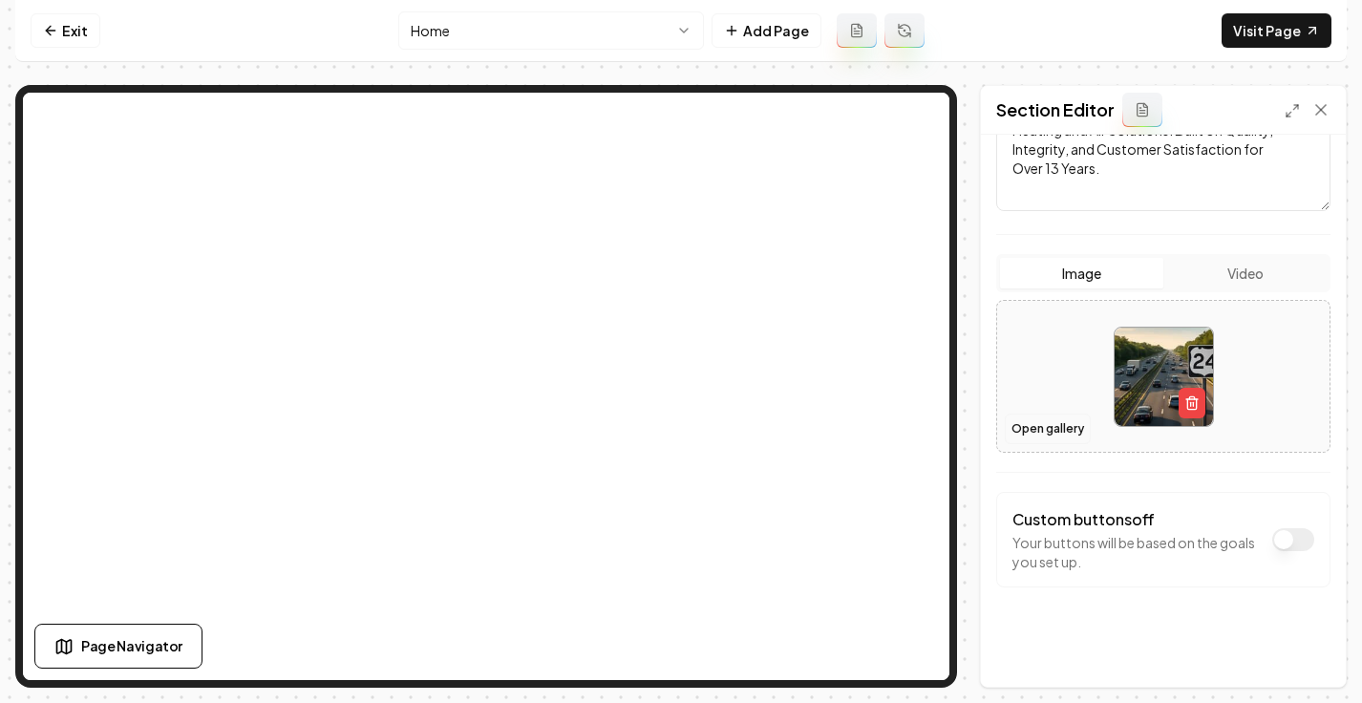
click at [1050, 429] on button "Open gallery" at bounding box center [1048, 429] width 86 height 31
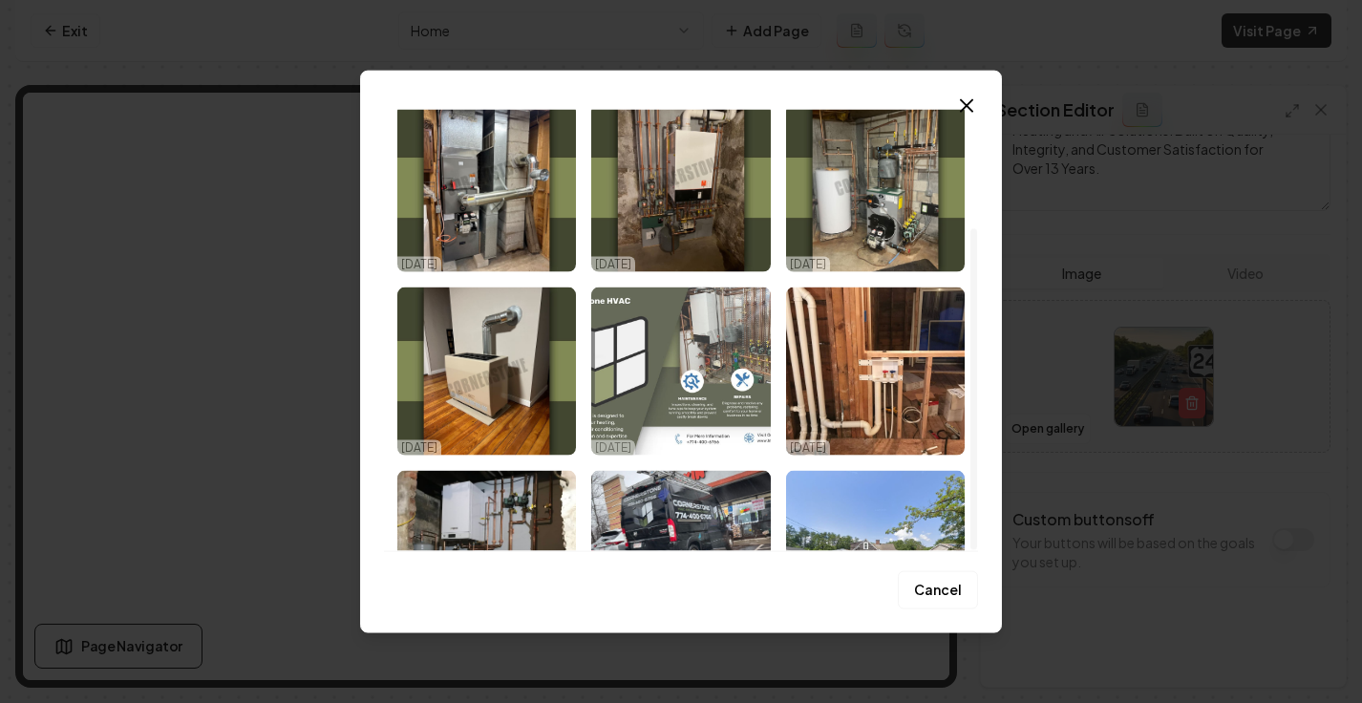
scroll to position [0, 0]
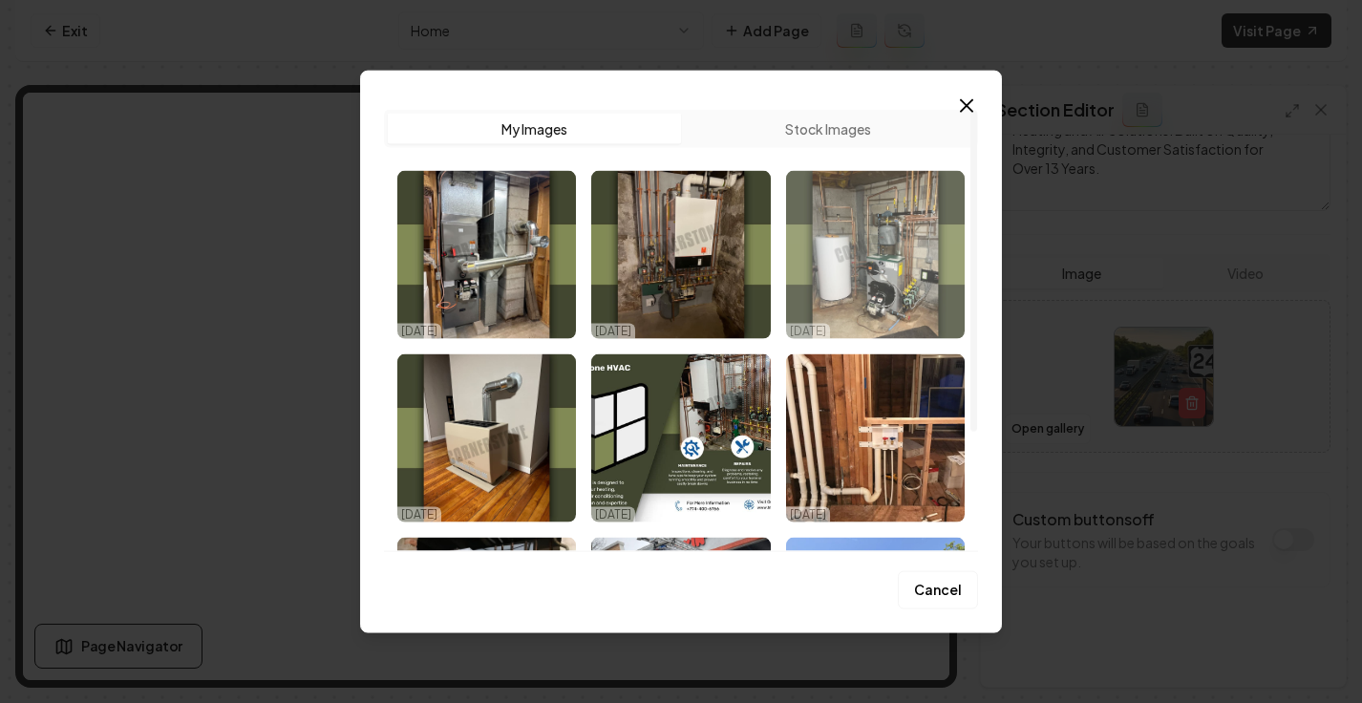
click at [862, 298] on img "Select image image_68e0155c5c7cd75eb861c6fd.jpeg" at bounding box center [875, 255] width 179 height 168
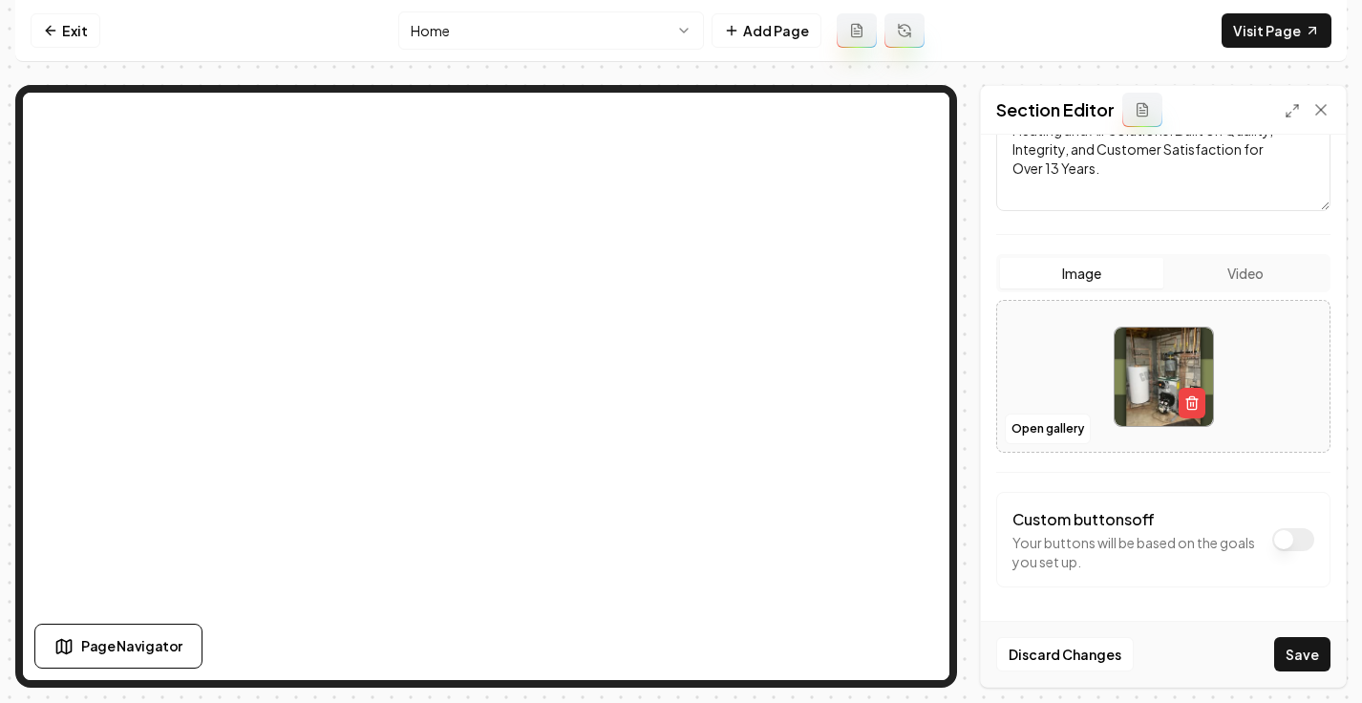
click at [1299, 652] on button "Save" at bounding box center [1303, 654] width 56 height 34
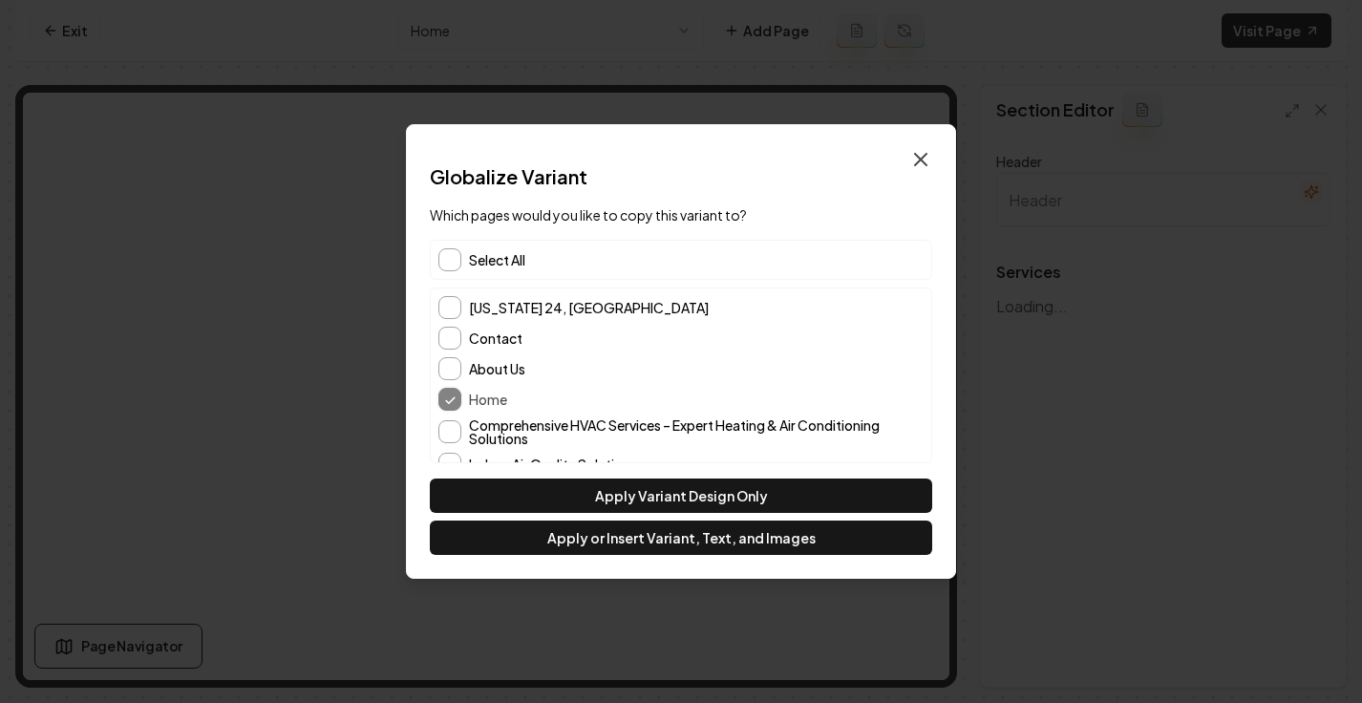
type input "Our Services at Cornerstone HVAC"
click at [915, 154] on icon "button" at bounding box center [920, 159] width 11 height 11
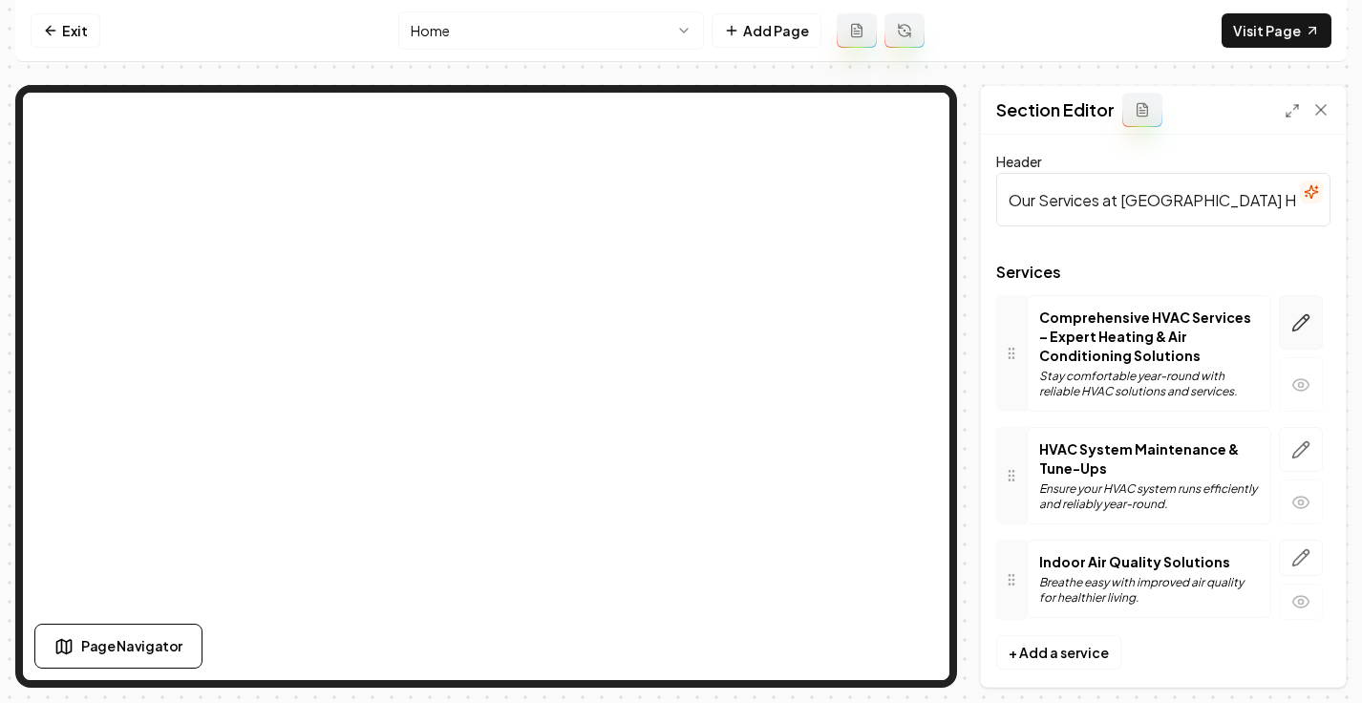
click at [1297, 334] on button "button" at bounding box center [1301, 322] width 44 height 54
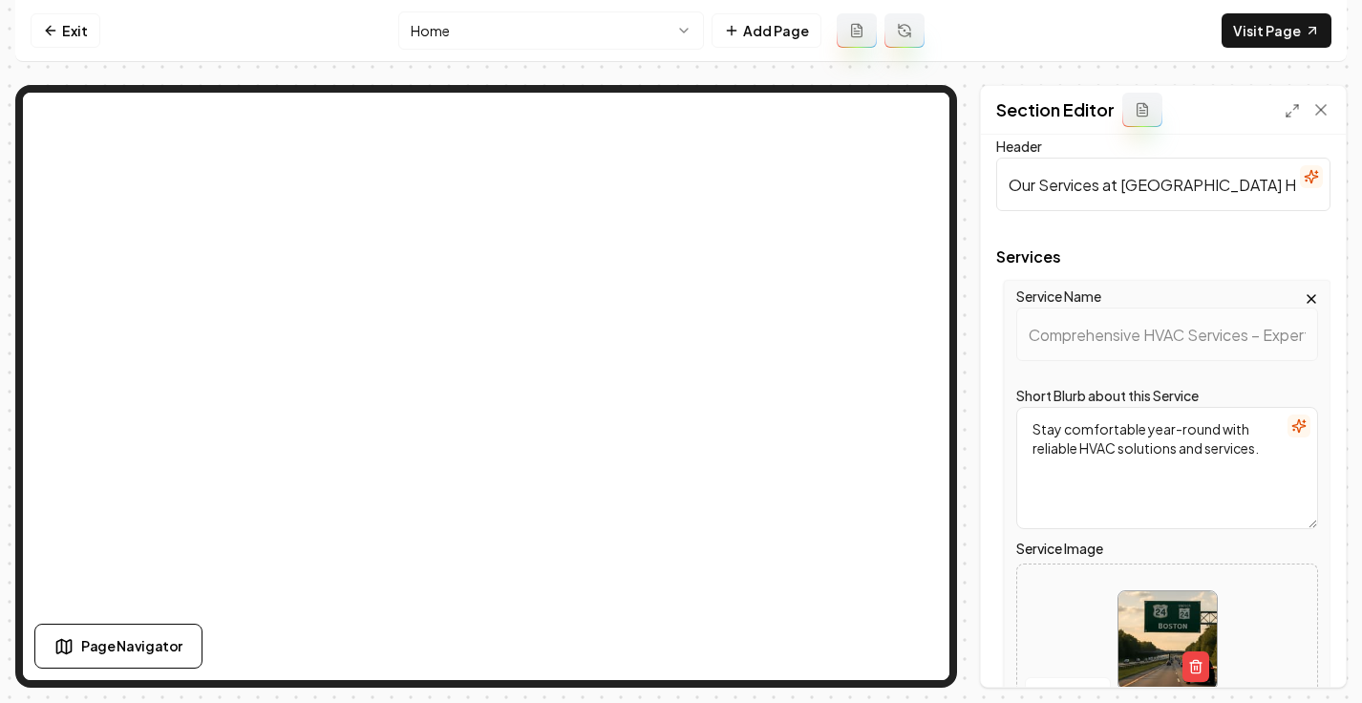
scroll to position [33, 0]
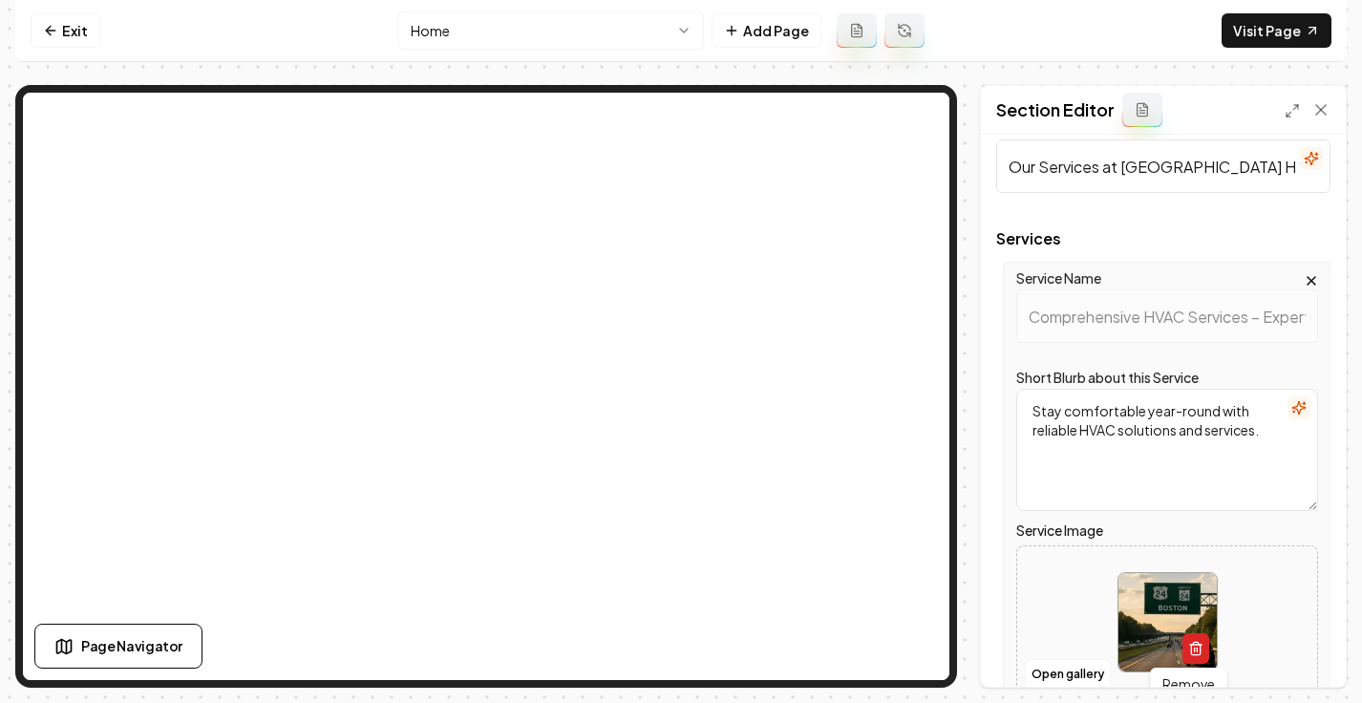
click at [1198, 654] on button "button" at bounding box center [1196, 648] width 27 height 31
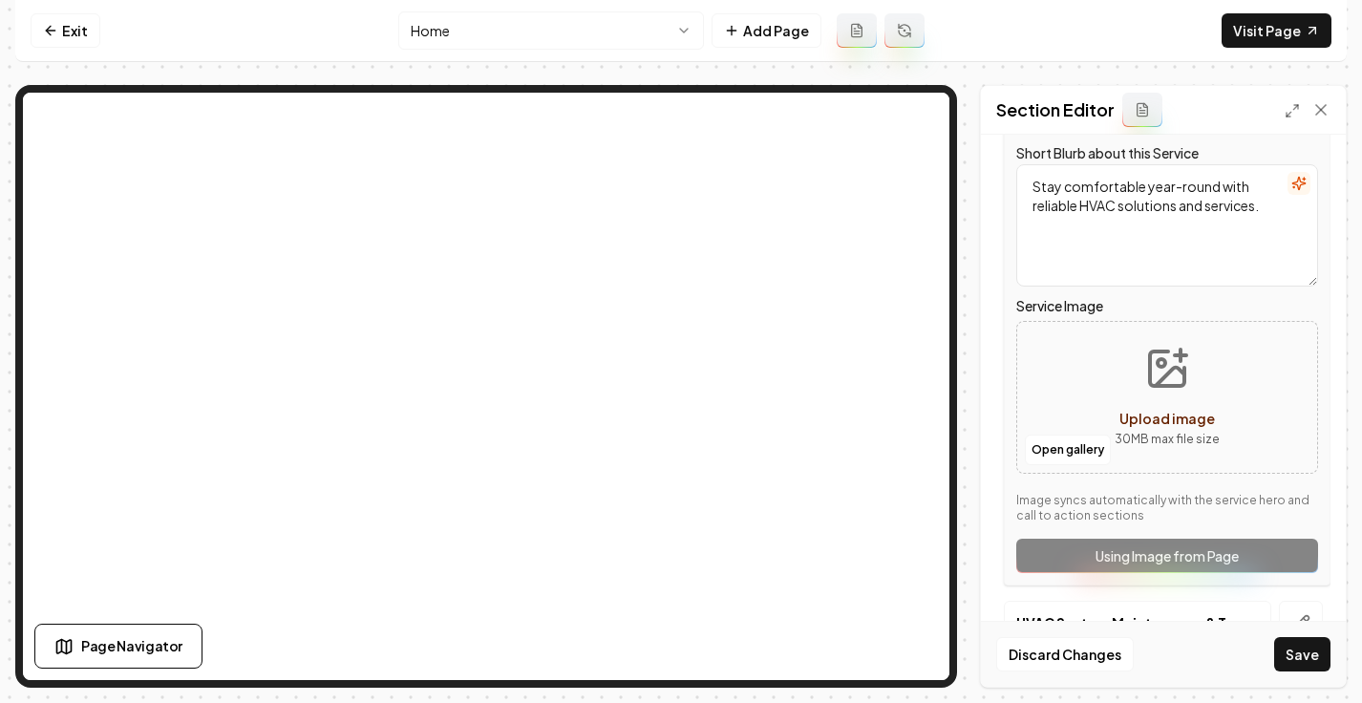
scroll to position [264, 0]
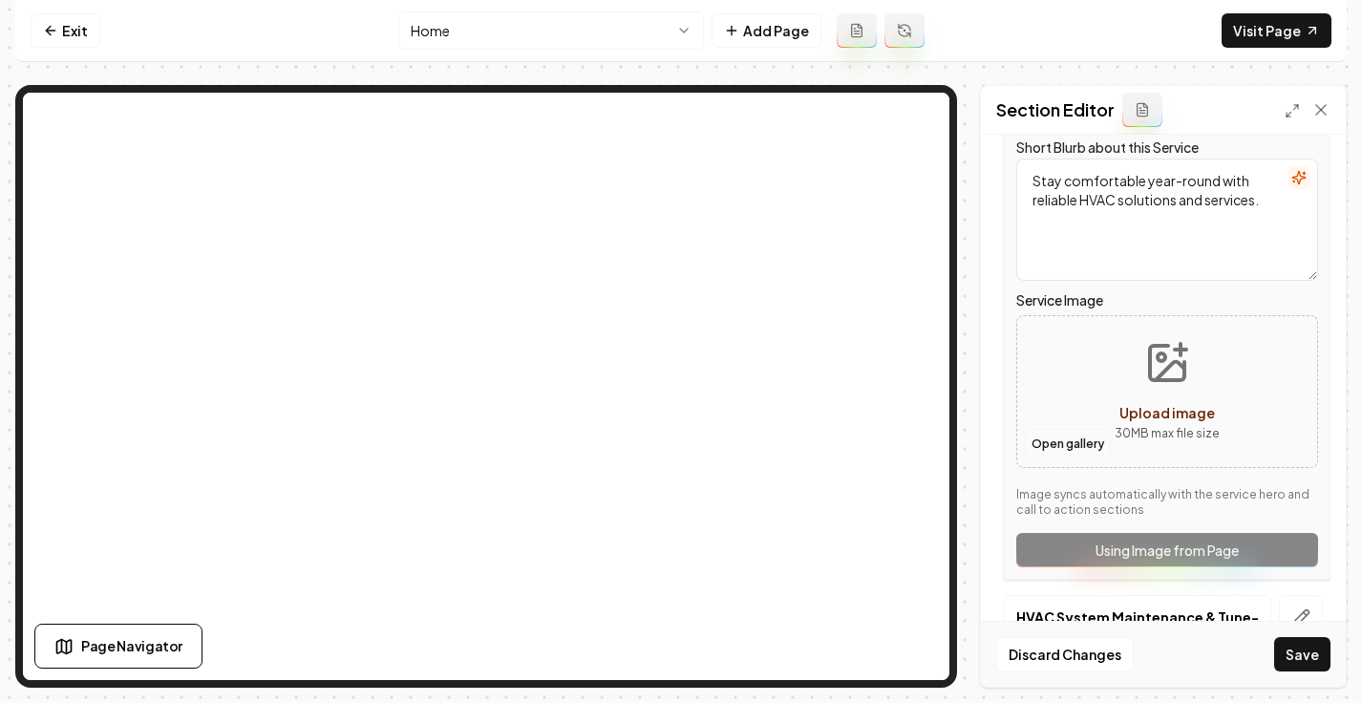
click at [1069, 438] on button "Open gallery" at bounding box center [1068, 444] width 86 height 31
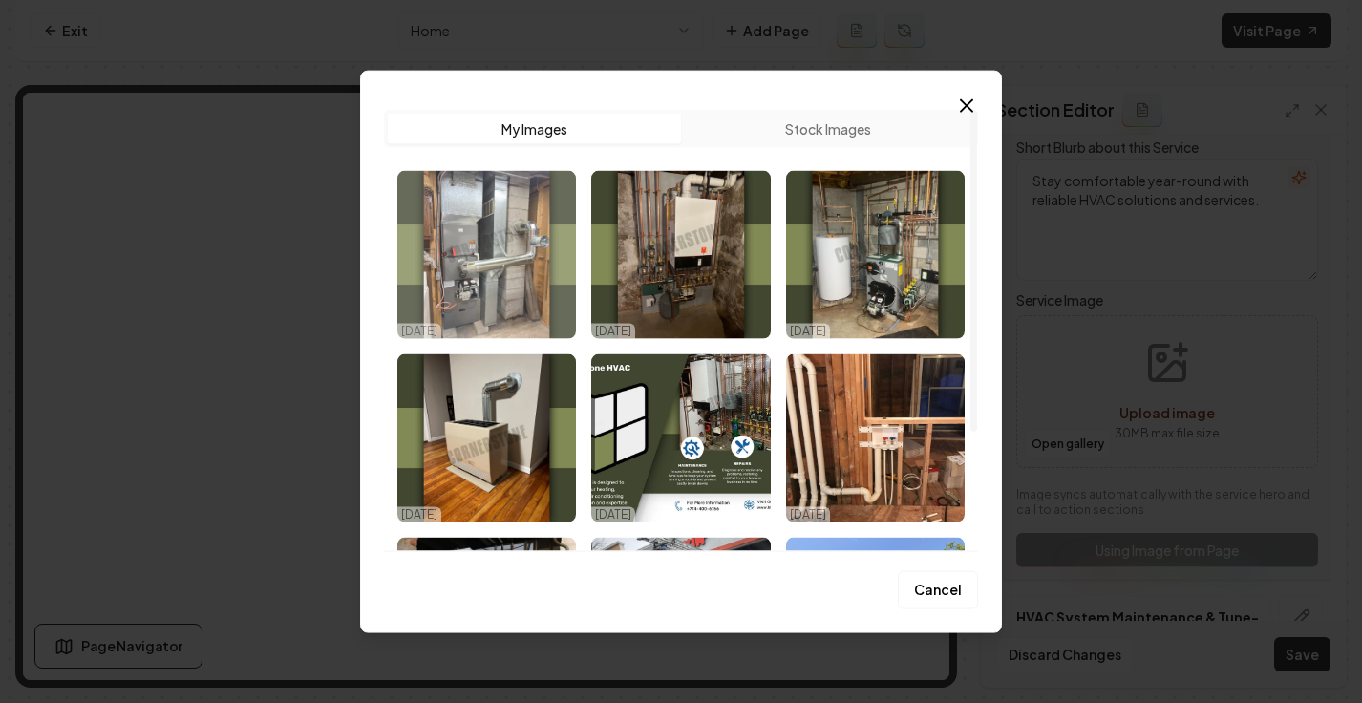
click at [525, 265] on img "Select image image_68e0155c5c7cd75eb861c8ff.jpeg" at bounding box center [486, 255] width 179 height 168
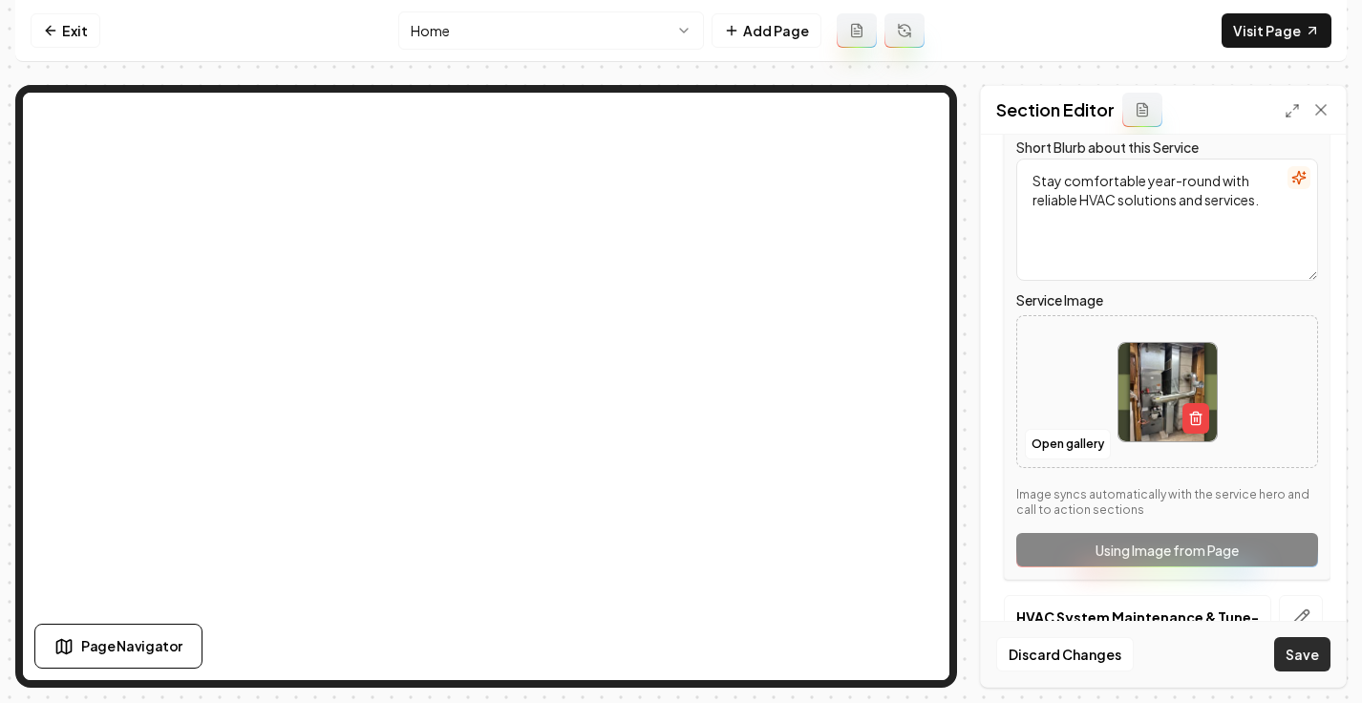
click at [1307, 662] on button "Save" at bounding box center [1303, 654] width 56 height 34
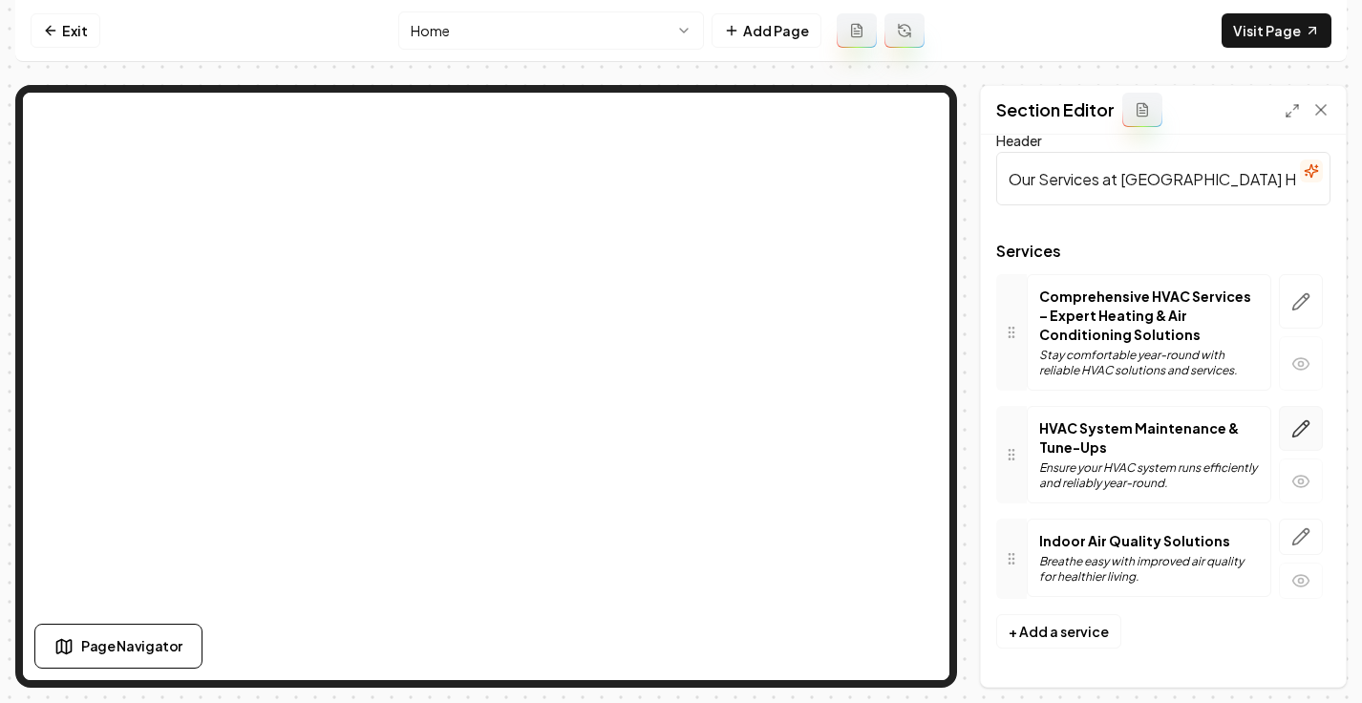
click at [1292, 436] on icon "button" at bounding box center [1301, 428] width 19 height 19
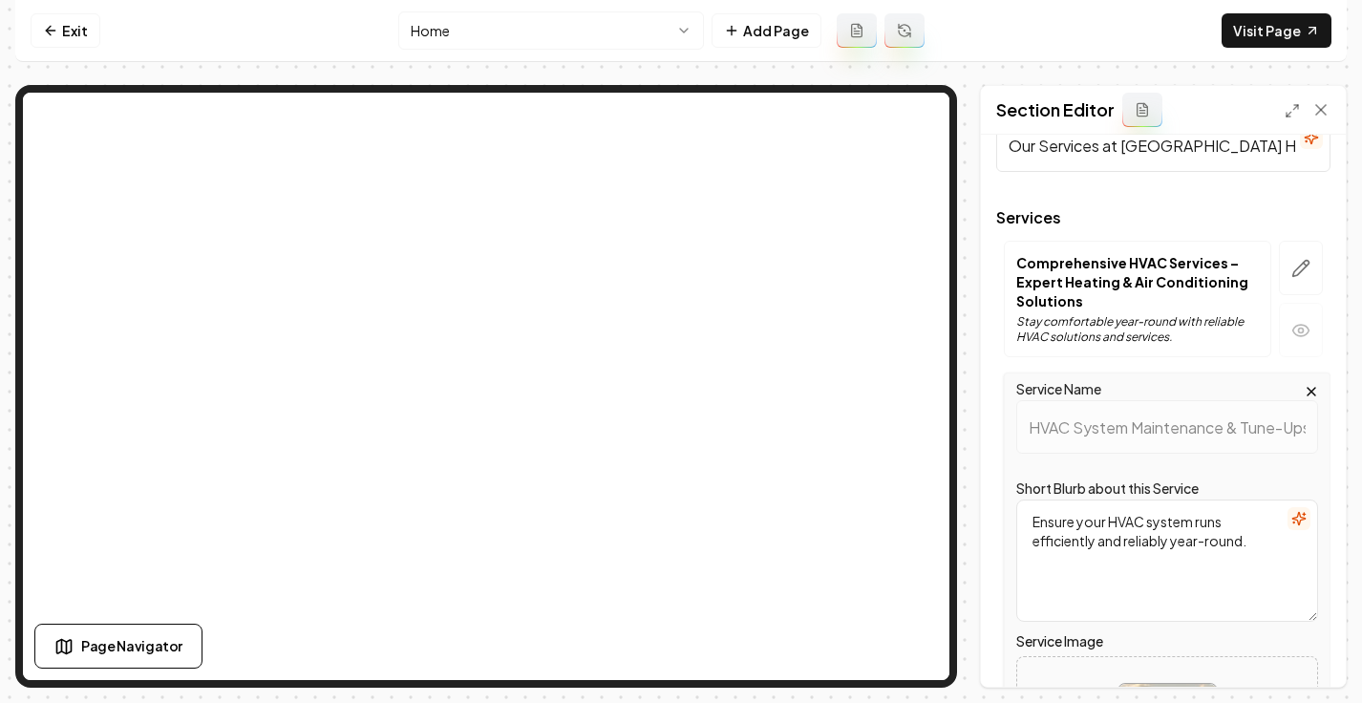
scroll to position [346, 0]
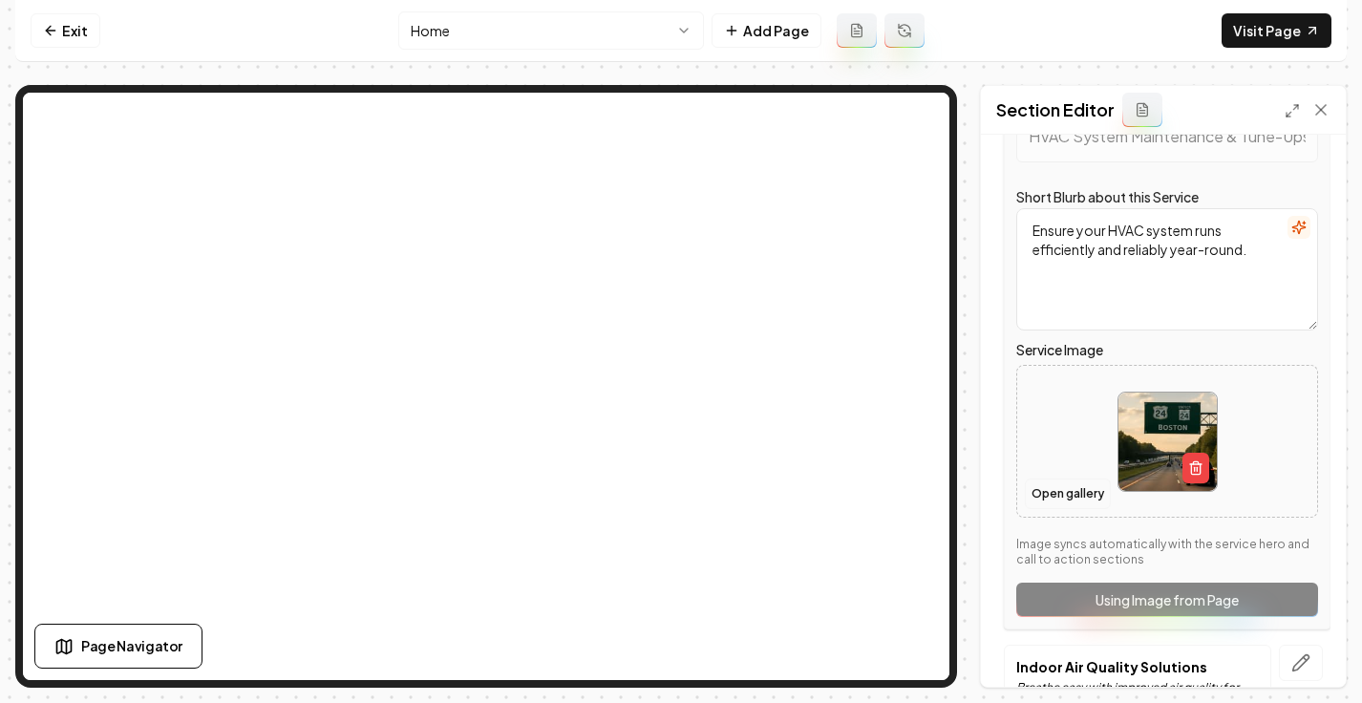
click at [1086, 494] on button "Open gallery" at bounding box center [1068, 494] width 86 height 31
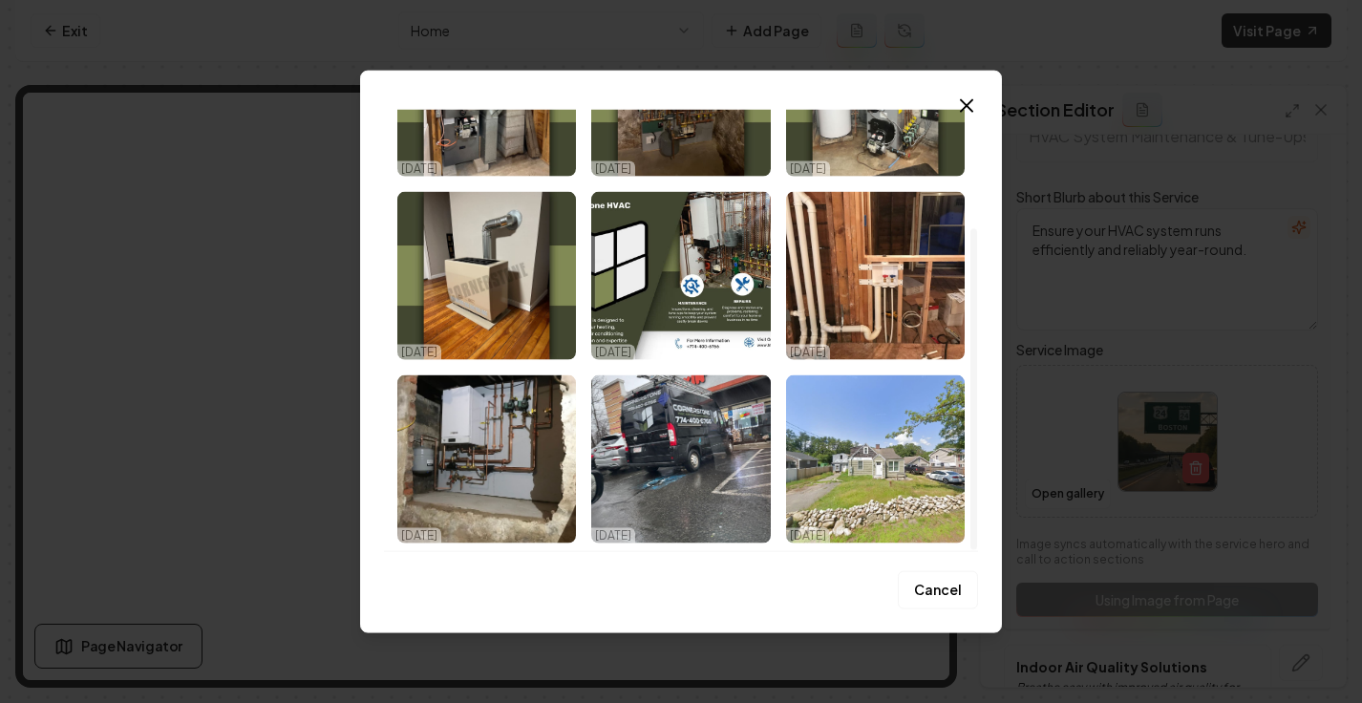
scroll to position [159, 0]
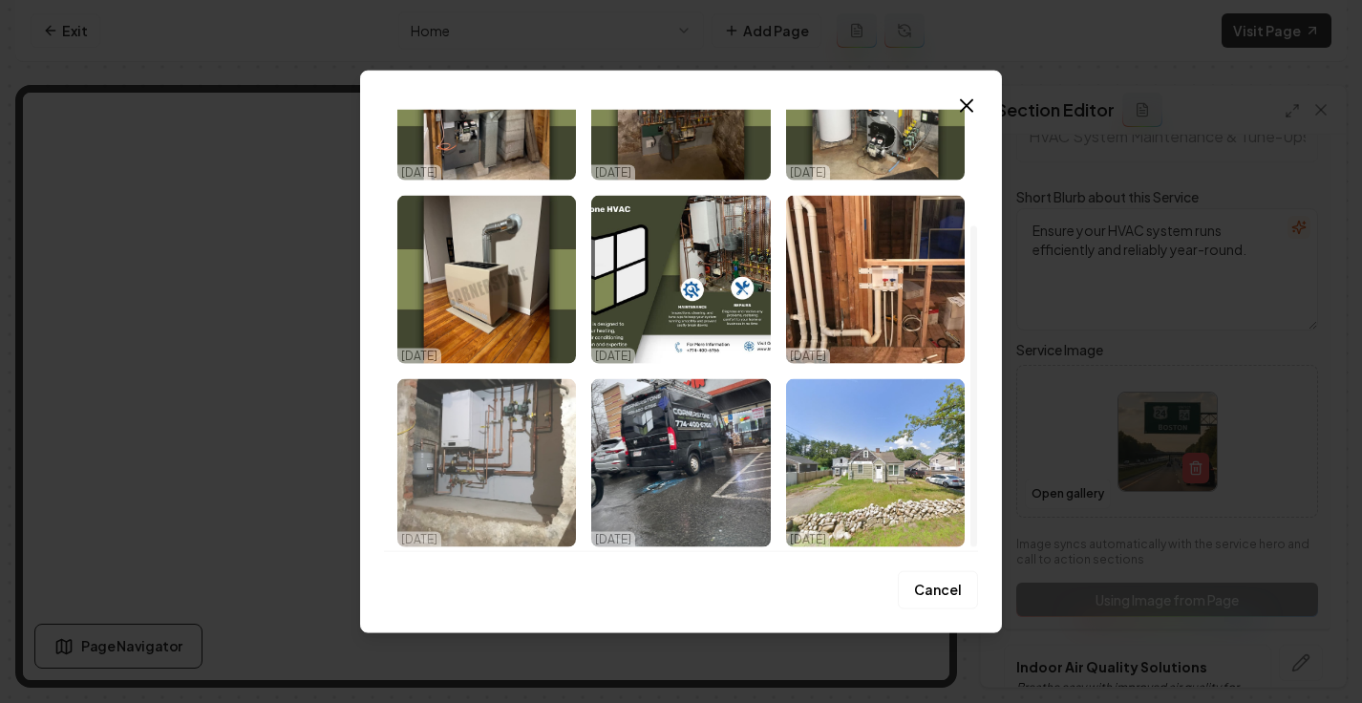
click at [544, 460] on img "Select image image_68e0155a5c7cd75eb861bcb7.jpeg" at bounding box center [486, 463] width 179 height 168
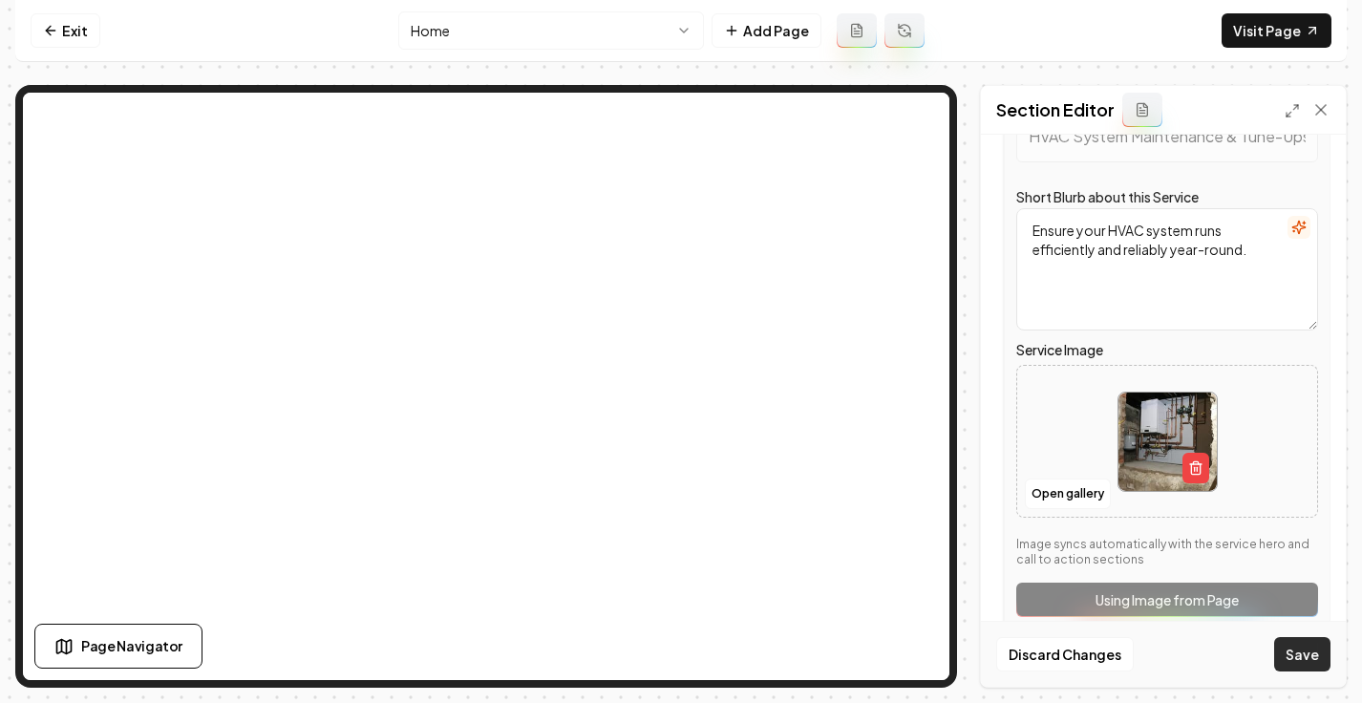
click at [1287, 655] on button "Save" at bounding box center [1303, 654] width 56 height 34
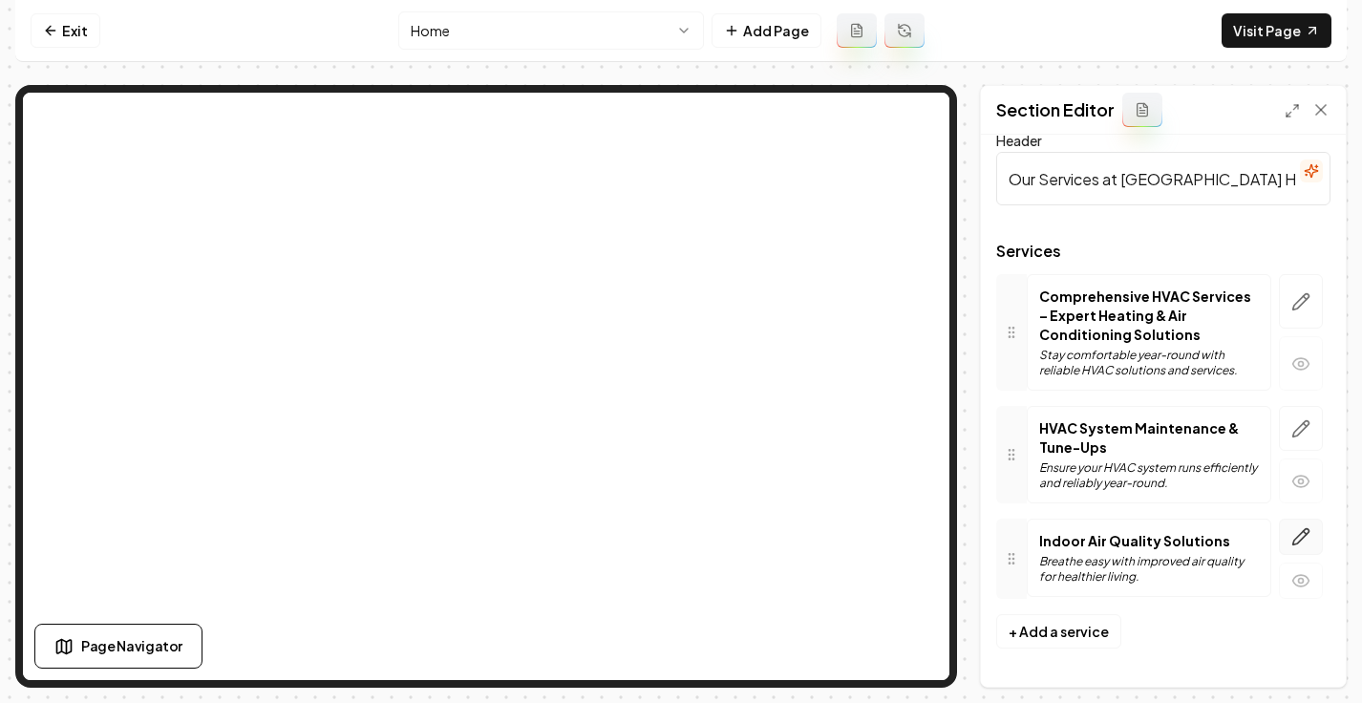
click at [1292, 543] on icon "button" at bounding box center [1301, 536] width 19 height 19
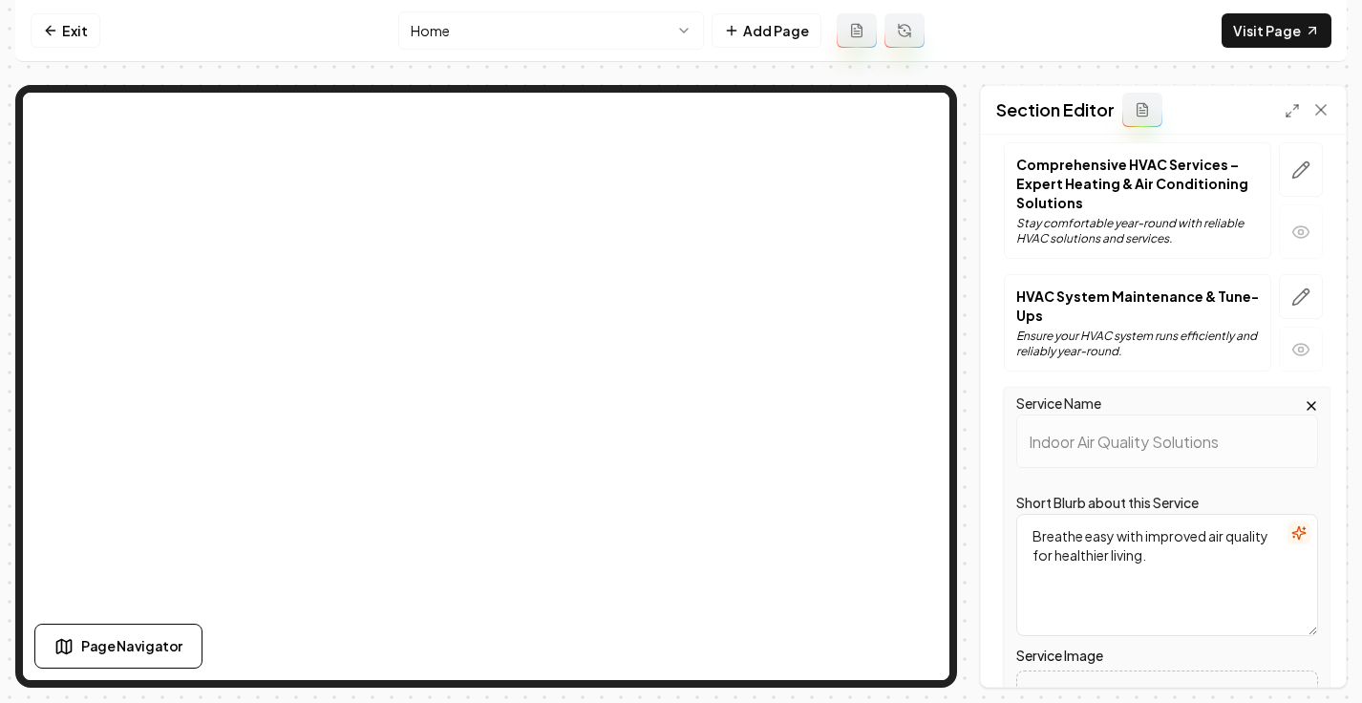
scroll to position [394, 0]
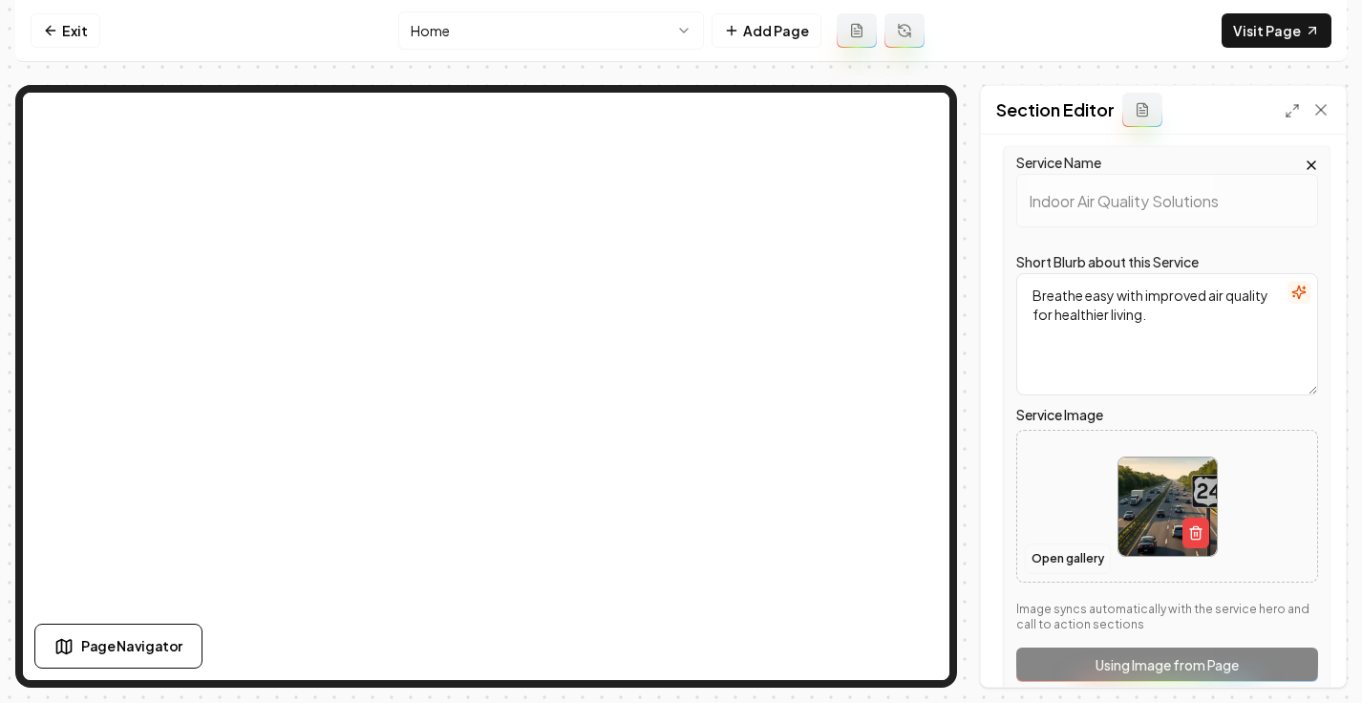
click at [1051, 566] on button "Open gallery" at bounding box center [1068, 559] width 86 height 31
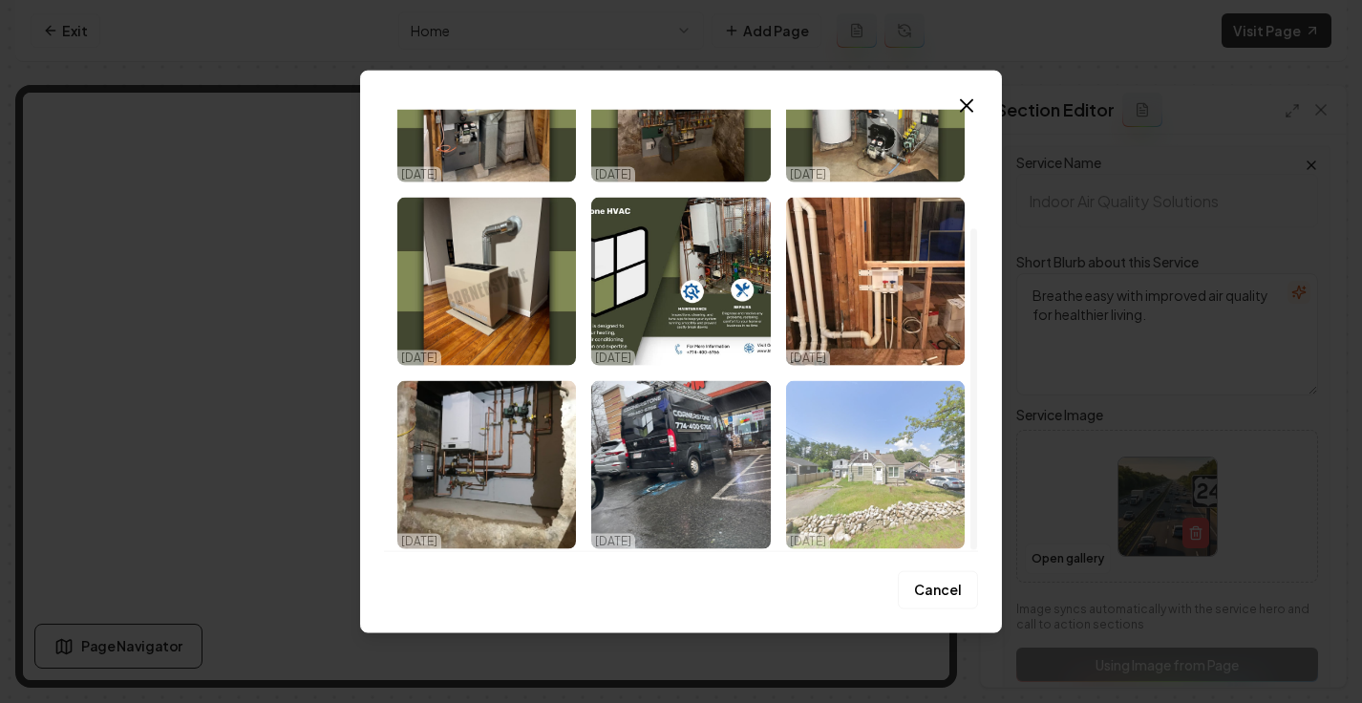
scroll to position [162, 0]
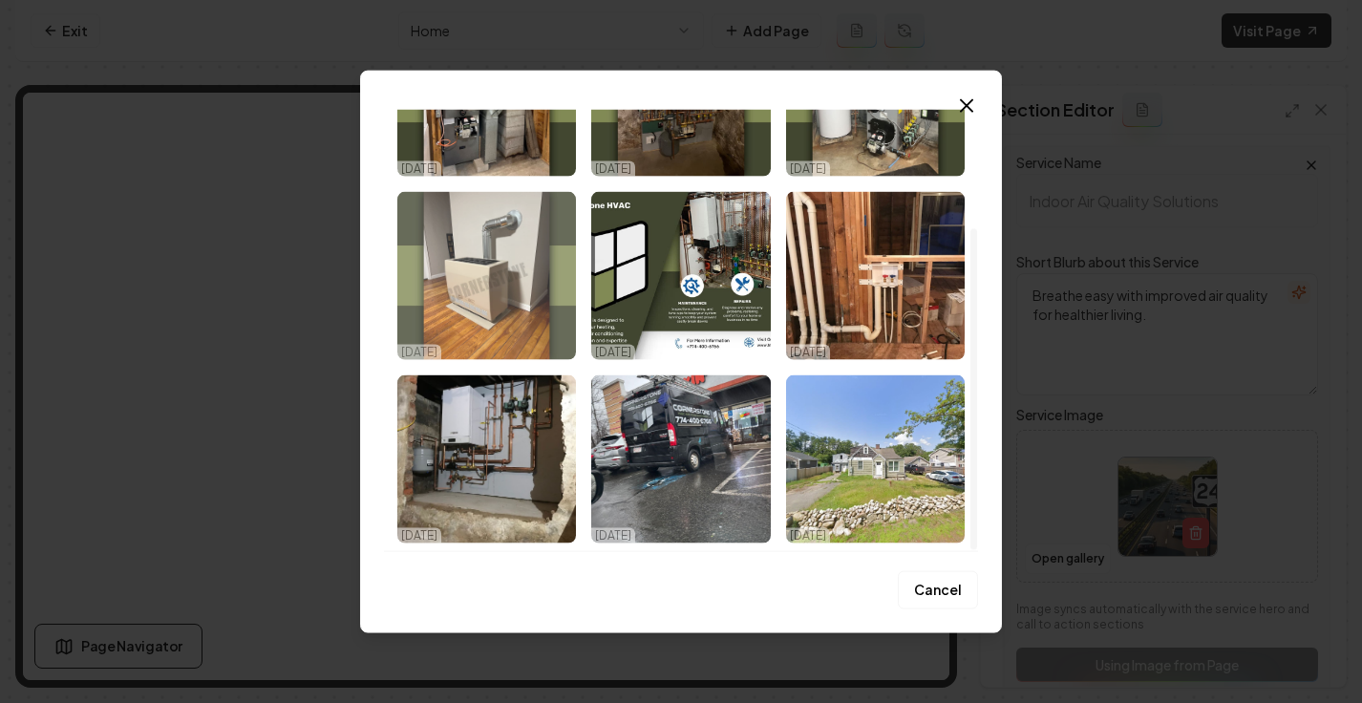
click at [511, 293] on img "Select image image_68e0155c5c7cd75eb861c6d0.jpeg" at bounding box center [486, 276] width 179 height 168
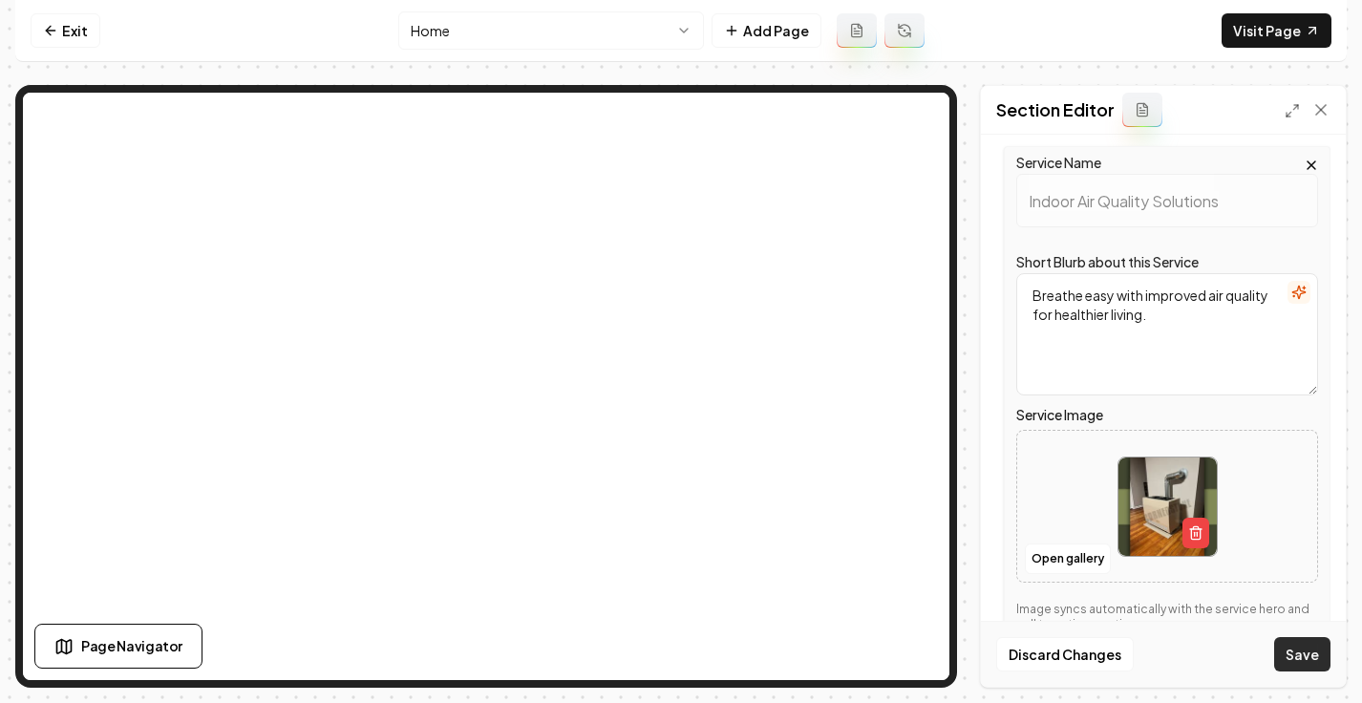
click at [1297, 662] on button "Save" at bounding box center [1303, 654] width 56 height 34
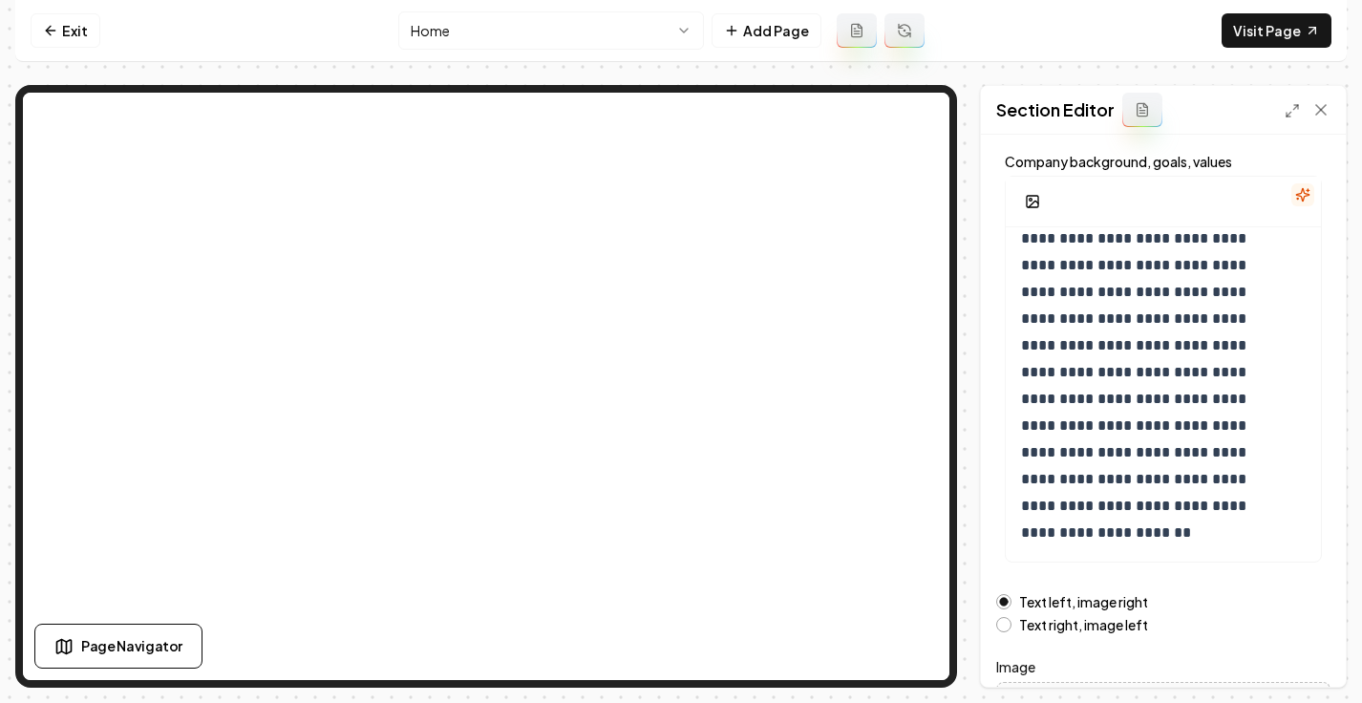
scroll to position [328, 0]
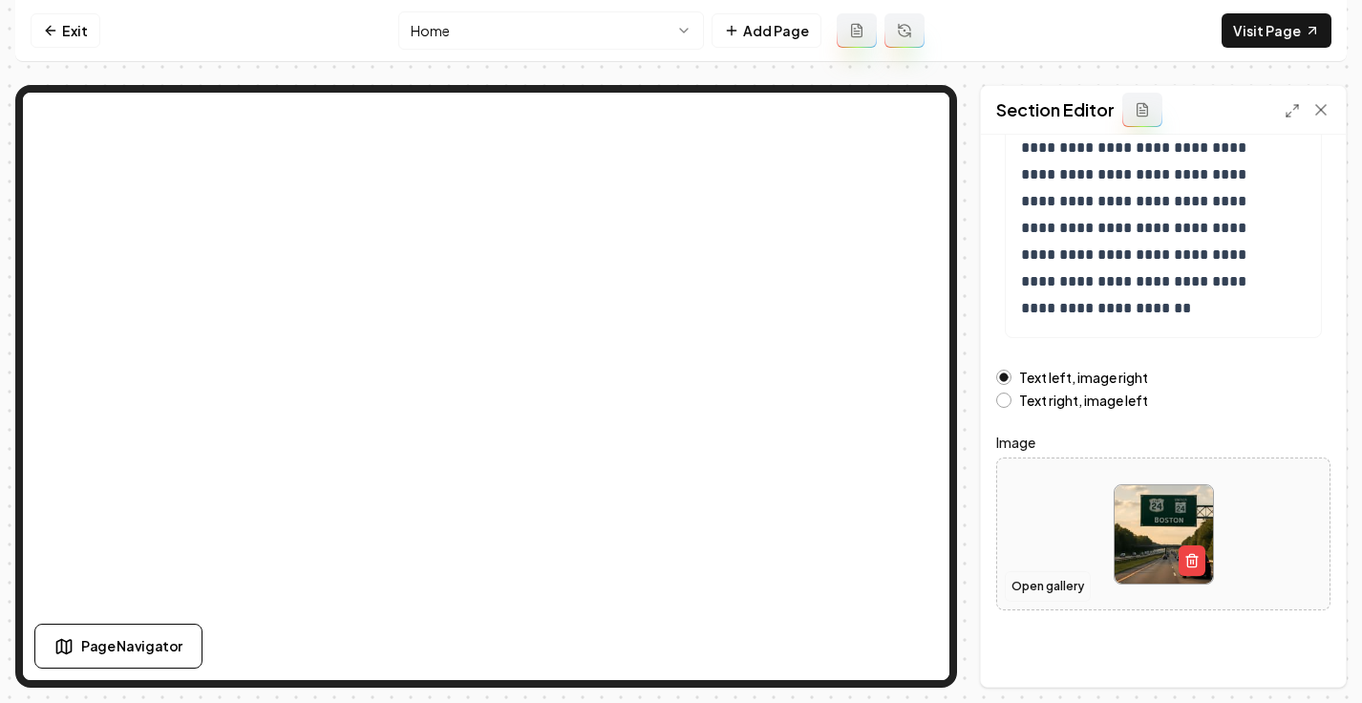
click at [1055, 588] on button "Open gallery" at bounding box center [1048, 586] width 86 height 31
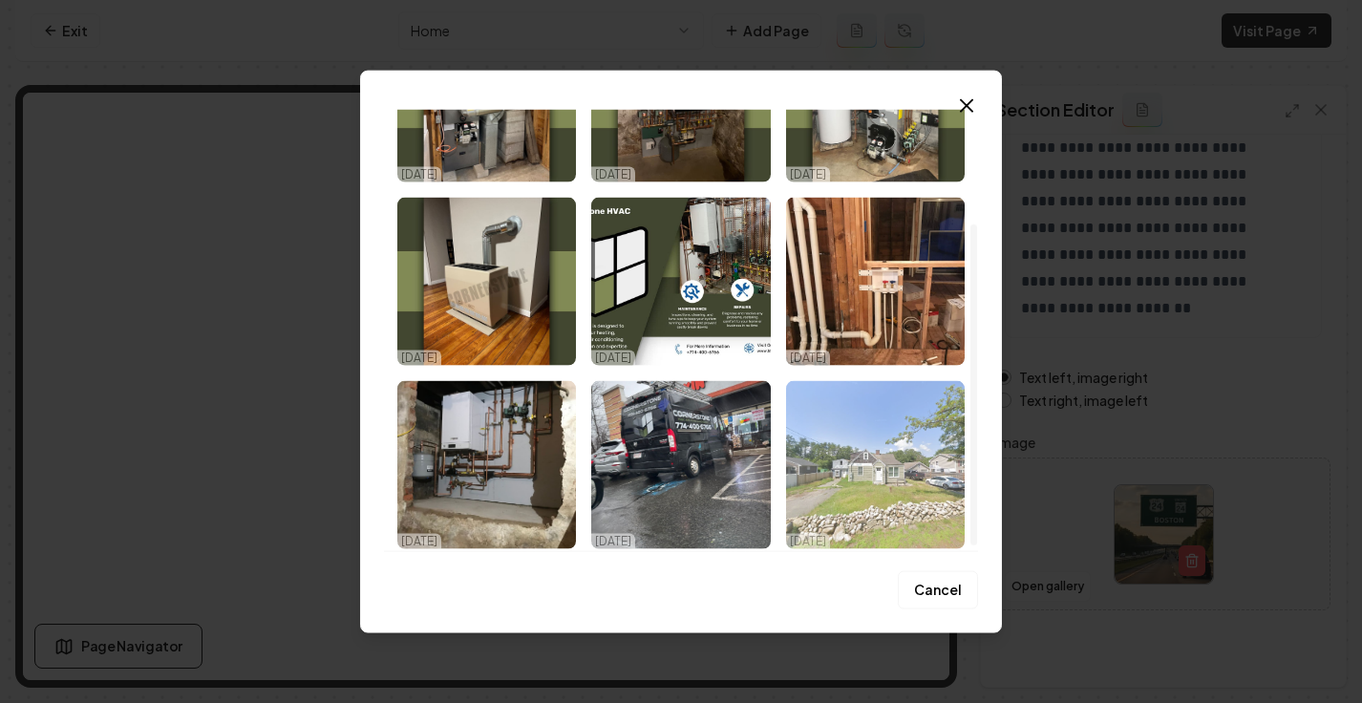
scroll to position [162, 0]
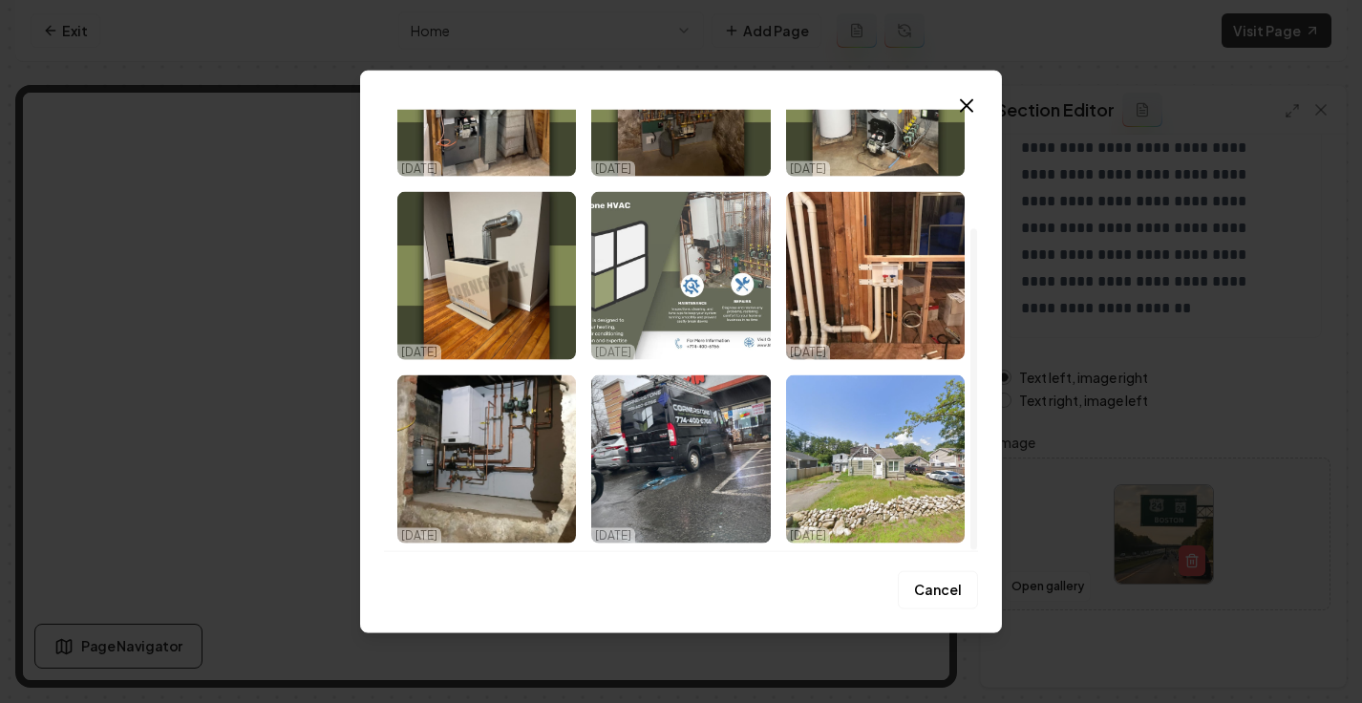
click at [722, 311] on img "Select image image_68e0155a5c7cd75eb861be50.jpeg" at bounding box center [680, 276] width 179 height 168
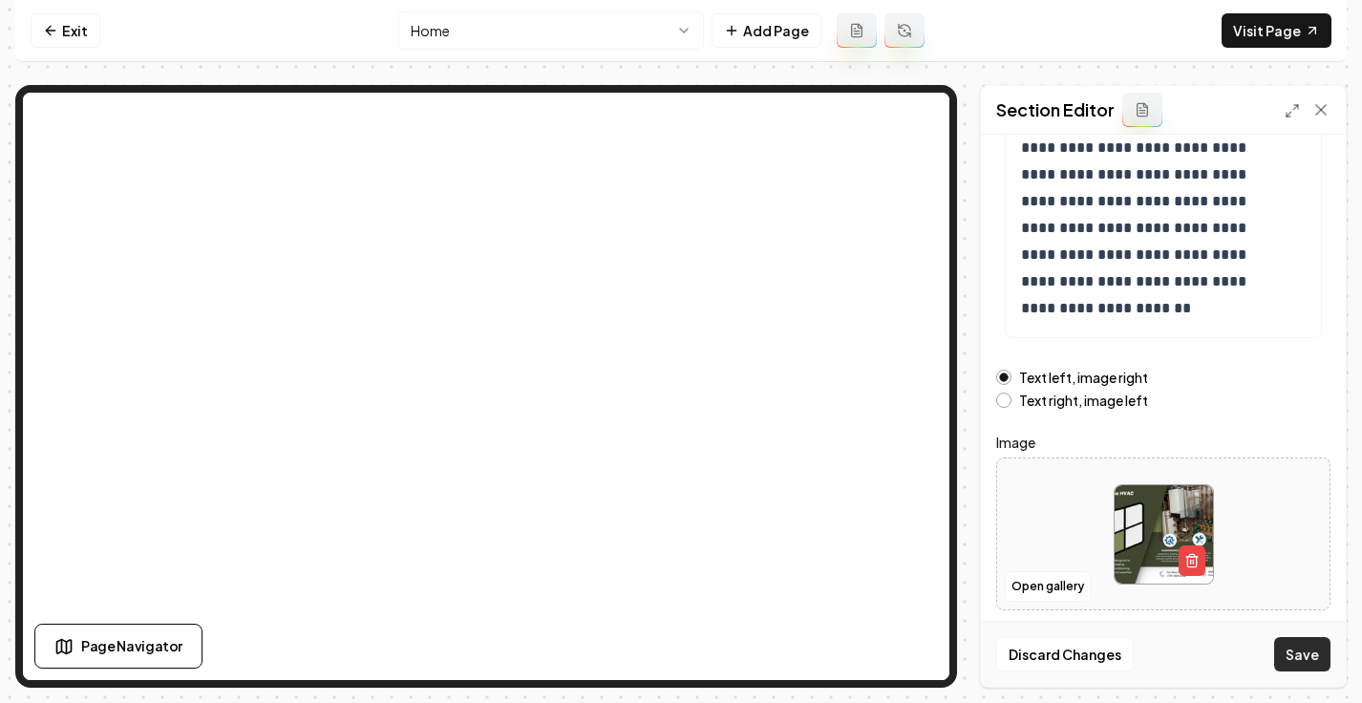
click at [1296, 652] on button "Save" at bounding box center [1303, 654] width 56 height 34
click at [486, 25] on html "**********" at bounding box center [681, 351] width 1362 height 703
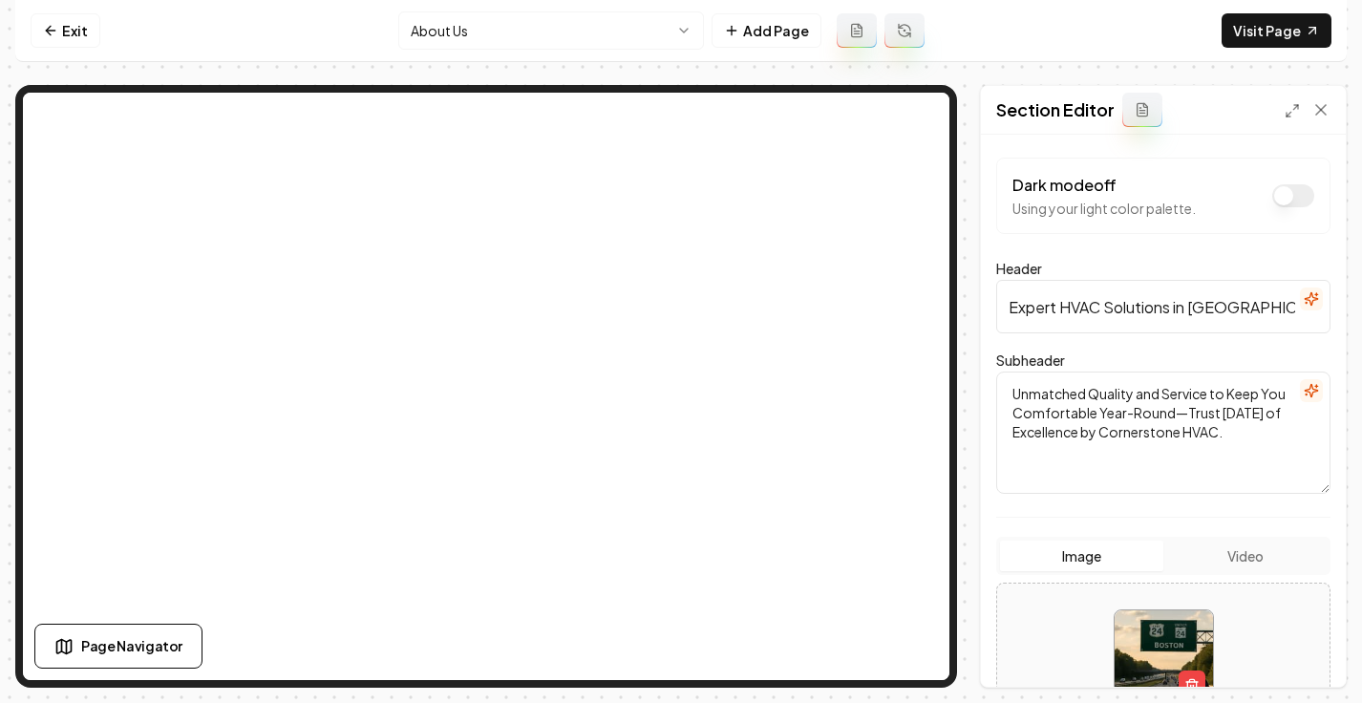
click at [1146, 622] on img at bounding box center [1164, 660] width 98 height 98
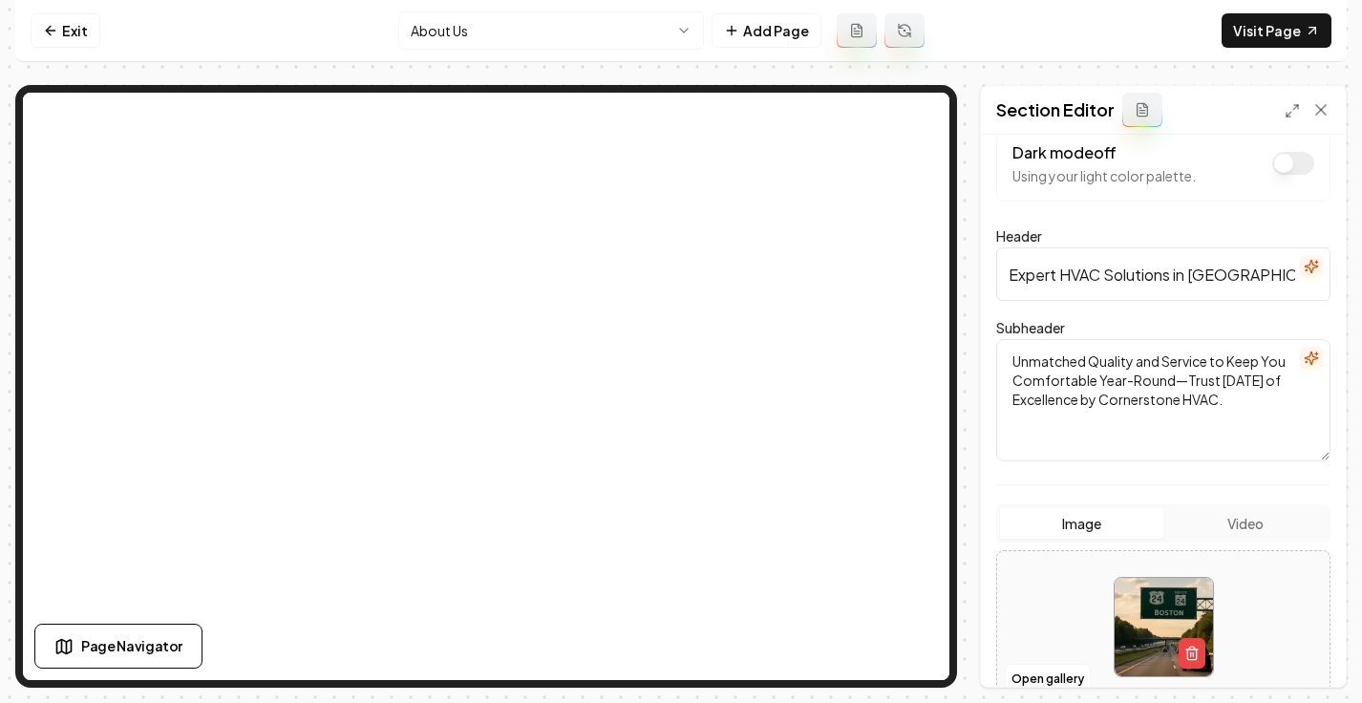
scroll to position [283, 0]
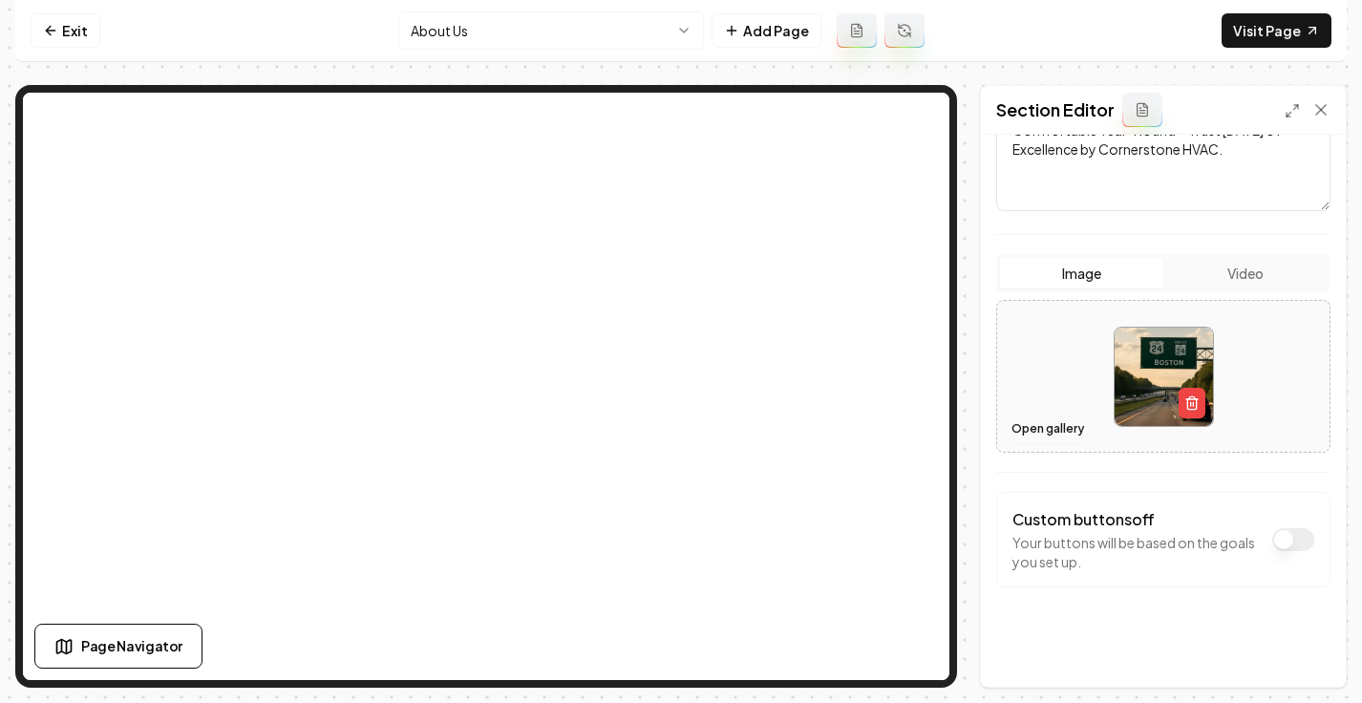
click at [1025, 438] on button "Open gallery" at bounding box center [1048, 429] width 86 height 31
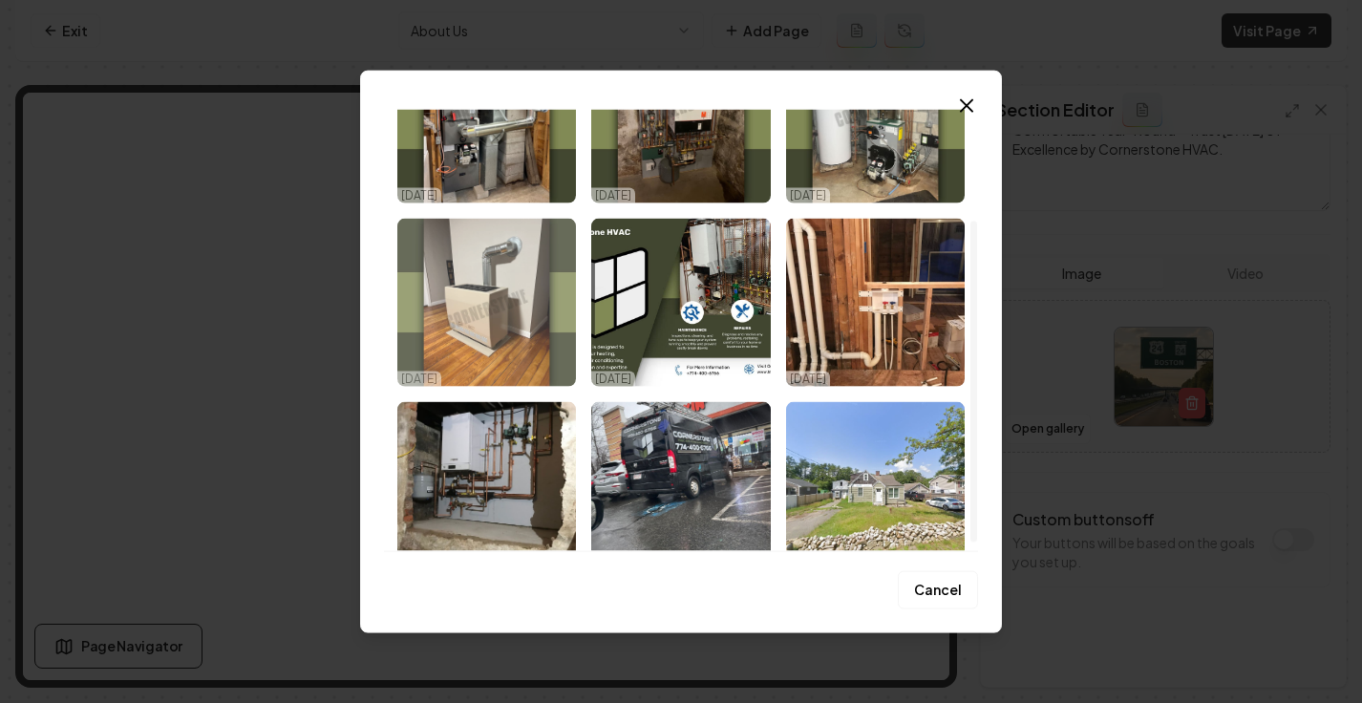
scroll to position [7, 0]
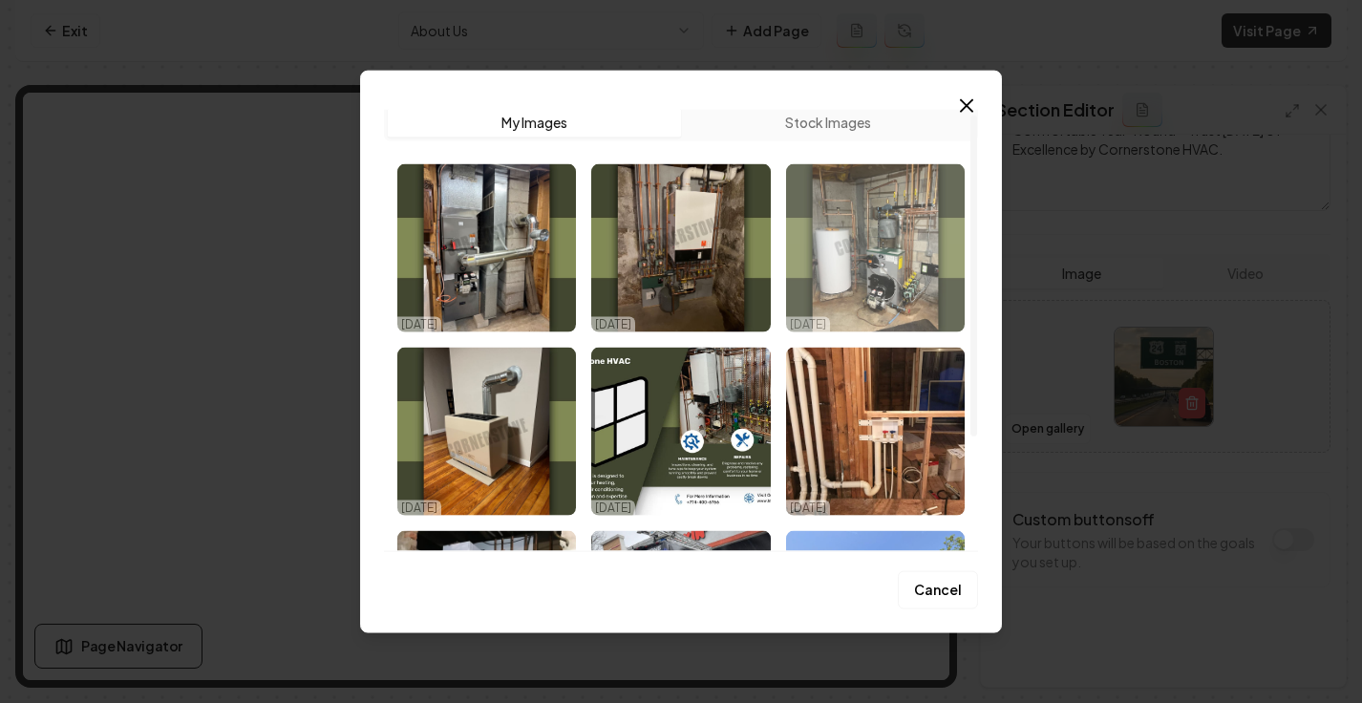
click at [836, 261] on img "Select image image_68e0155c5c7cd75eb861c6fd.jpeg" at bounding box center [875, 248] width 179 height 168
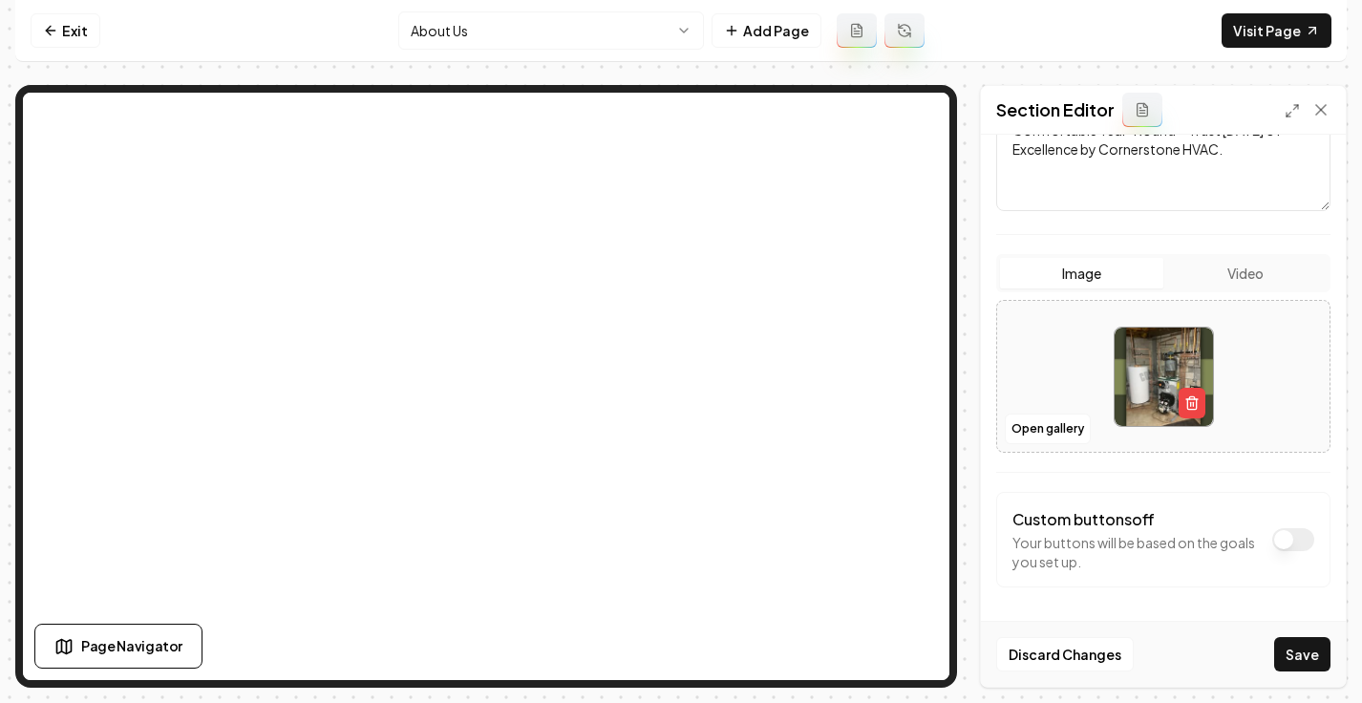
drag, startPoint x: 1304, startPoint y: 649, endPoint x: 1284, endPoint y: 624, distance: 31.9
click at [1303, 648] on button "Save" at bounding box center [1303, 654] width 56 height 34
click at [470, 17] on html "Computer Required This feature is only available on a computer. Please switch t…" at bounding box center [681, 351] width 1362 height 703
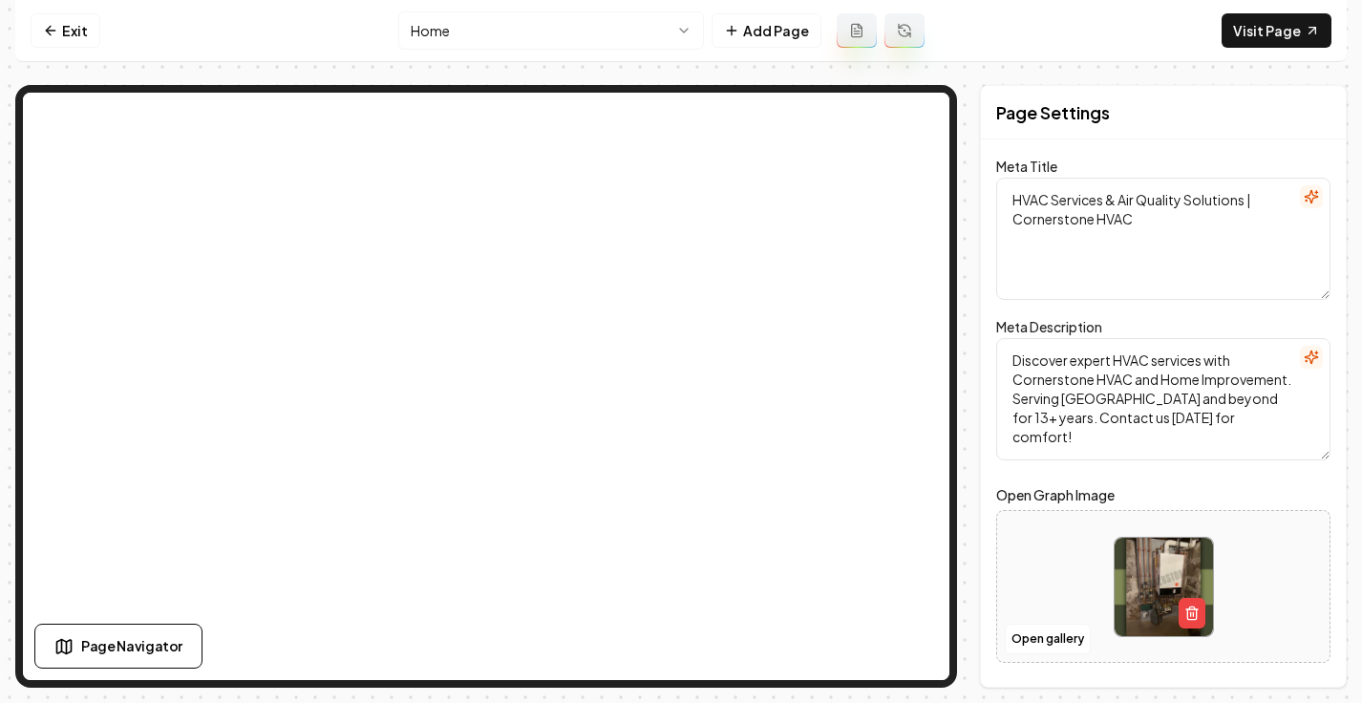
click at [495, 38] on html "Computer Required This feature is only available on a computer. Please switch t…" at bounding box center [681, 351] width 1362 height 703
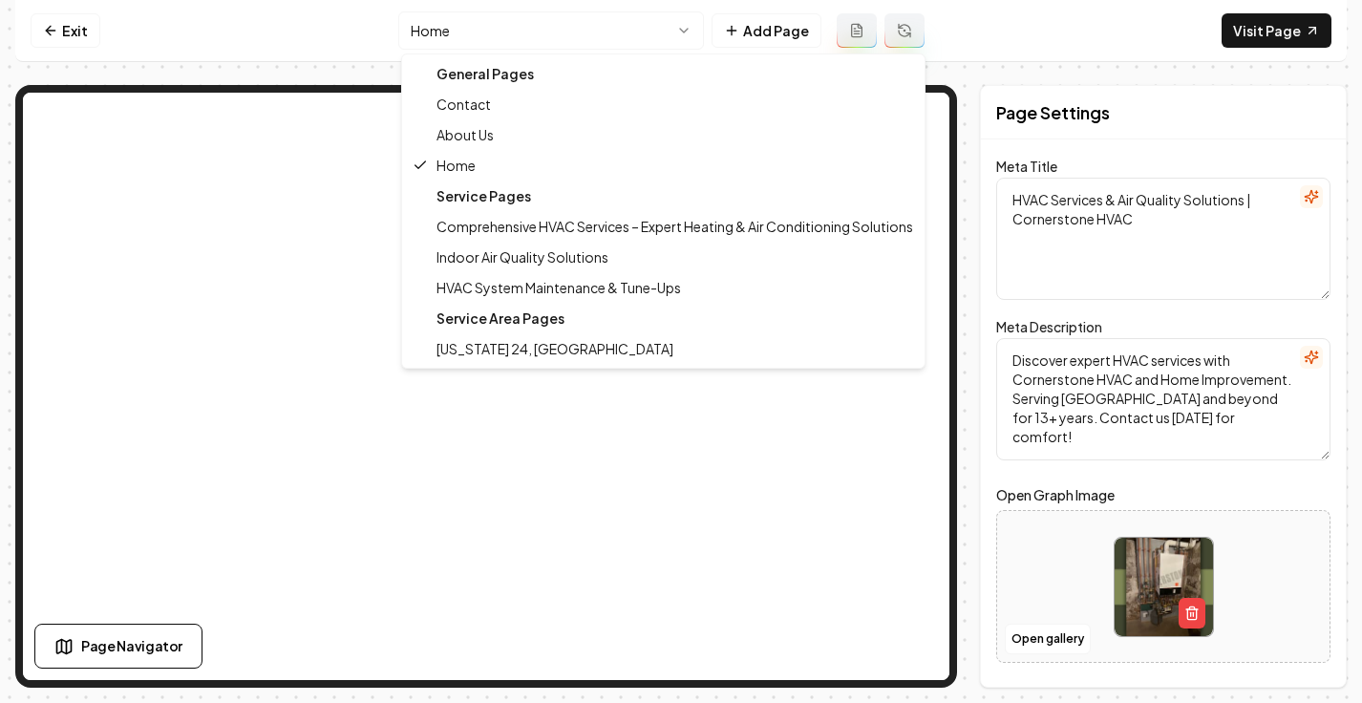
click at [505, 190] on div "Service Pages" at bounding box center [663, 196] width 515 height 31
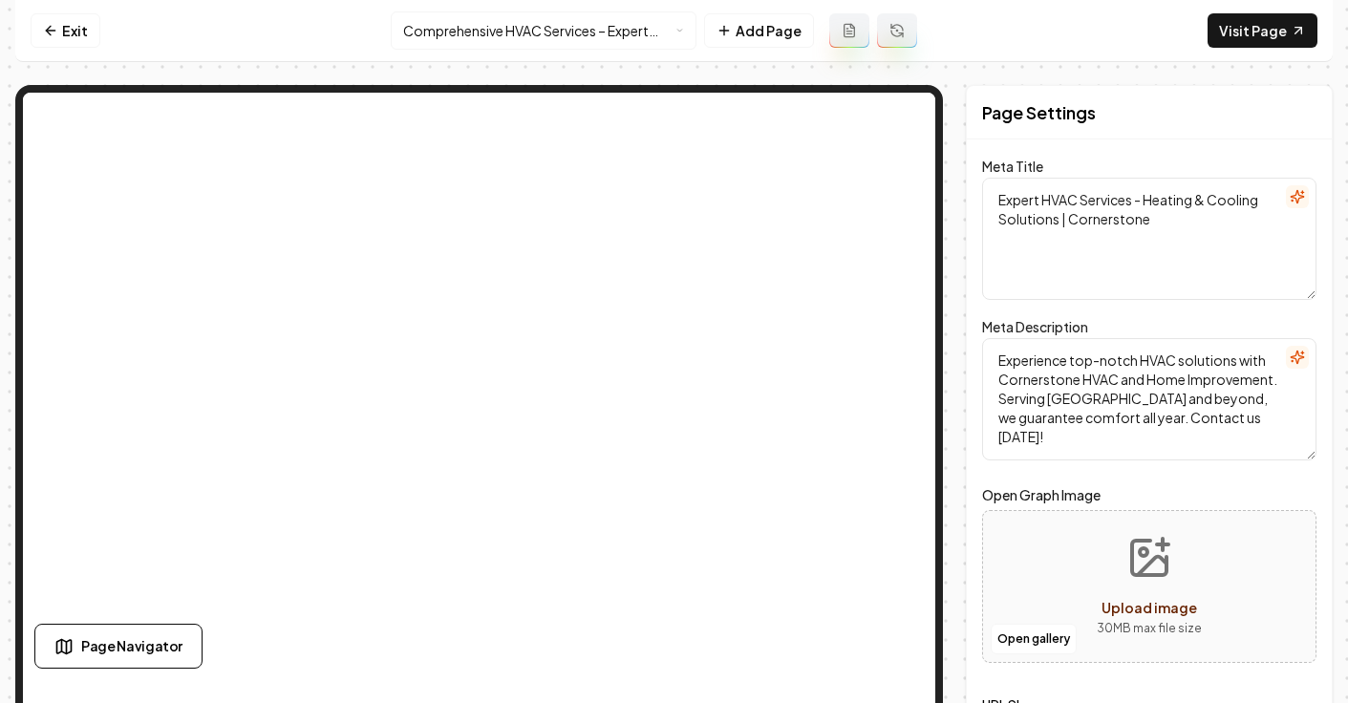
click at [525, 39] on html "Computer Required This feature is only available on a computer. Please switch t…" at bounding box center [674, 351] width 1348 height 703
click at [501, 32] on html "Computer Required This feature is only available on a computer. Please switch t…" at bounding box center [674, 351] width 1348 height 703
click at [521, 43] on html "Computer Required This feature is only available on a computer. Please switch t…" at bounding box center [674, 351] width 1348 height 703
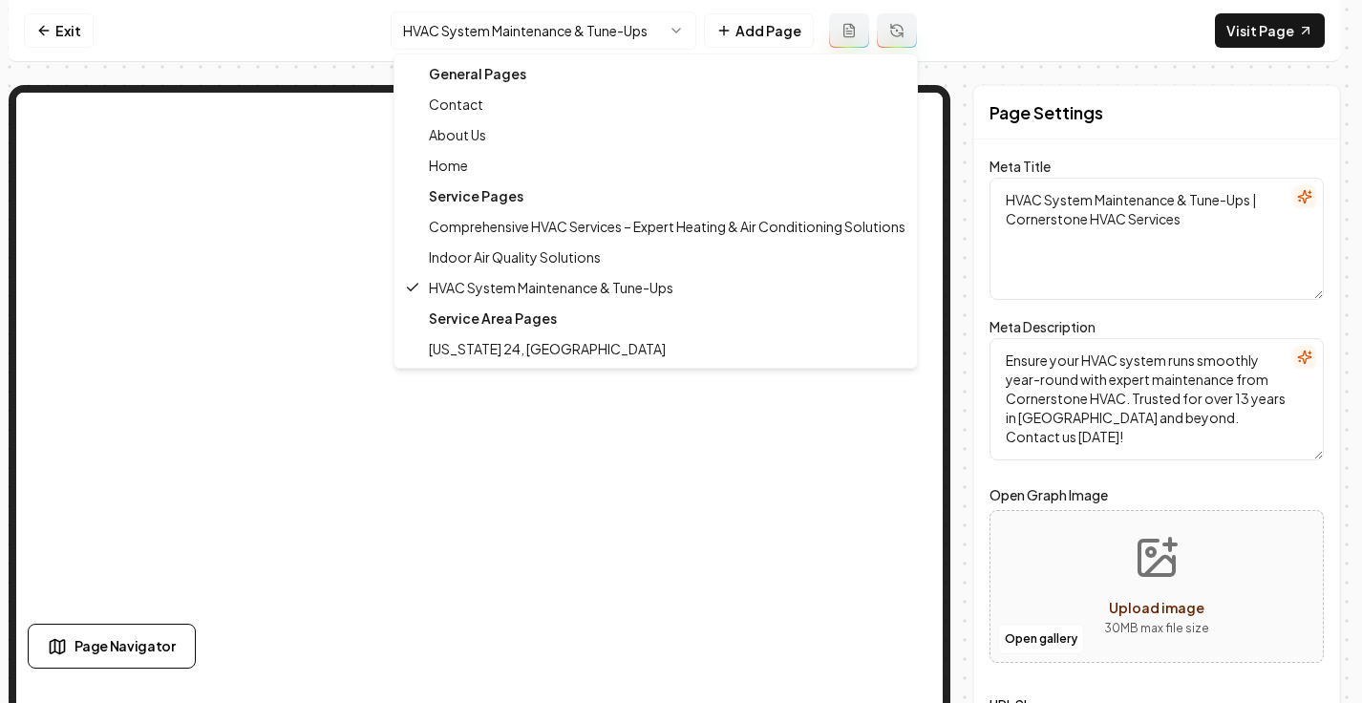
click at [525, 78] on div "General Pages" at bounding box center [655, 73] width 515 height 31
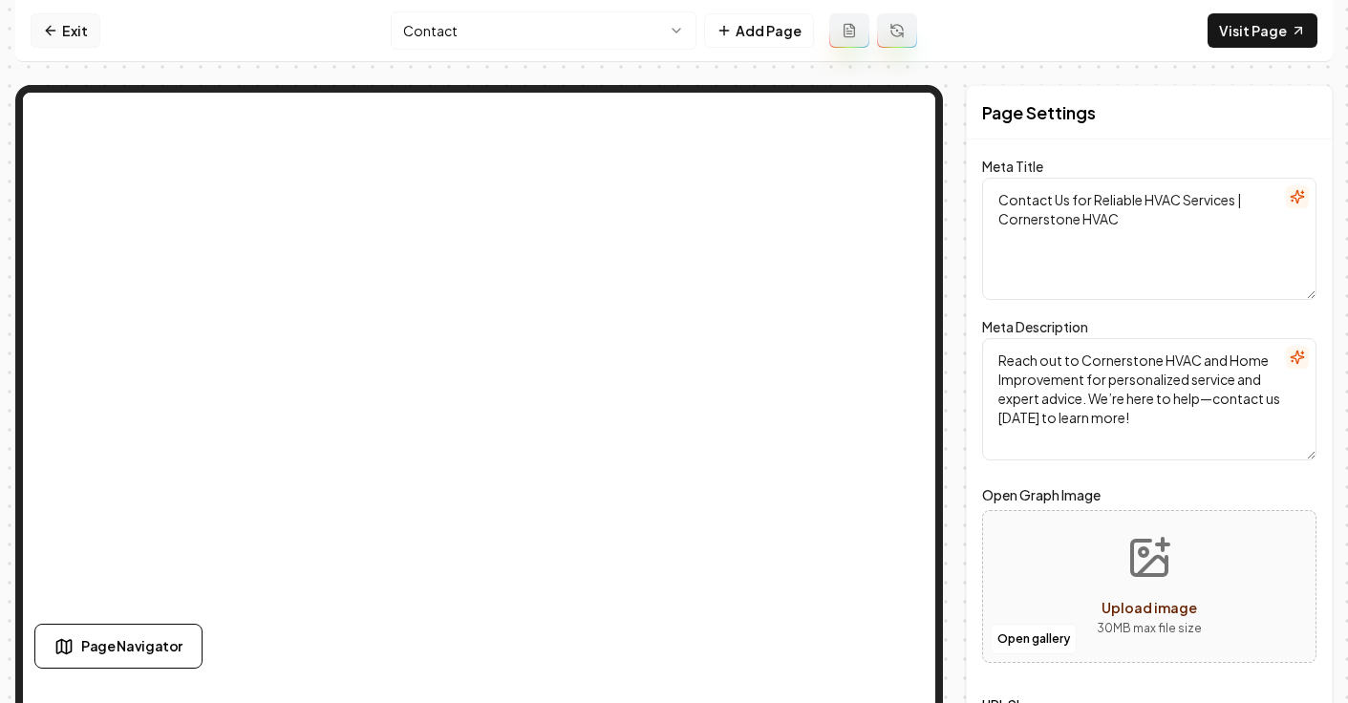
click at [74, 27] on link "Exit" at bounding box center [66, 30] width 70 height 34
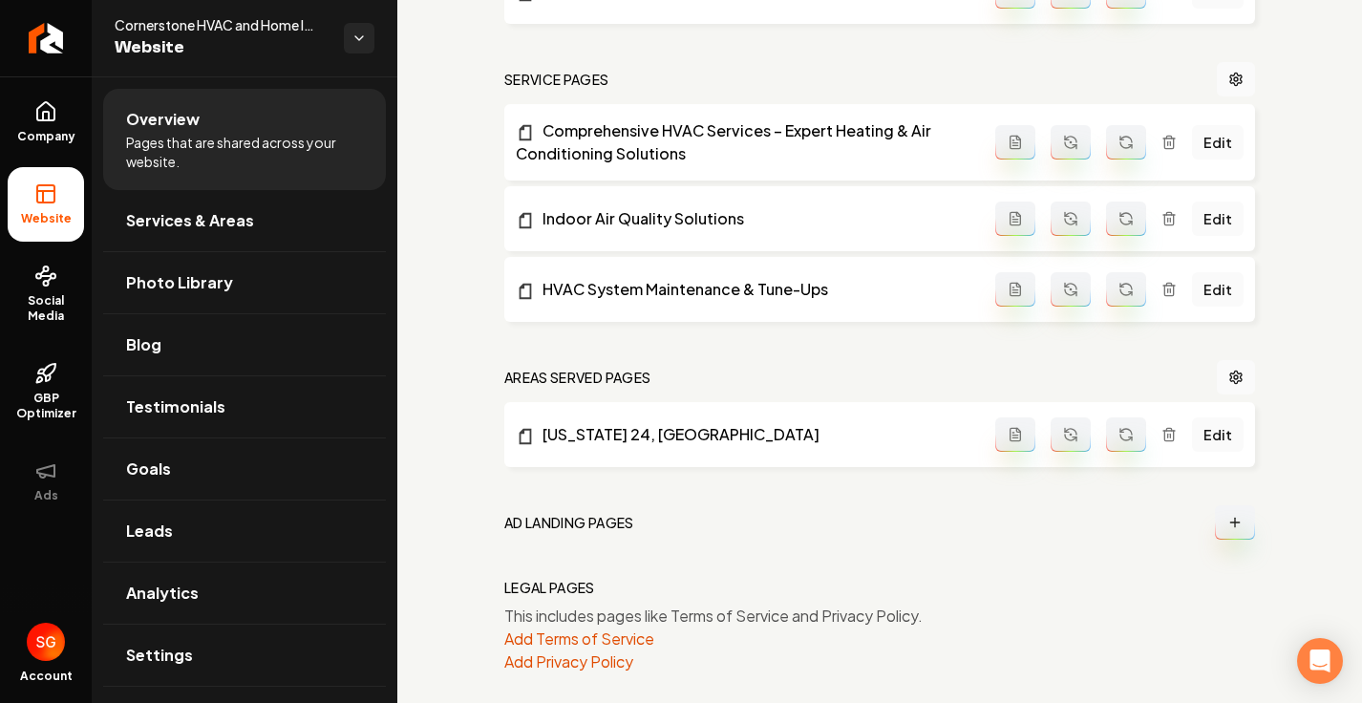
scroll to position [838, 0]
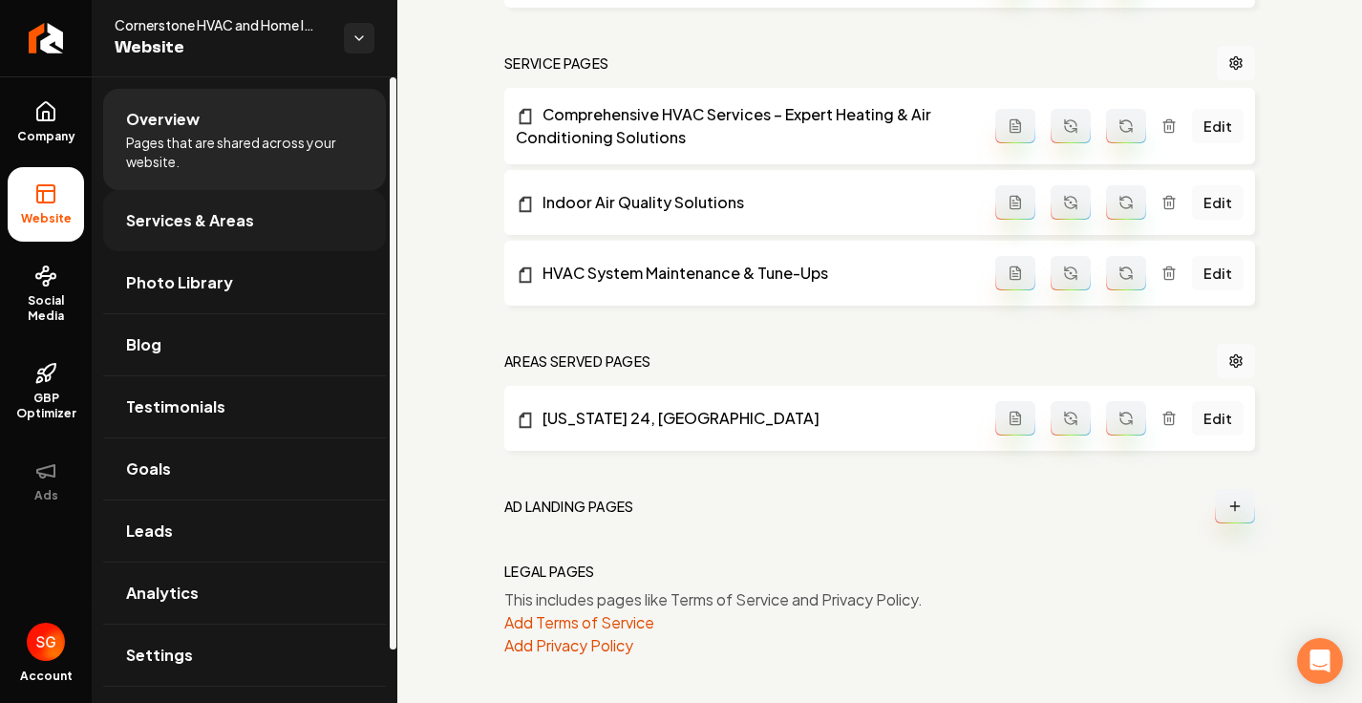
click at [137, 199] on link "Services & Areas" at bounding box center [244, 220] width 283 height 61
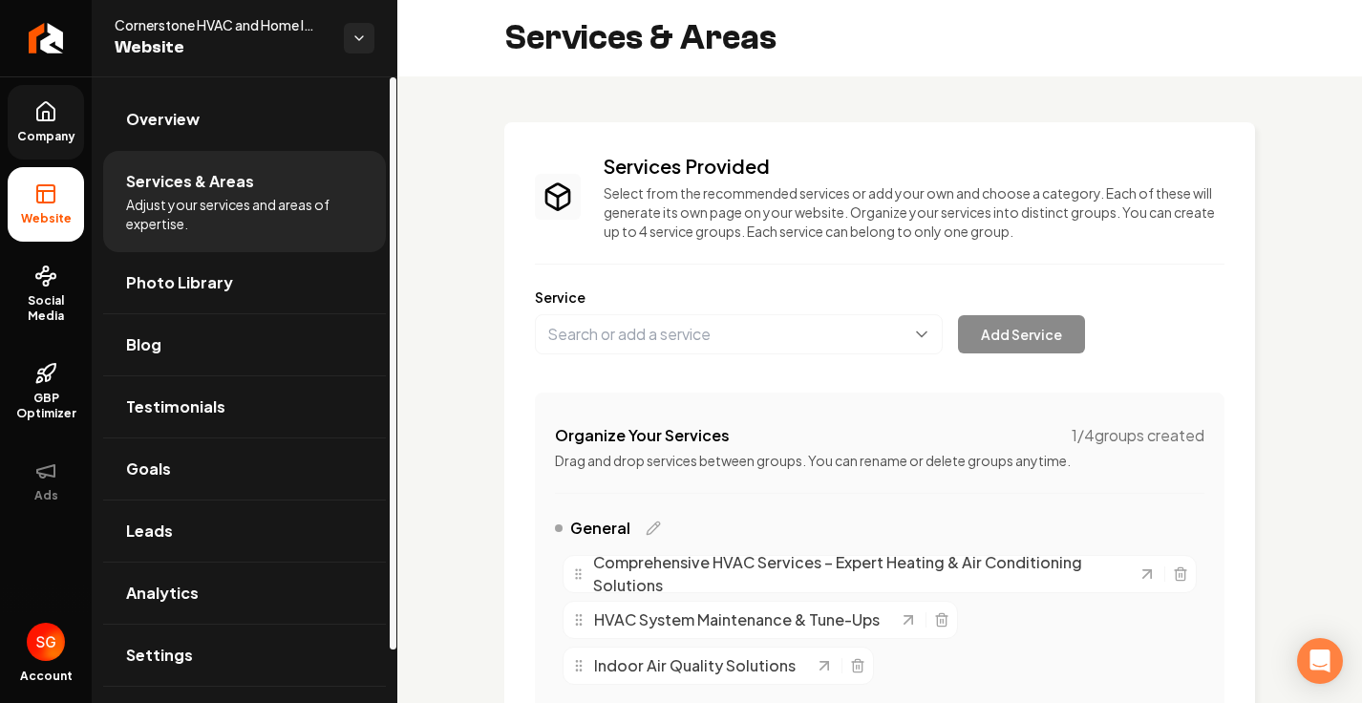
click at [66, 133] on span "Company" at bounding box center [47, 136] width 74 height 15
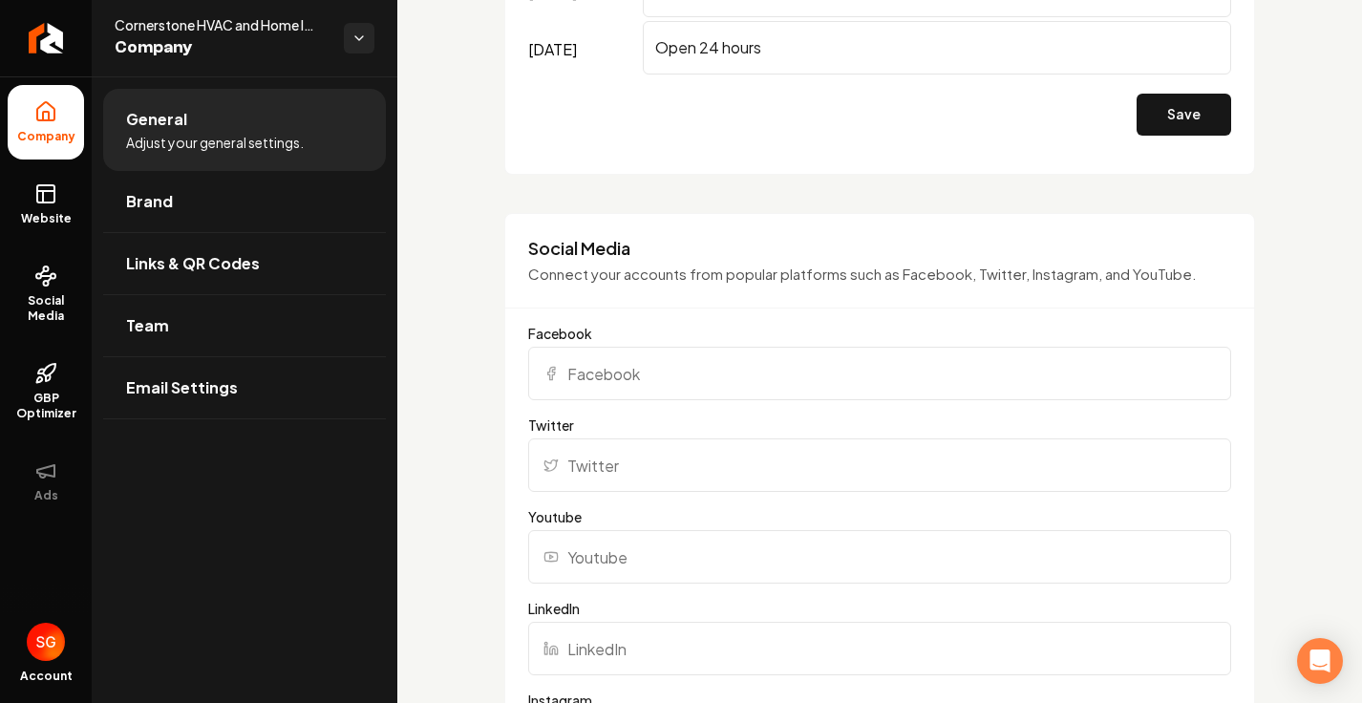
scroll to position [1730, 0]
click at [638, 397] on input "Facebook" at bounding box center [879, 371] width 703 height 54
paste input "https://www.facebook.com/CornerstoneShayne/?refsrc=http%3A%2F%2Fwww.google.com%…"
type input "https://www.facebook.com/CornerstoneShayne/?refsrc=http%3A%2F%2Fwww.google.com%…"
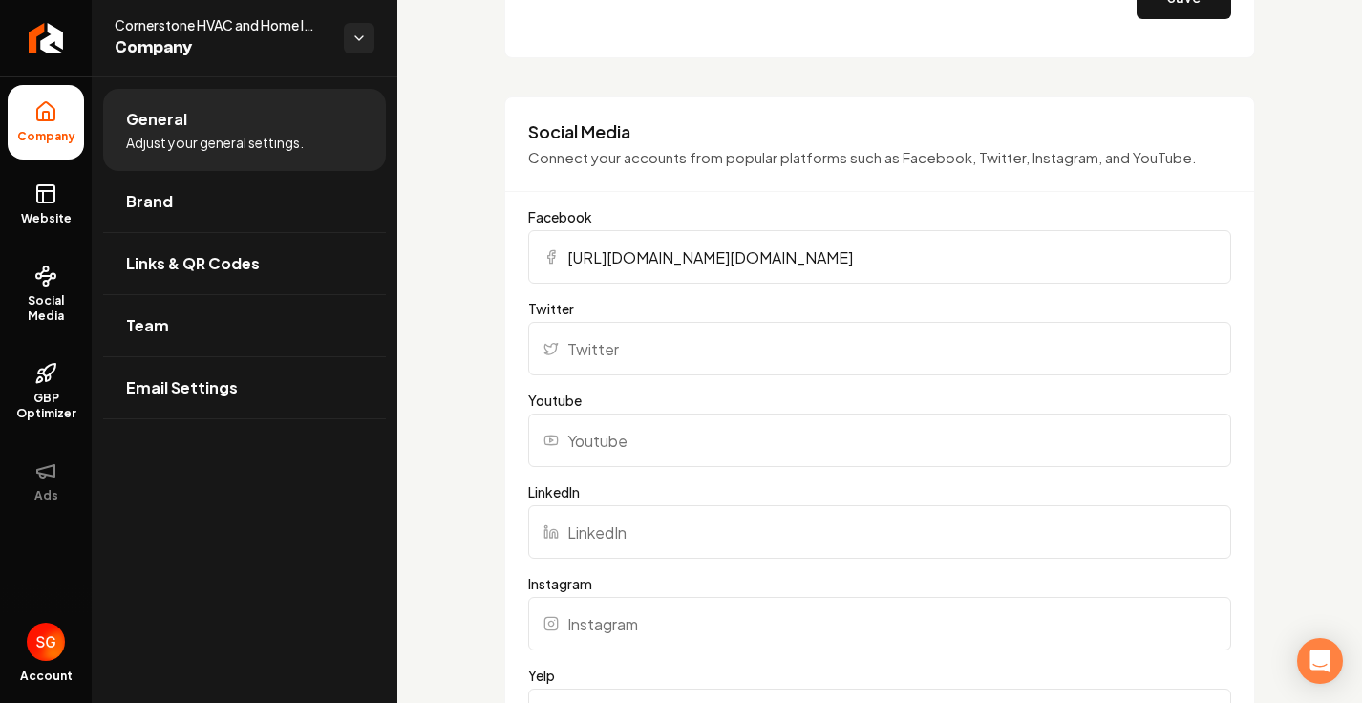
scroll to position [1868, 0]
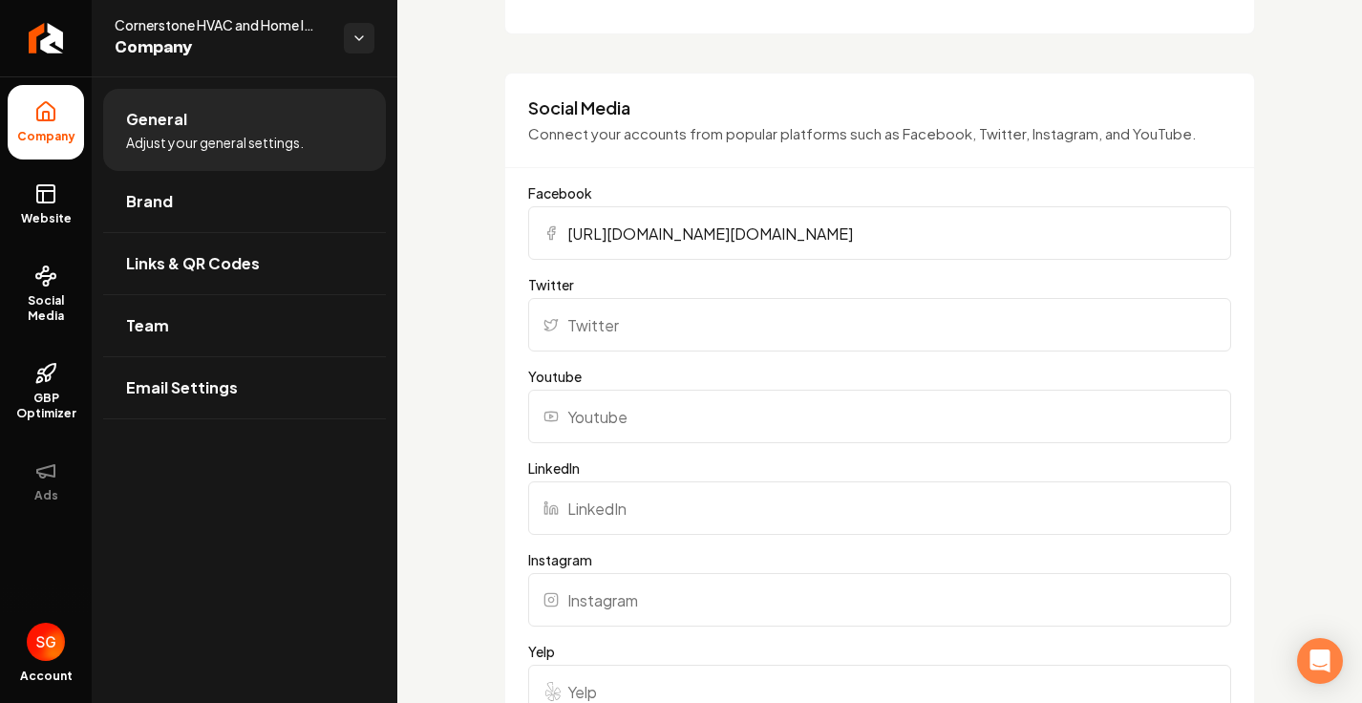
click at [596, 431] on input "Youtube" at bounding box center [879, 417] width 703 height 54
click at [604, 608] on input "Instagram" at bounding box center [879, 600] width 703 height 54
paste input "https://cornerstonehvac.us/services/#"
type input "https://cornerstonehvac.us/services/#"
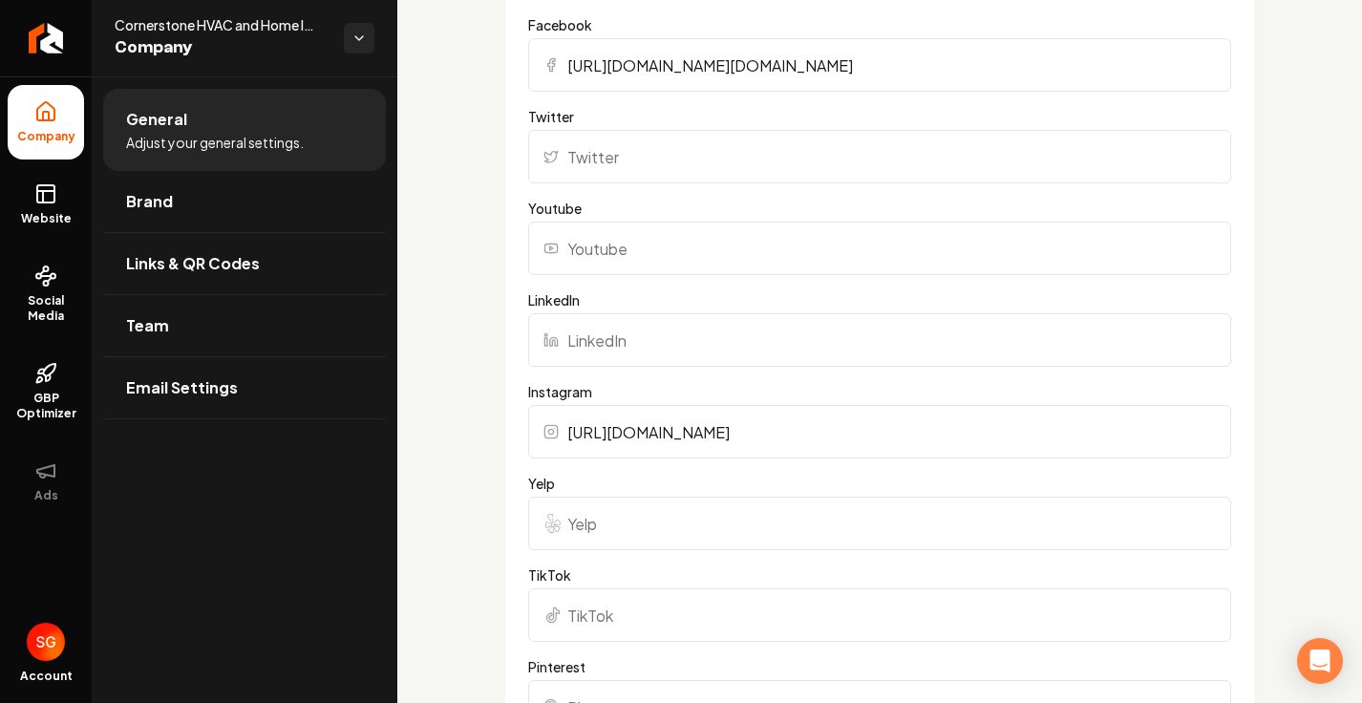
scroll to position [2040, 0]
click at [601, 625] on input "TikTok" at bounding box center [879, 612] width 703 height 54
paste input "https://www.tiktok.com/@cornerstonehvacandhome"
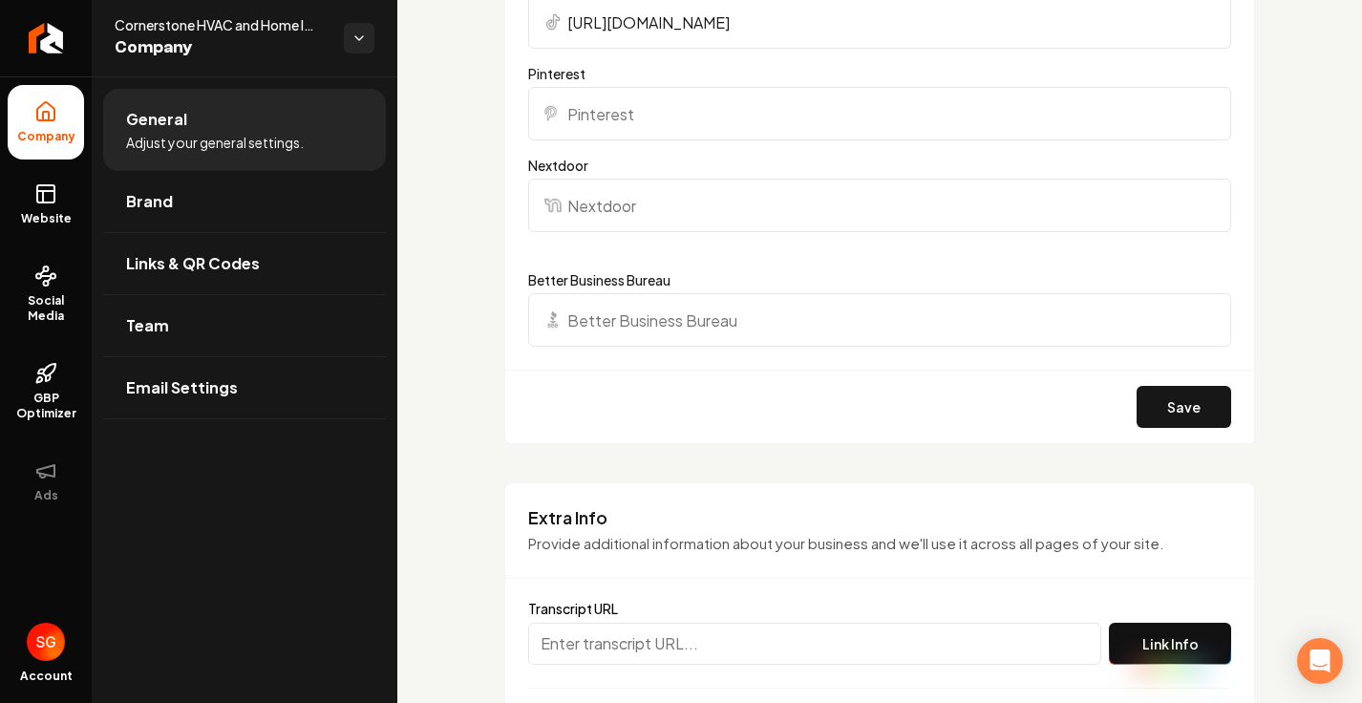
scroll to position [2648, 0]
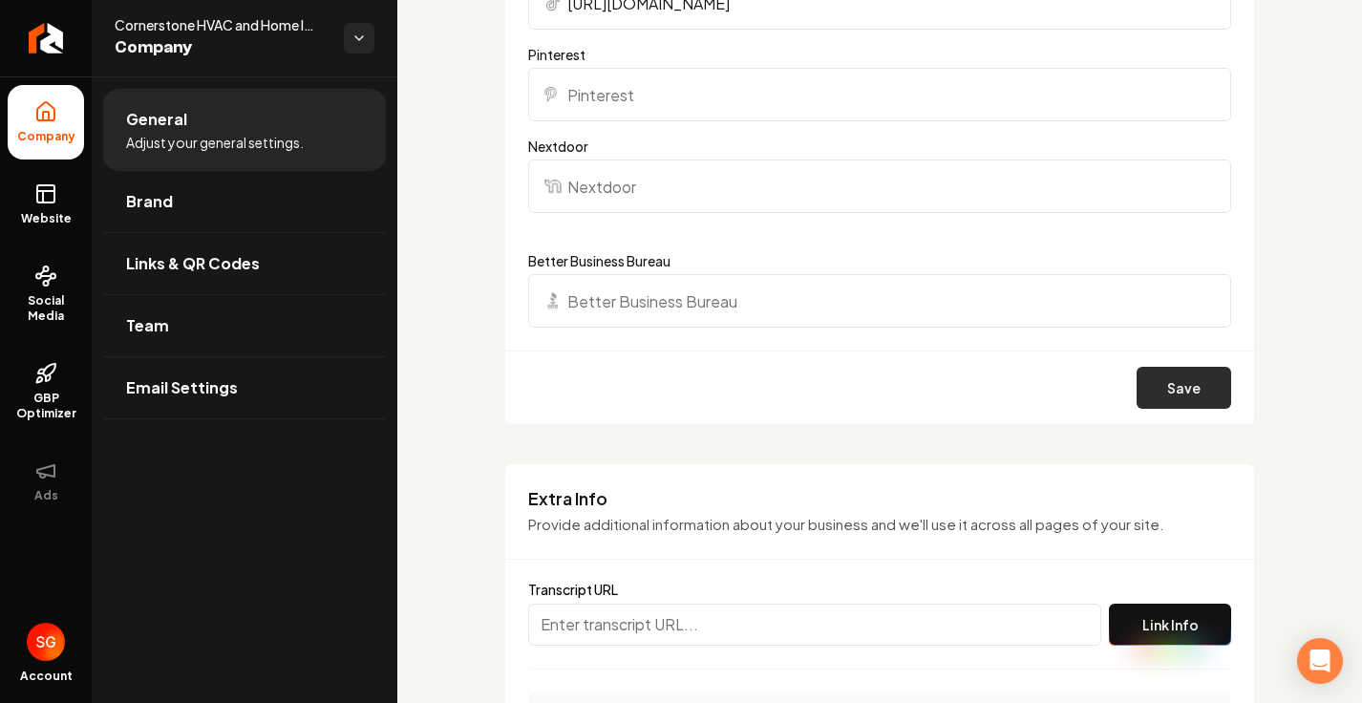
type input "https://www.tiktok.com/@cornerstonehvacandhome"
click at [1146, 409] on button "Save" at bounding box center [1184, 388] width 95 height 42
click at [1172, 409] on button "Save" at bounding box center [1184, 388] width 95 height 42
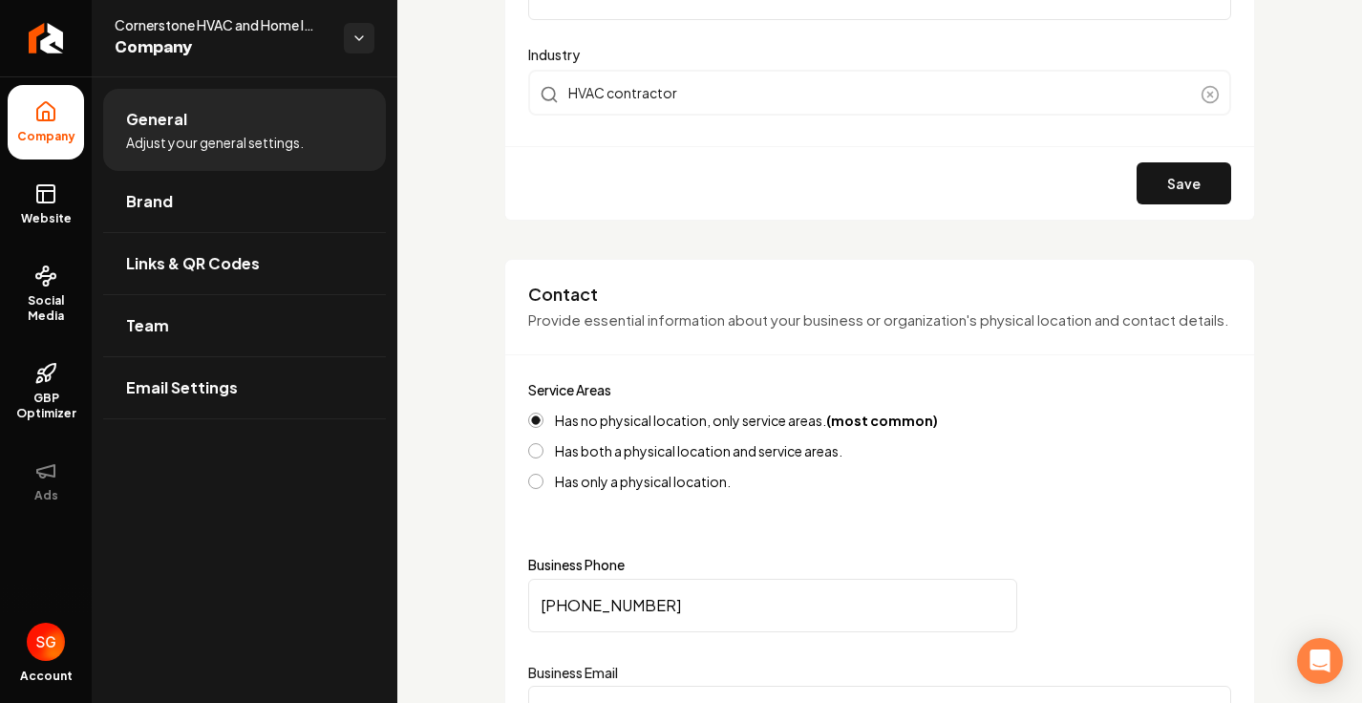
scroll to position [0, 0]
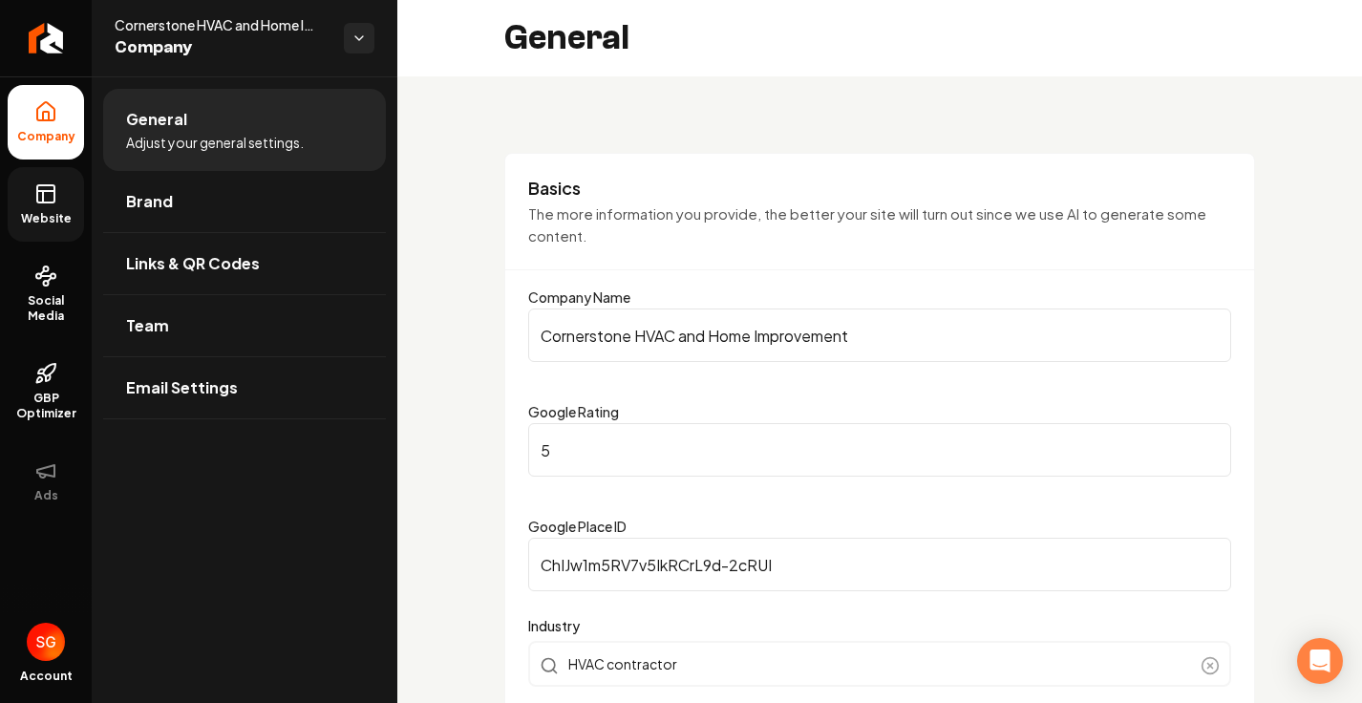
click at [37, 186] on rect at bounding box center [45, 193] width 17 height 17
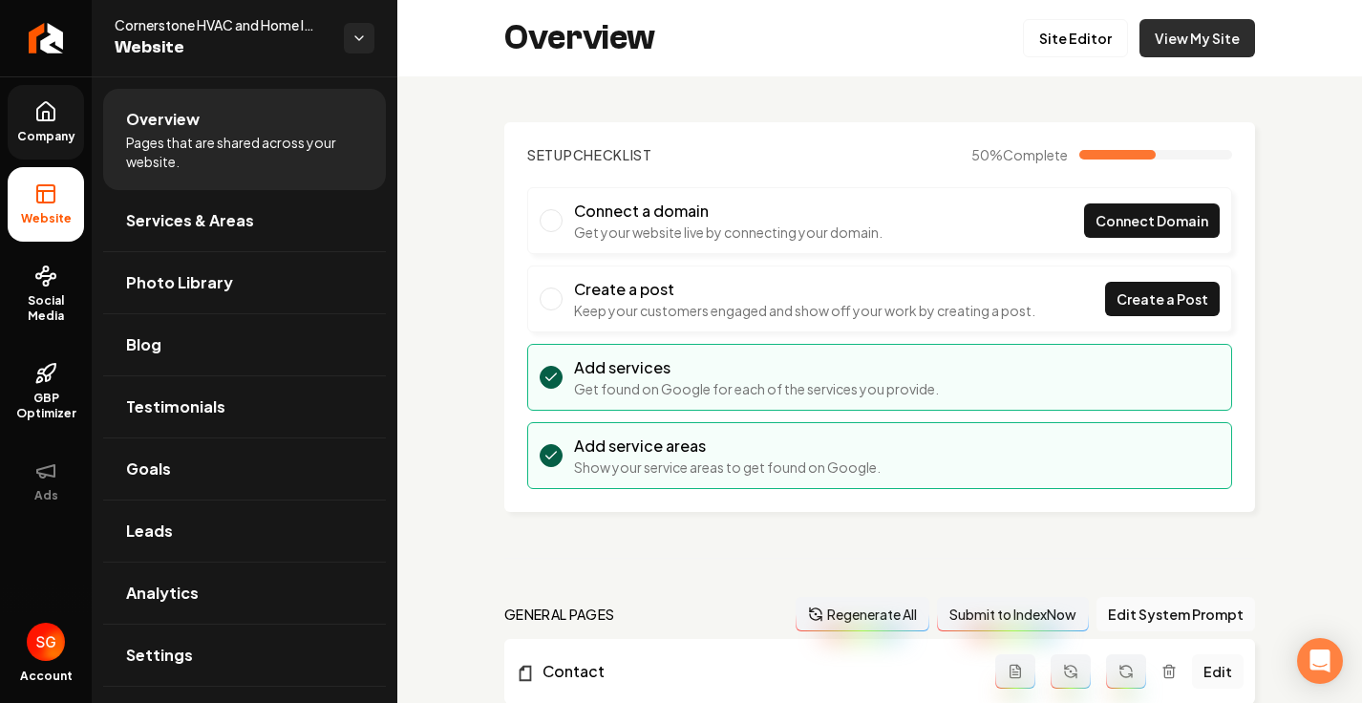
click at [1198, 32] on link "View My Site" at bounding box center [1198, 38] width 116 height 38
